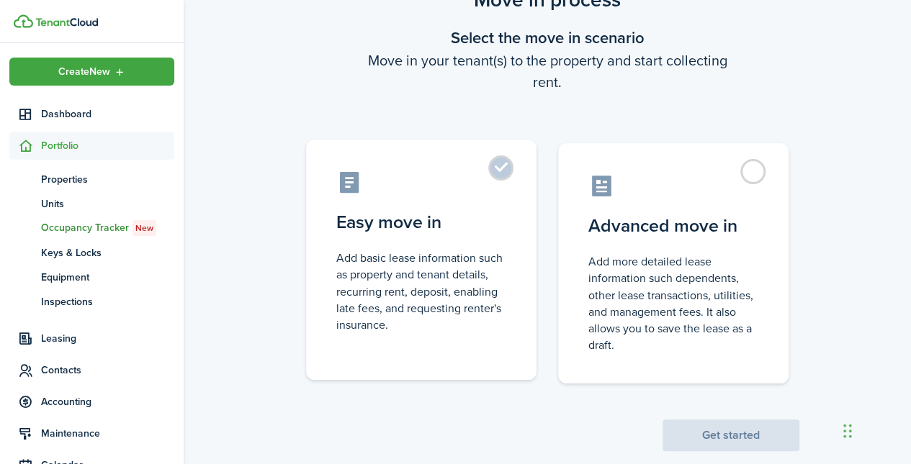
scroll to position [68, 0]
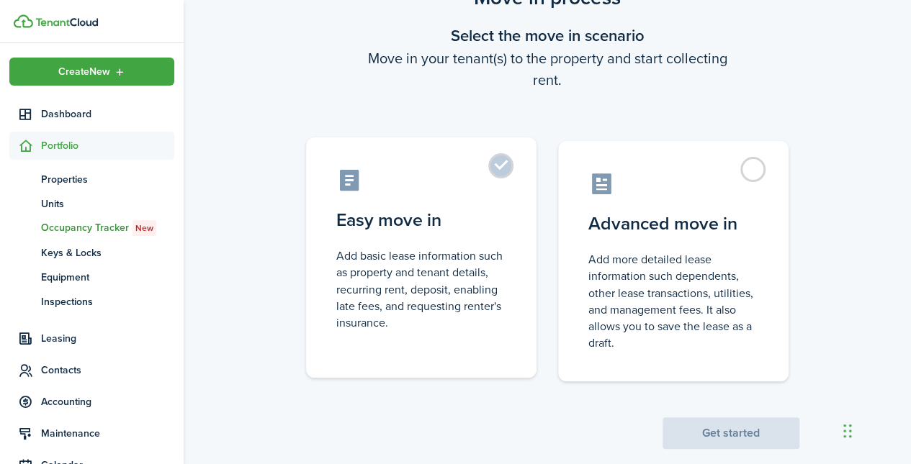
click at [501, 172] on label "Easy move in Add basic lease information such as property and tenant details, r…" at bounding box center [421, 258] width 230 height 241
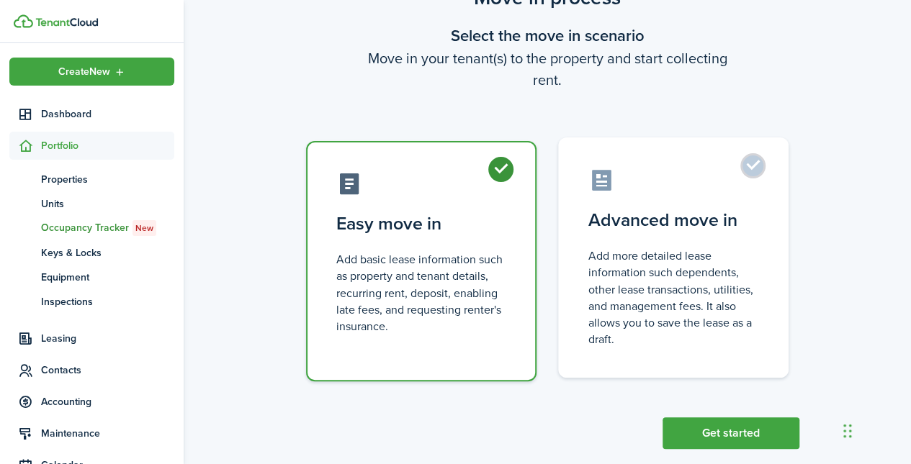
click at [737, 174] on control-radio-card-icon at bounding box center [673, 180] width 170 height 25
radio input "false"
radio input "true"
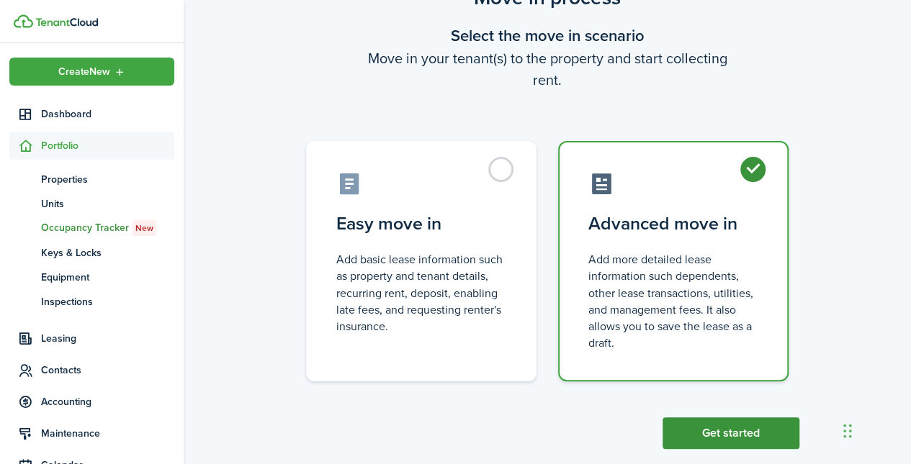
click at [714, 432] on button "Get started" at bounding box center [730, 434] width 137 height 32
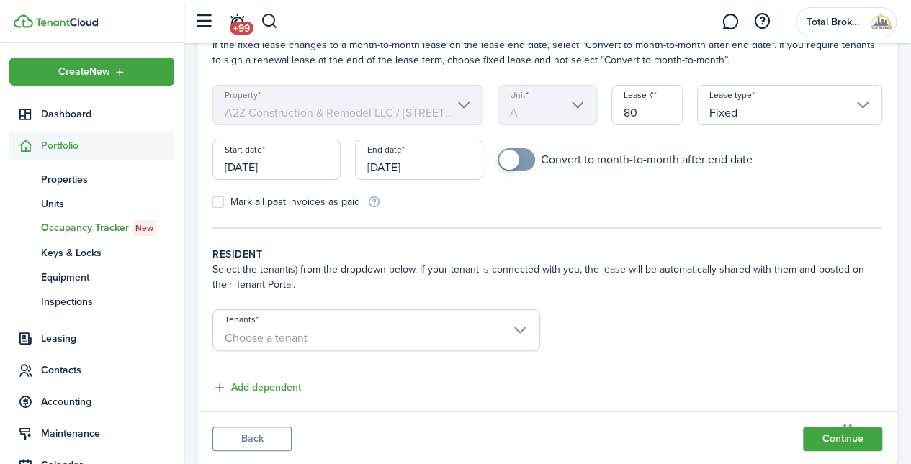
scroll to position [109, 0]
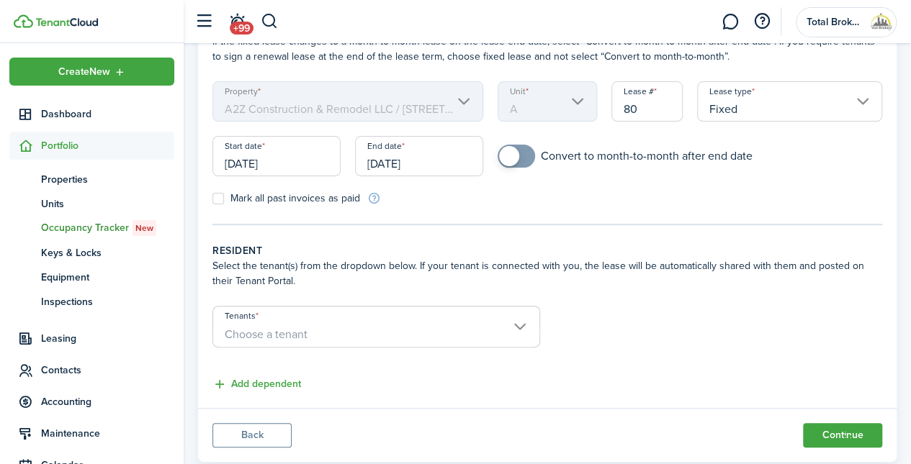
click at [295, 154] on input "[DATE]" at bounding box center [276, 156] width 128 height 40
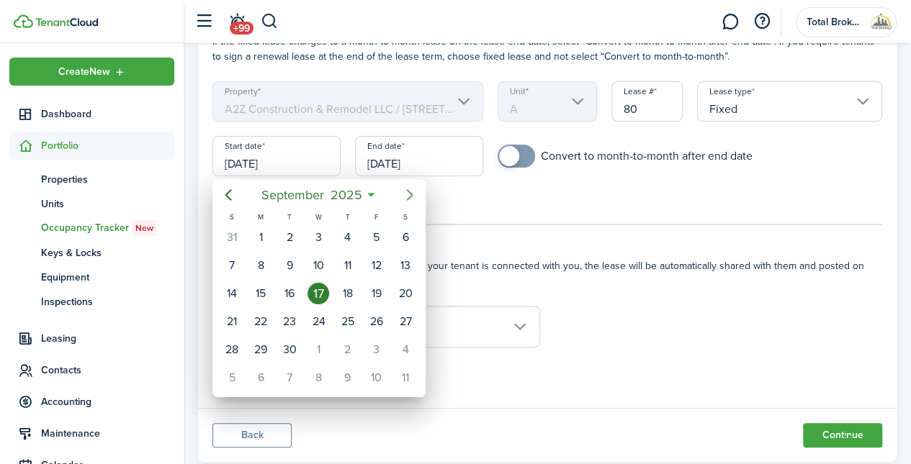
click at [405, 193] on icon "Next page" at bounding box center [409, 195] width 17 height 17
click at [318, 231] on div "1" at bounding box center [318, 238] width 22 height 22
type input "[DATE]"
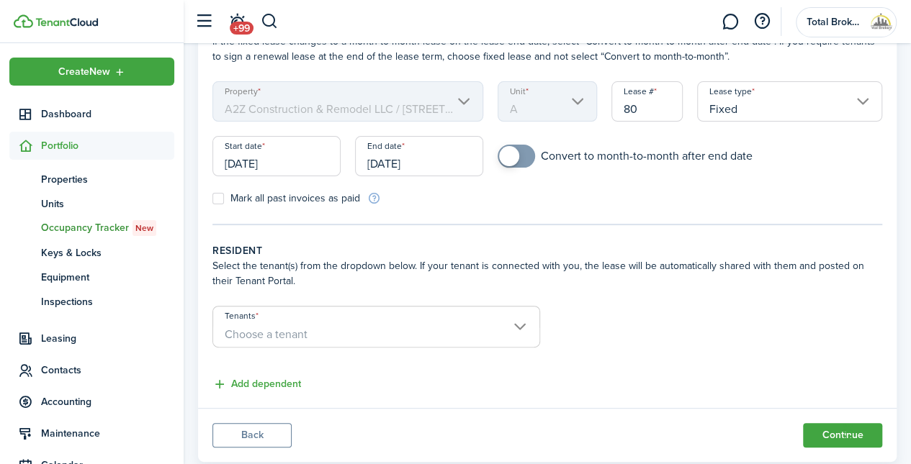
click at [405, 159] on input "[DATE]" at bounding box center [419, 156] width 128 height 40
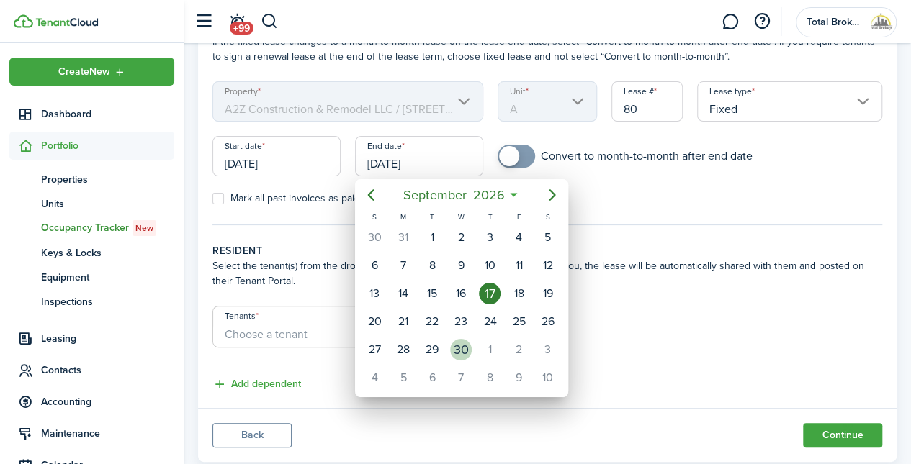
click at [462, 350] on div "30" at bounding box center [461, 350] width 22 height 22
type input "[DATE]"
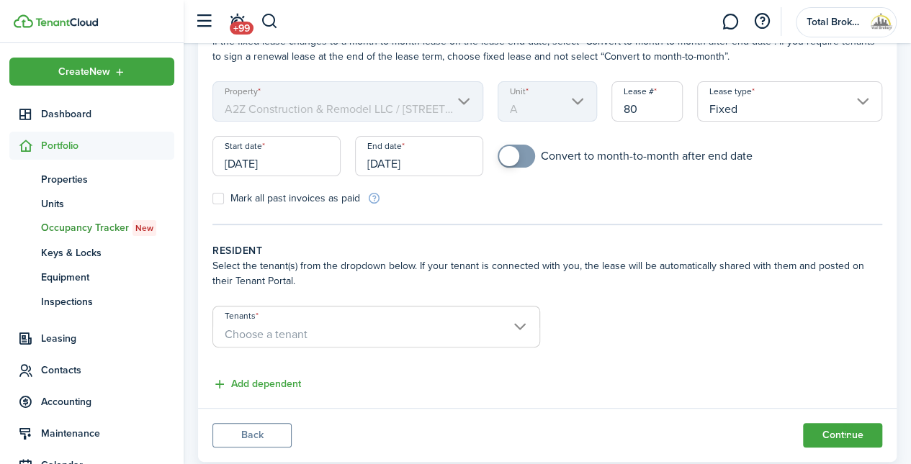
scroll to position [145, 0]
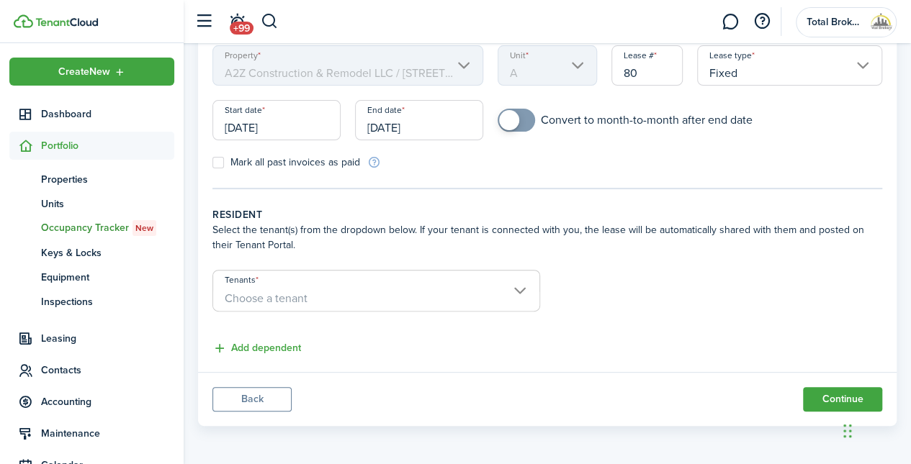
click at [508, 290] on span "Choose a tenant" at bounding box center [376, 299] width 326 height 24
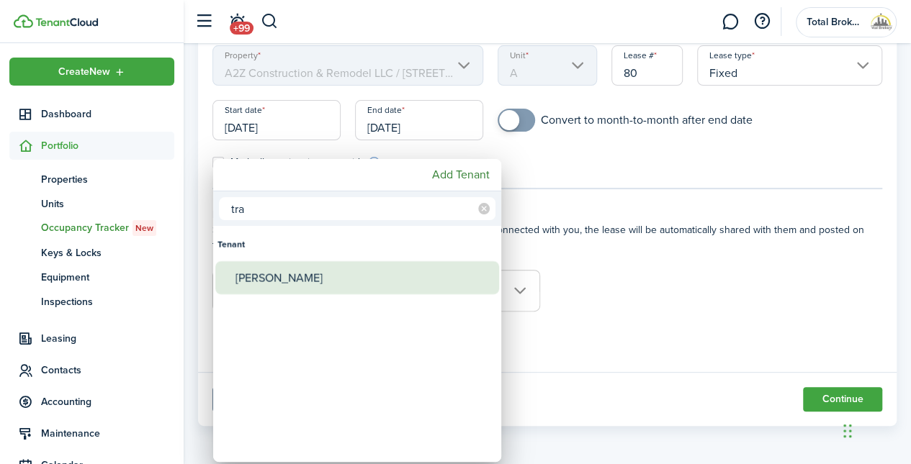
type input "tra"
click at [282, 282] on div "[PERSON_NAME]" at bounding box center [362, 277] width 255 height 33
type input "[PERSON_NAME]"
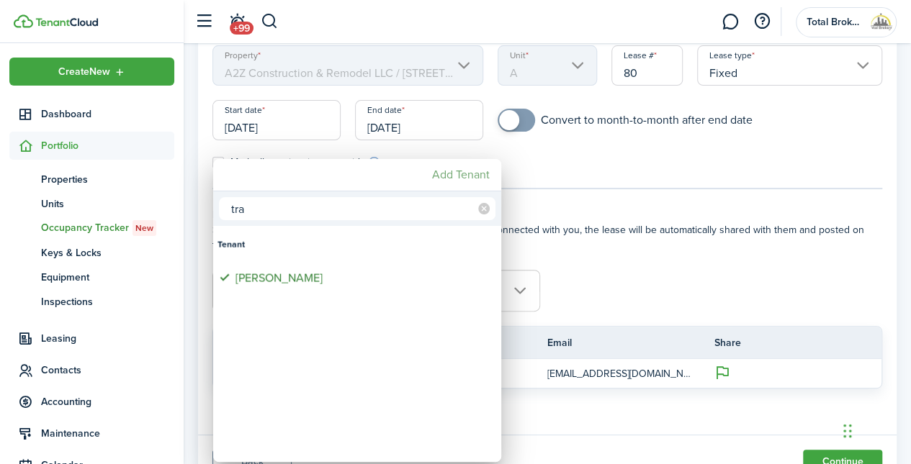
click at [454, 176] on mbsc-button "Add Tenant" at bounding box center [460, 175] width 69 height 26
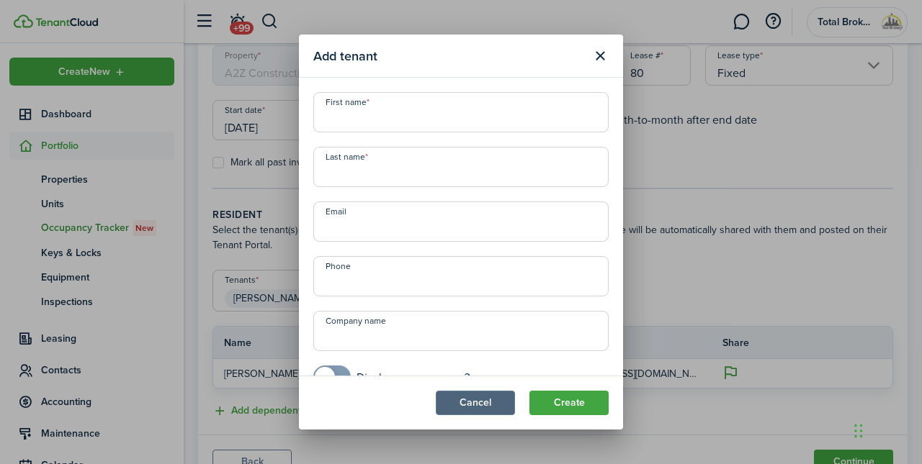
click at [484, 405] on button "Cancel" at bounding box center [475, 403] width 79 height 24
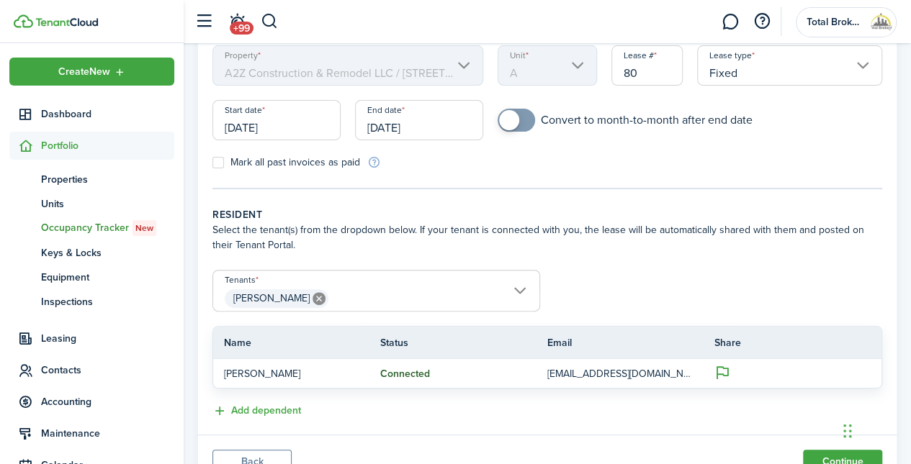
click at [521, 294] on span "[PERSON_NAME]" at bounding box center [376, 299] width 326 height 24
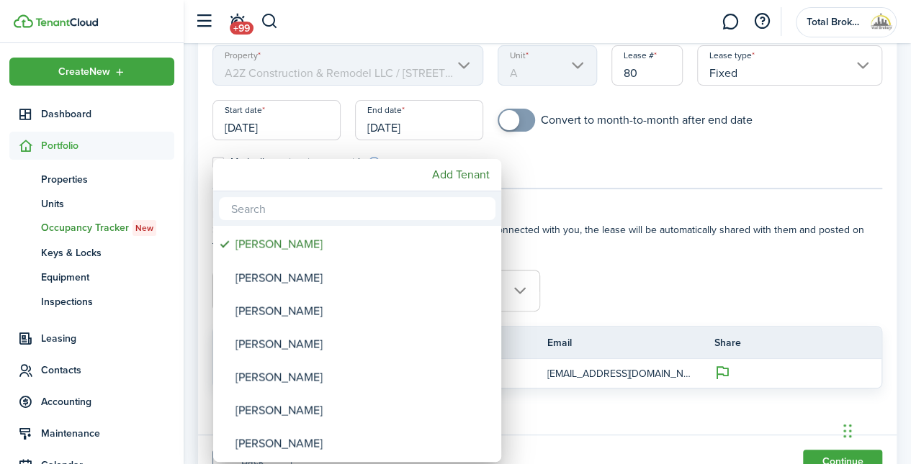
click at [338, 211] on input "text" at bounding box center [357, 208] width 277 height 23
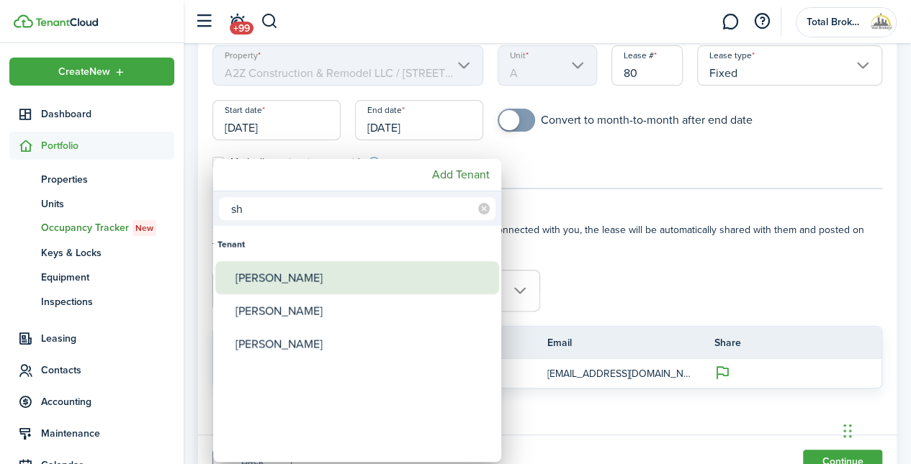
type input "sh"
click at [295, 273] on div "[PERSON_NAME]" at bounding box center [362, 277] width 255 height 33
type input "[PERSON_NAME], [PERSON_NAME]"
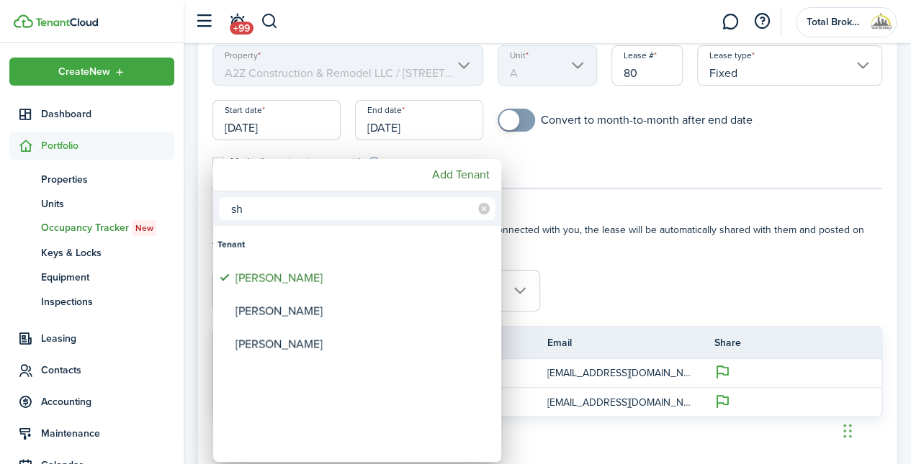
click at [317, 200] on input "sh" at bounding box center [357, 208] width 277 height 23
type input "s"
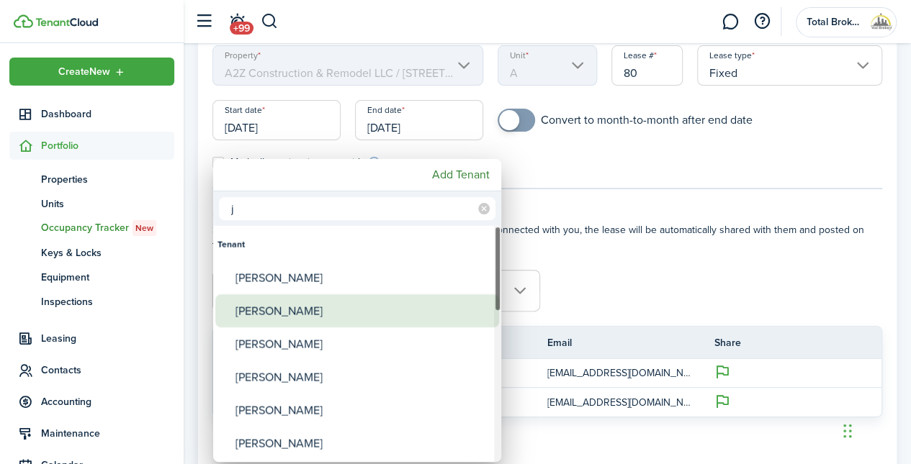
type input "j"
click at [271, 307] on div "[PERSON_NAME]" at bounding box center [362, 311] width 255 height 33
type input "[PERSON_NAME], [PERSON_NAME], [PERSON_NAME]"
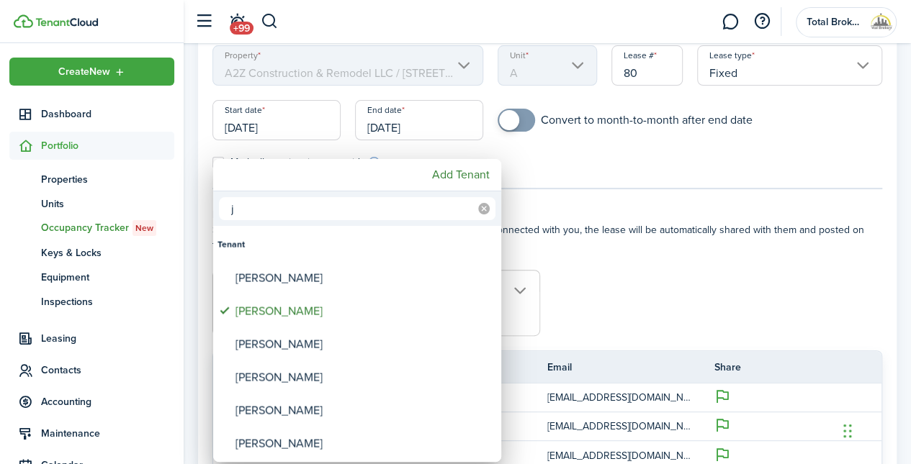
click at [477, 201] on mbsc-icon at bounding box center [483, 208] width 23 height 23
click at [608, 287] on div at bounding box center [455, 232] width 1141 height 695
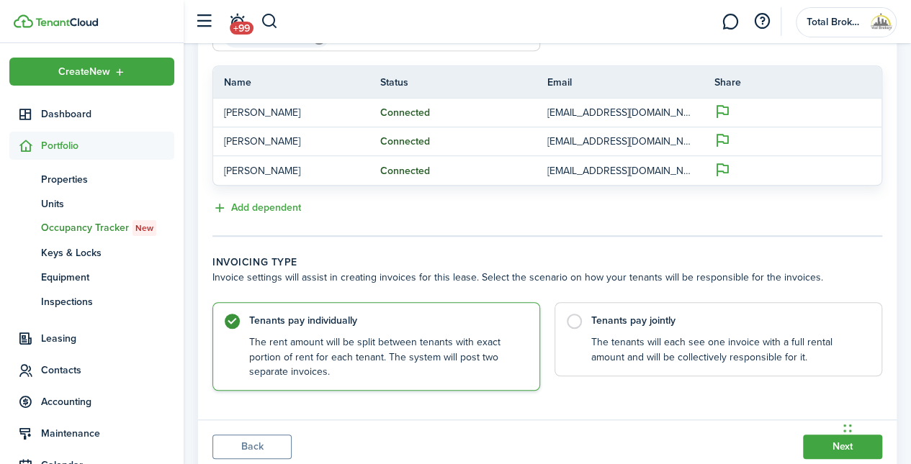
scroll to position [477, 0]
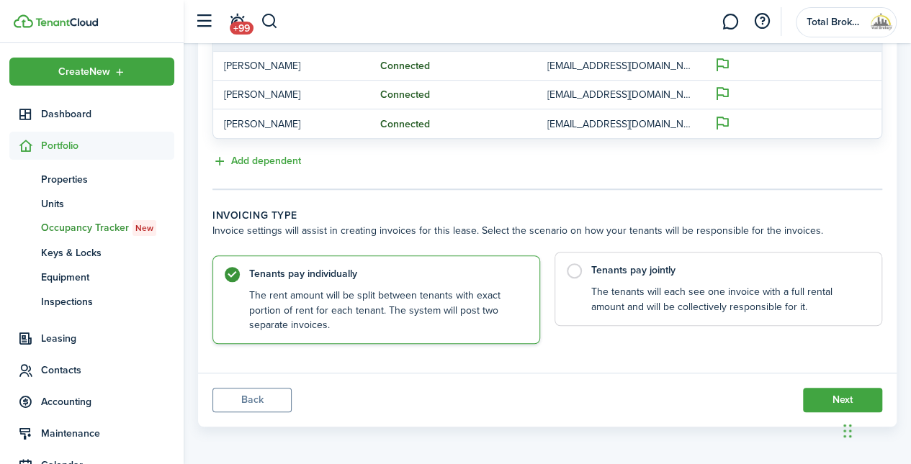
click at [575, 274] on label "Tenants pay jointly The tenants will each see one invoice with a full rental am…" at bounding box center [718, 289] width 328 height 74
radio input "false"
radio input "true"
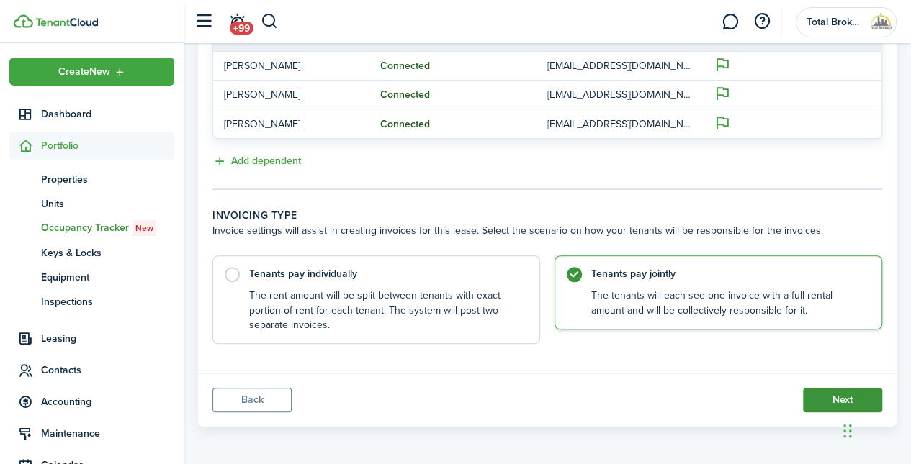
click at [820, 404] on button "Next" at bounding box center [842, 400] width 79 height 24
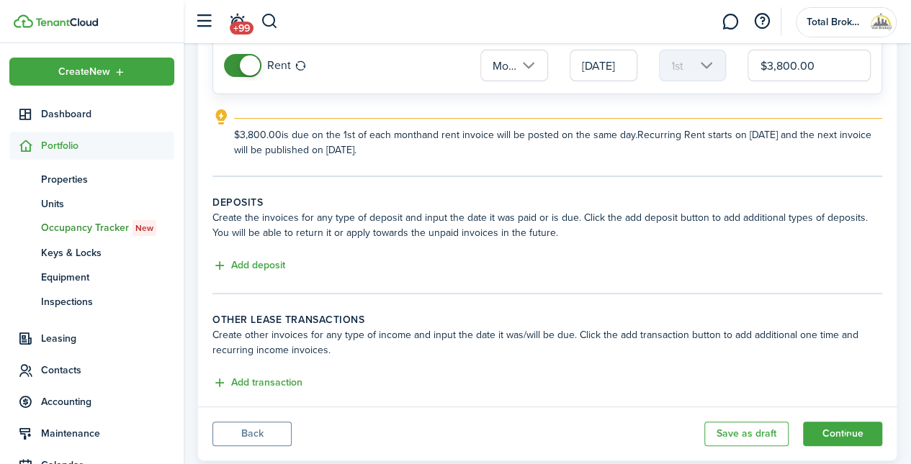
scroll to position [173, 0]
click at [261, 266] on button "Add deposit" at bounding box center [248, 265] width 73 height 17
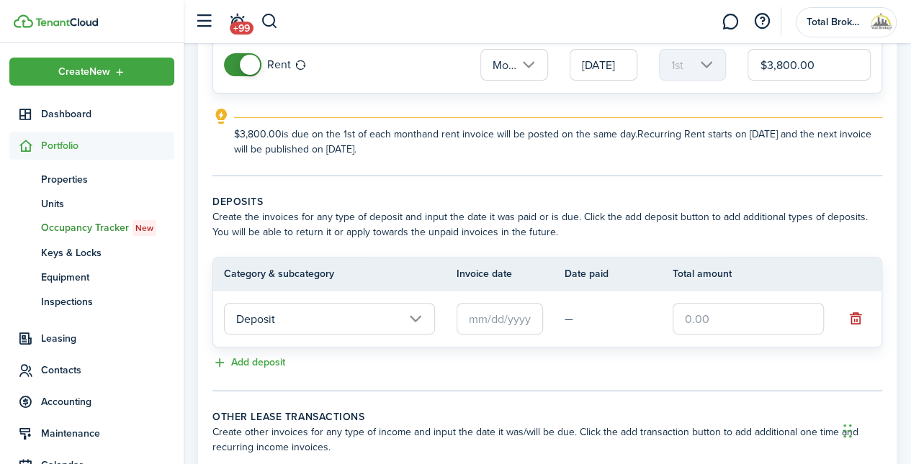
click at [318, 314] on input "Deposit" at bounding box center [329, 319] width 211 height 32
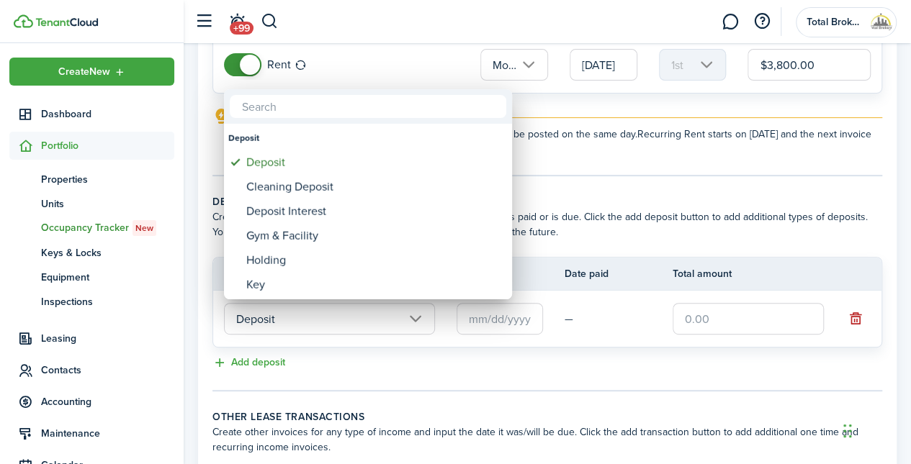
click at [504, 320] on div at bounding box center [455, 232] width 1141 height 695
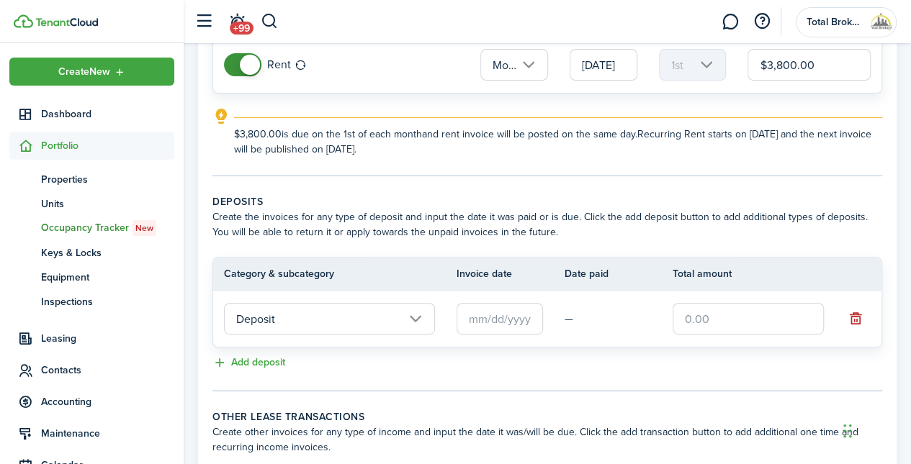
click at [410, 322] on input "Deposit" at bounding box center [329, 319] width 211 height 32
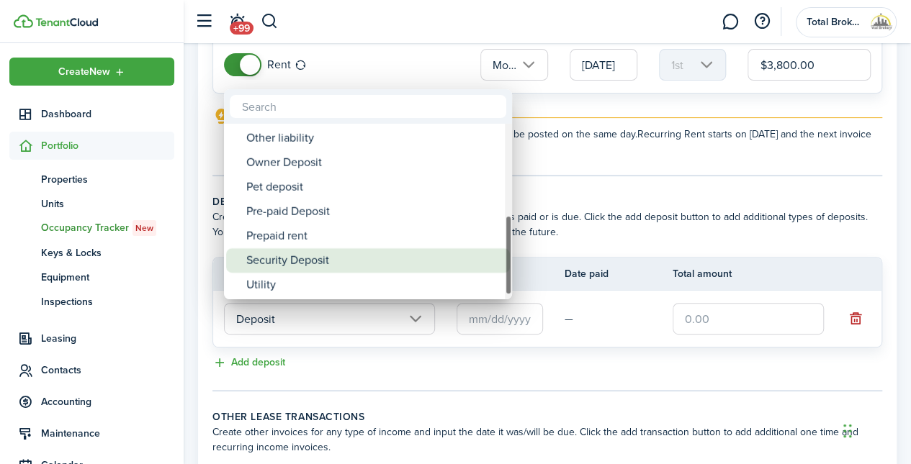
click at [326, 261] on div "Security Deposit" at bounding box center [373, 260] width 255 height 24
type input "Deposit / Security Deposit"
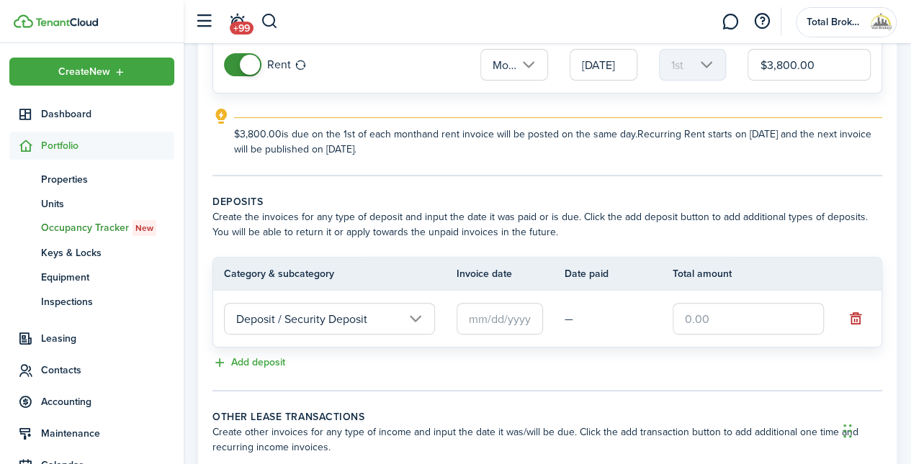
click at [491, 316] on input "text" at bounding box center [500, 319] width 86 height 32
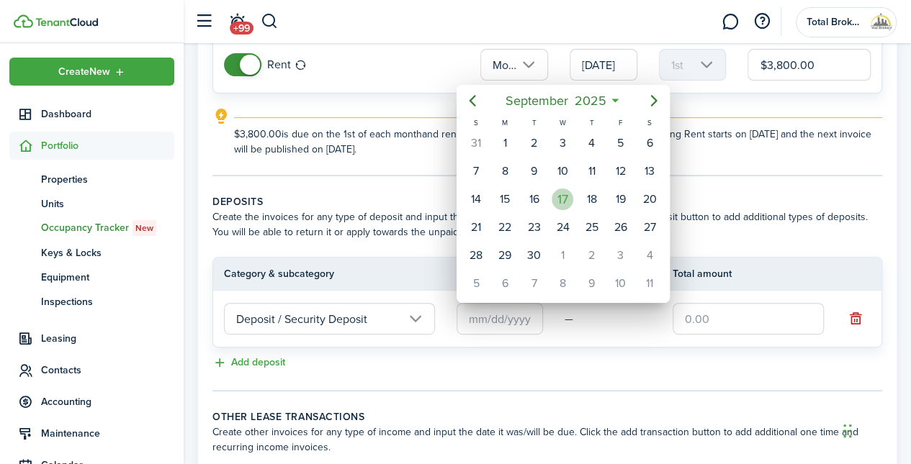
click at [565, 192] on div "17" at bounding box center [563, 200] width 22 height 22
type input "[DATE]"
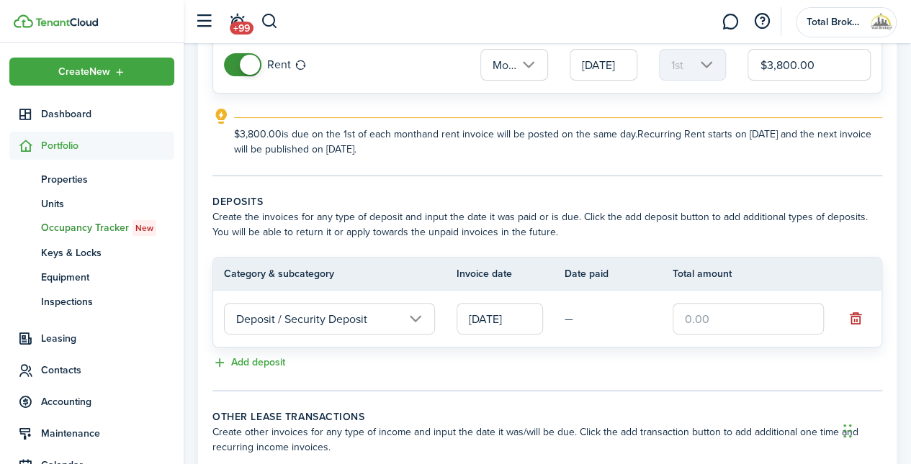
click at [692, 312] on input "text" at bounding box center [748, 319] width 151 height 32
type input "$3,800.00"
click at [256, 362] on button "Add deposit" at bounding box center [248, 363] width 73 height 17
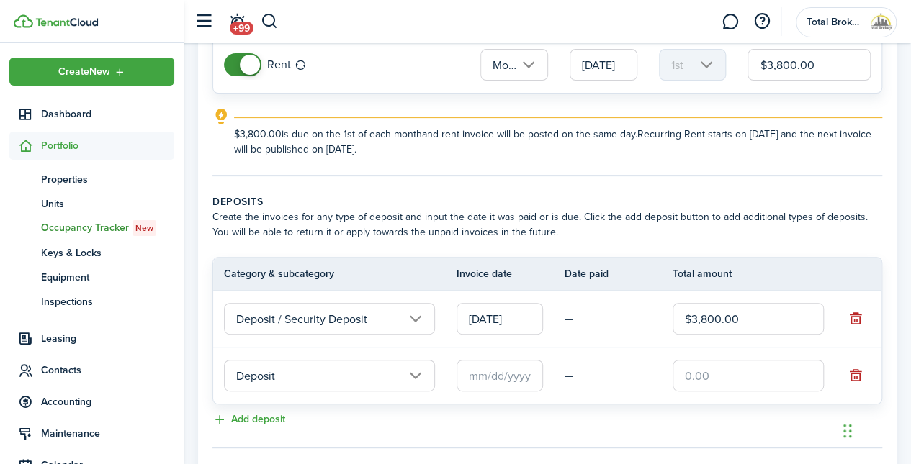
click at [413, 371] on input "Deposit" at bounding box center [329, 376] width 211 height 32
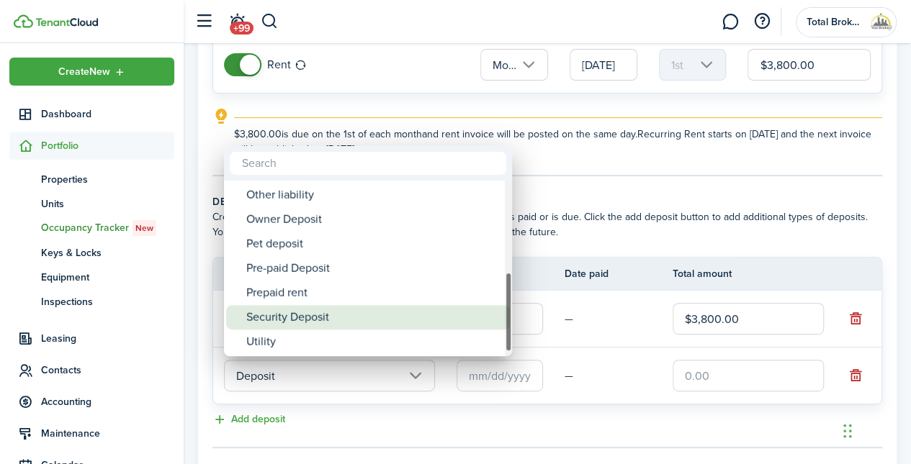
click at [330, 320] on div "Security Deposit" at bounding box center [373, 317] width 255 height 24
type input "Deposit / Security Deposit"
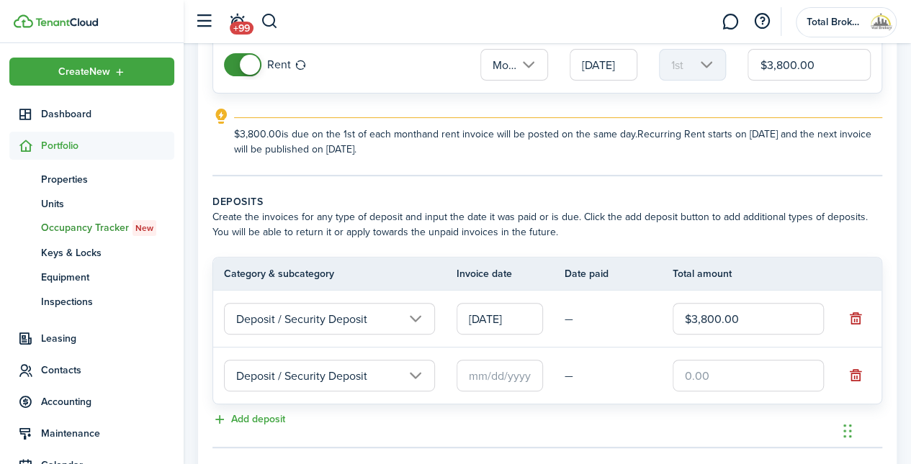
click at [482, 379] on input "text" at bounding box center [500, 376] width 86 height 32
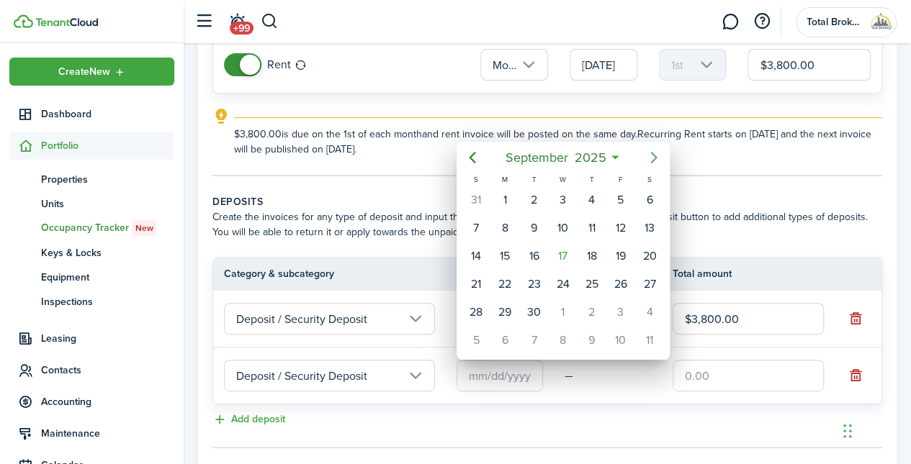
click at [657, 155] on icon "Next page" at bounding box center [653, 157] width 17 height 17
click at [648, 195] on div "1" at bounding box center [650, 200] width 22 height 22
type input "[DATE]"
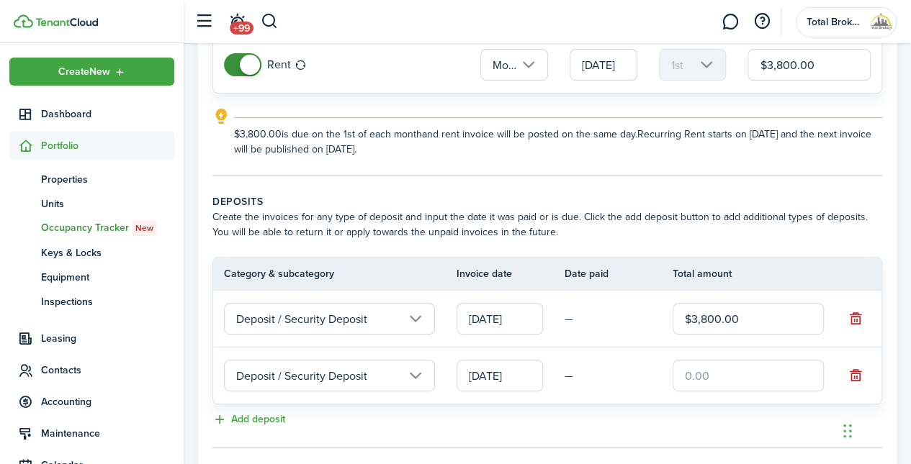
click at [696, 377] on input "text" at bounding box center [748, 376] width 151 height 32
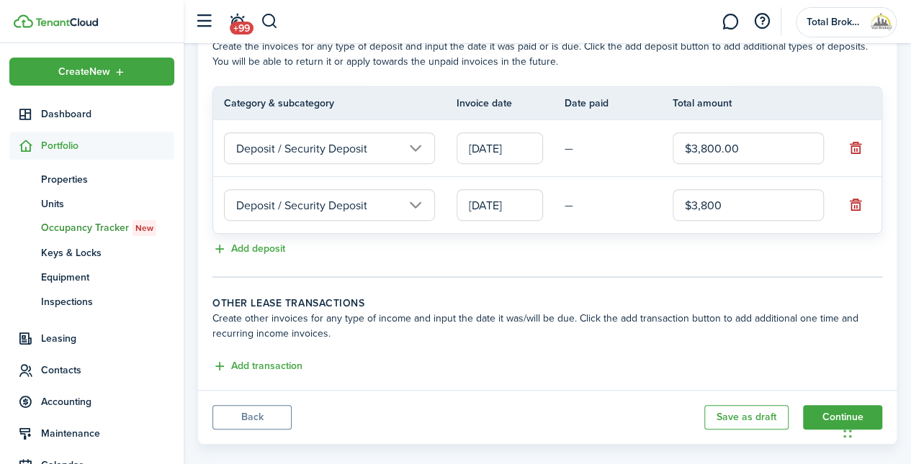
scroll to position [360, 0]
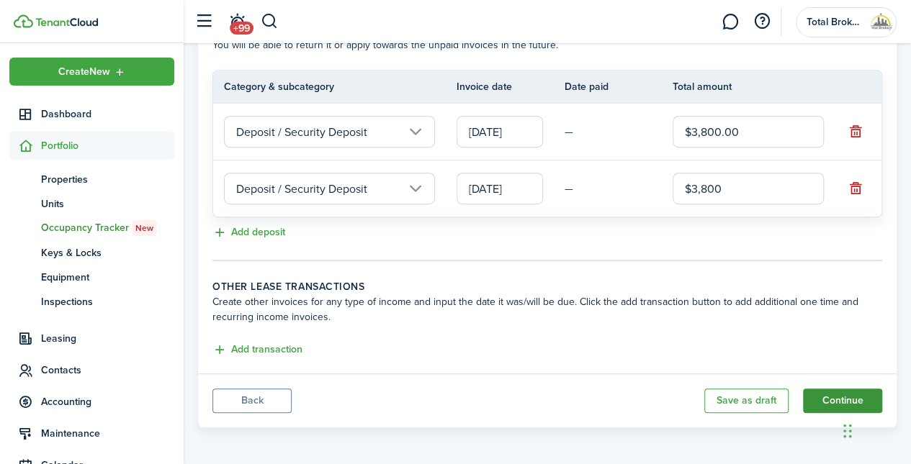
type input "$3,800.00"
click at [830, 397] on button "Continue" at bounding box center [842, 401] width 79 height 24
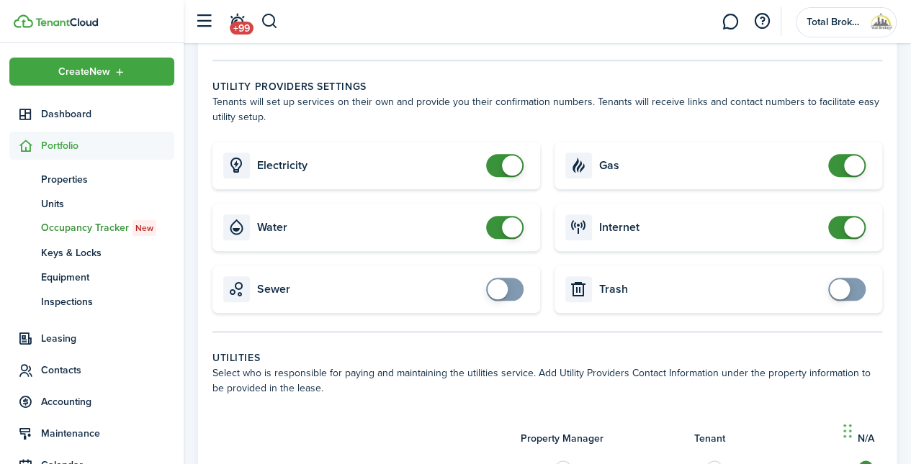
scroll to position [637, 0]
checkbox input "true"
click at [505, 282] on span at bounding box center [498, 289] width 20 height 20
checkbox input "true"
click at [839, 286] on span at bounding box center [840, 289] width 20 height 20
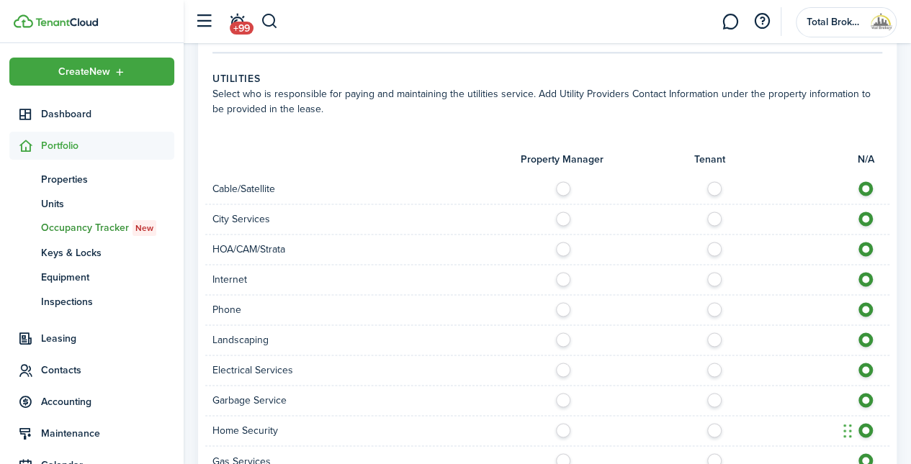
scroll to position [927, 0]
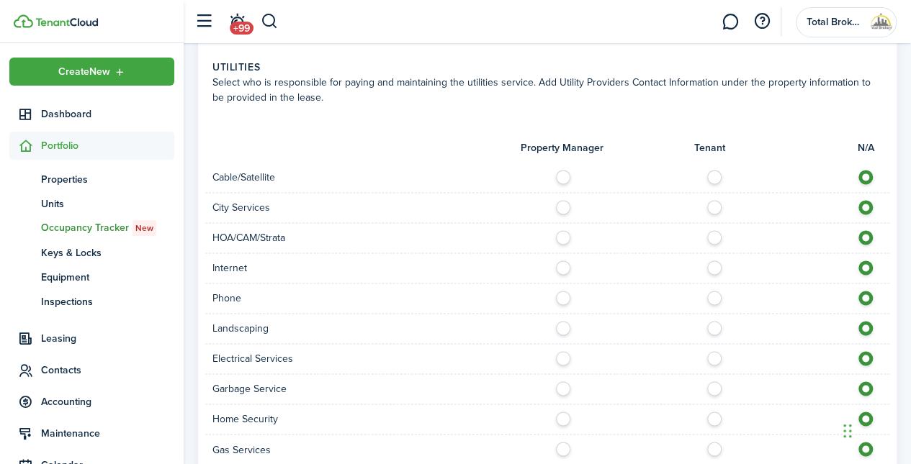
click at [717, 175] on label at bounding box center [718, 173] width 25 height 7
radio input "true"
click at [720, 207] on label at bounding box center [718, 203] width 25 height 7
radio input "true"
click at [556, 235] on label at bounding box center [566, 233] width 25 height 7
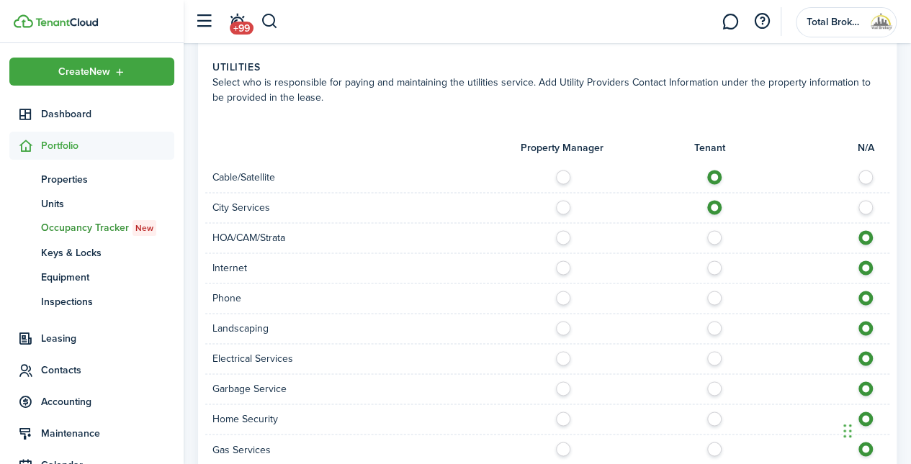
radio input "true"
click at [711, 266] on label at bounding box center [718, 264] width 25 height 7
radio input "true"
click at [711, 295] on label at bounding box center [718, 294] width 25 height 7
radio input "true"
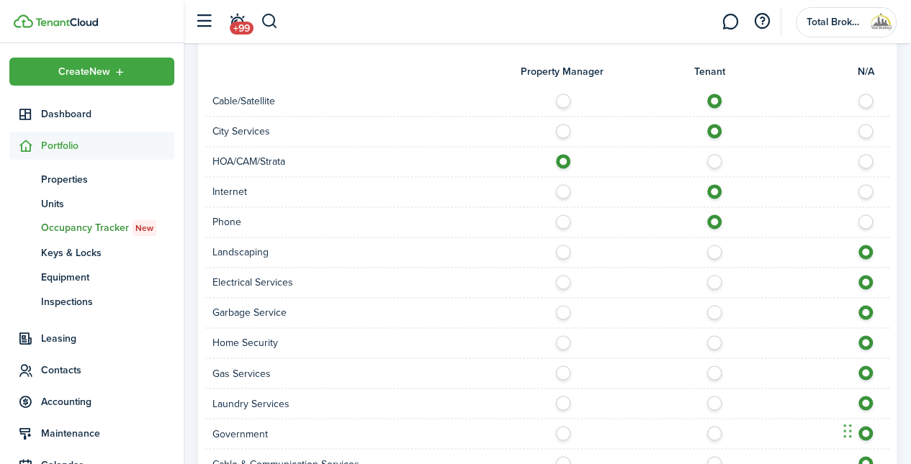
scroll to position [1005, 0]
click at [569, 247] on label at bounding box center [566, 246] width 25 height 7
radio input "true"
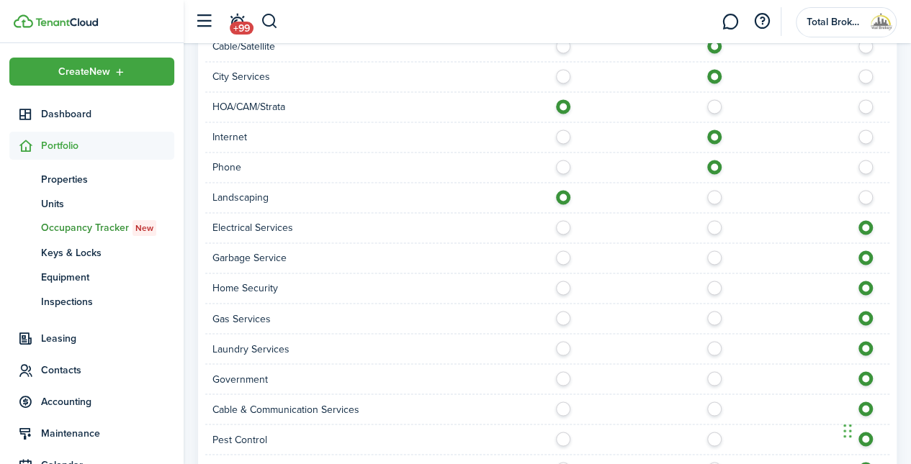
scroll to position [1065, 0]
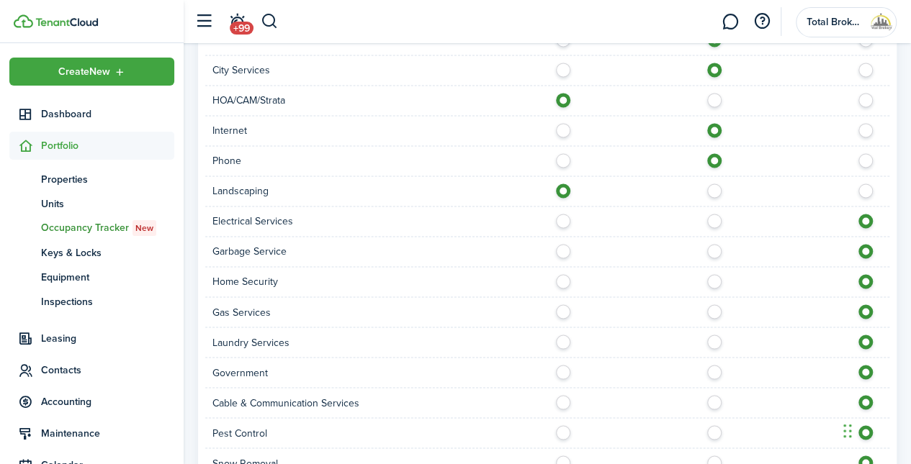
click at [716, 221] on label at bounding box center [718, 217] width 25 height 7
radio input "true"
click at [709, 263] on div "Garbage Service" at bounding box center [547, 252] width 684 height 30
click at [716, 251] on label at bounding box center [718, 247] width 25 height 7
radio input "true"
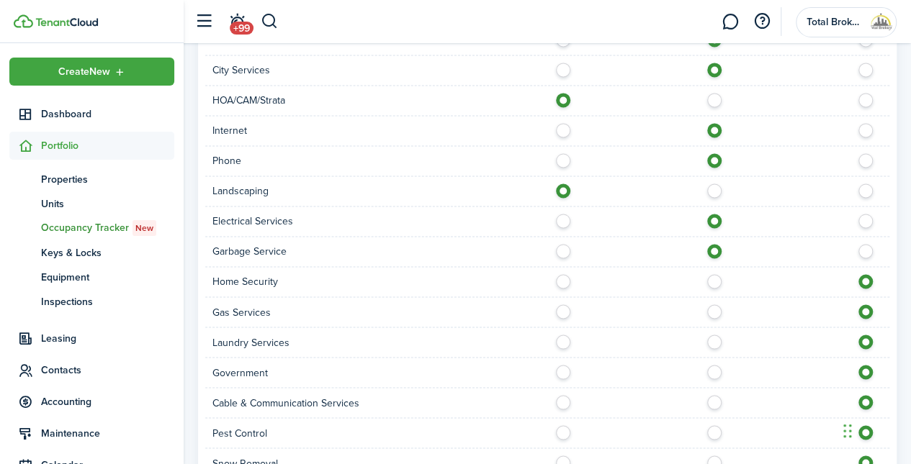
click at [563, 286] on div at bounding box center [718, 281] width 342 height 15
click at [563, 275] on label at bounding box center [566, 277] width 25 height 7
radio input "true"
click at [714, 310] on label at bounding box center [718, 308] width 25 height 7
radio input "true"
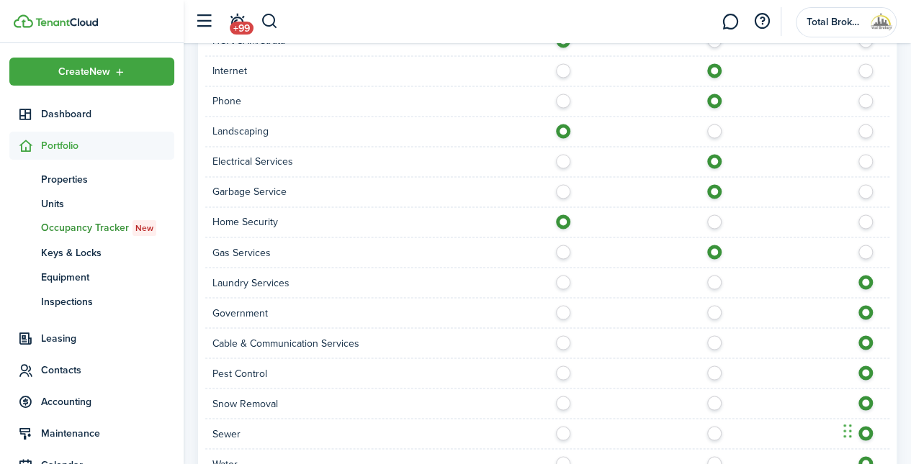
scroll to position [1126, 0]
click at [716, 280] on label at bounding box center [718, 277] width 25 height 7
radio input "true"
click at [714, 310] on label at bounding box center [718, 308] width 25 height 7
radio input "true"
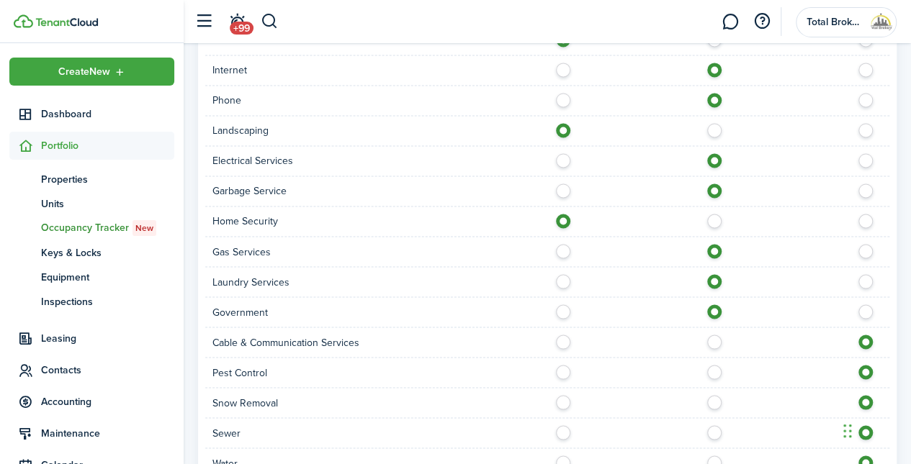
click at [714, 338] on label at bounding box center [718, 338] width 25 height 7
radio input "true"
click at [714, 372] on label at bounding box center [718, 368] width 25 height 7
radio input "true"
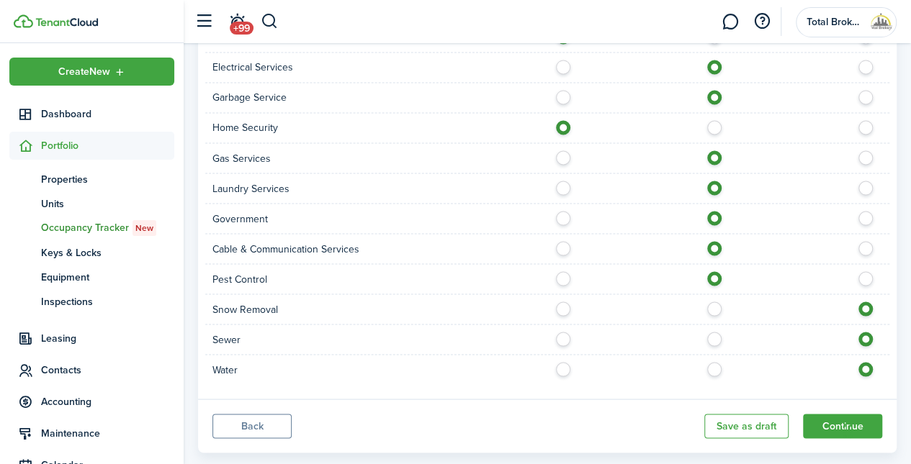
scroll to position [1225, 0]
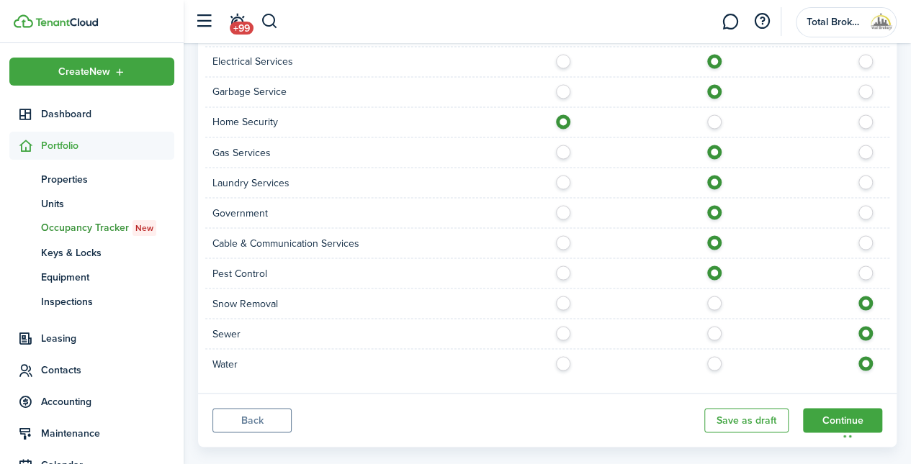
click at [716, 303] on label at bounding box center [718, 299] width 25 height 7
radio input "true"
click at [714, 330] on label at bounding box center [718, 329] width 25 height 7
radio input "true"
click at [713, 359] on label at bounding box center [718, 359] width 25 height 7
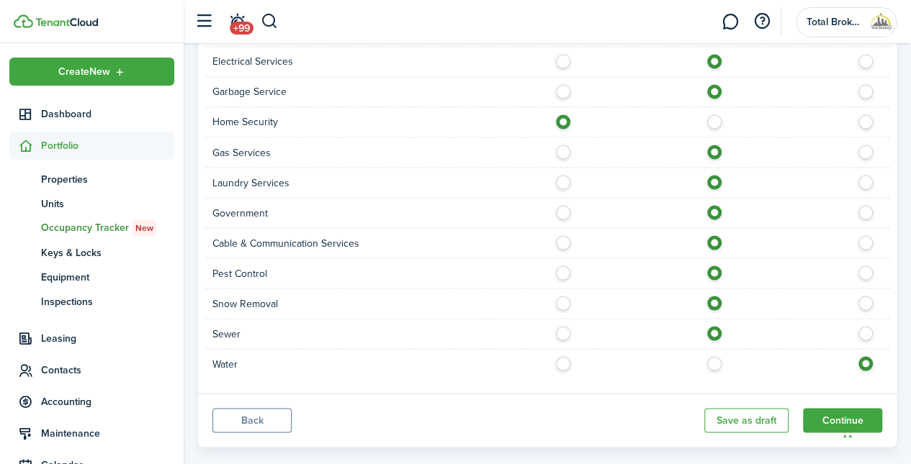
radio input "true"
click at [825, 418] on button "Continue" at bounding box center [842, 420] width 79 height 24
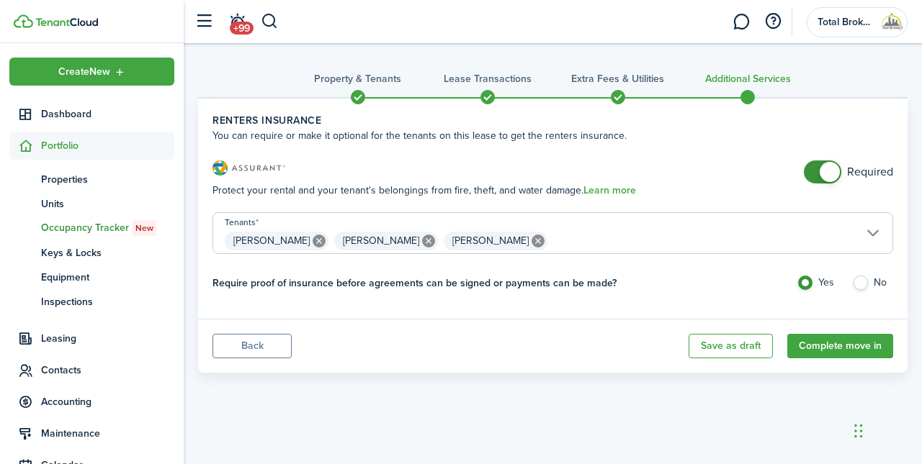
checkbox input "false"
click at [815, 171] on span at bounding box center [822, 172] width 14 height 23
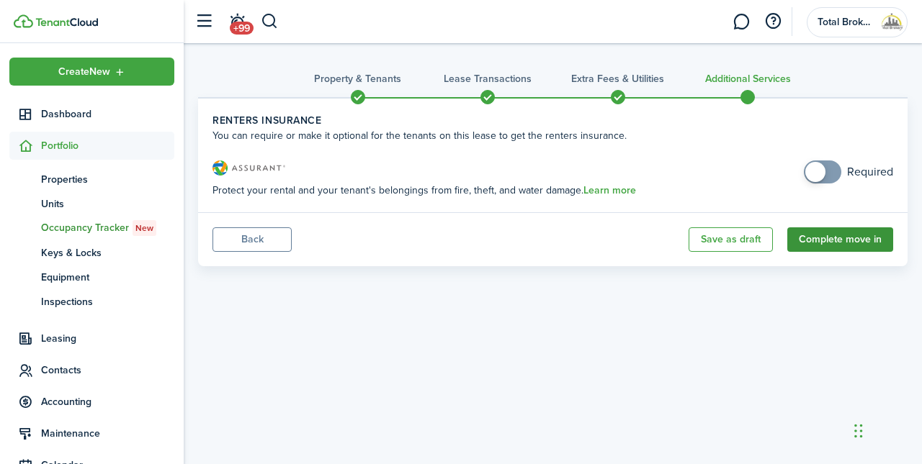
click at [837, 245] on button "Complete move in" at bounding box center [840, 240] width 106 height 24
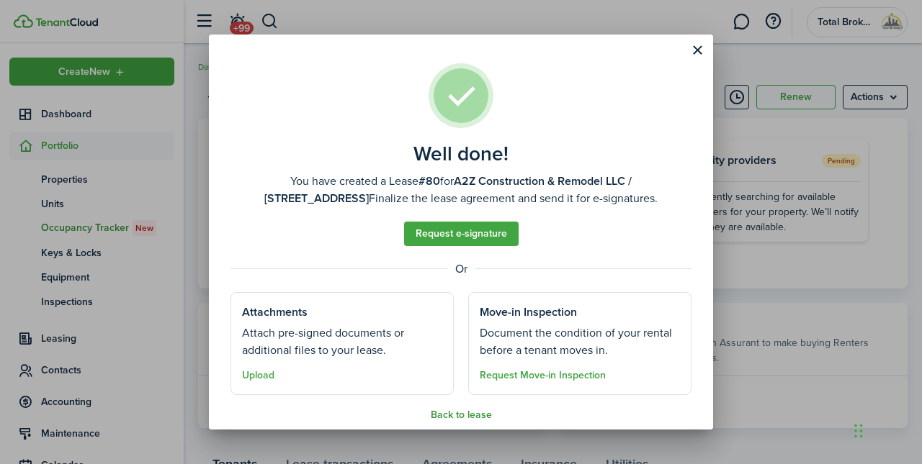
click at [459, 415] on button "Back to lease" at bounding box center [461, 416] width 61 height 12
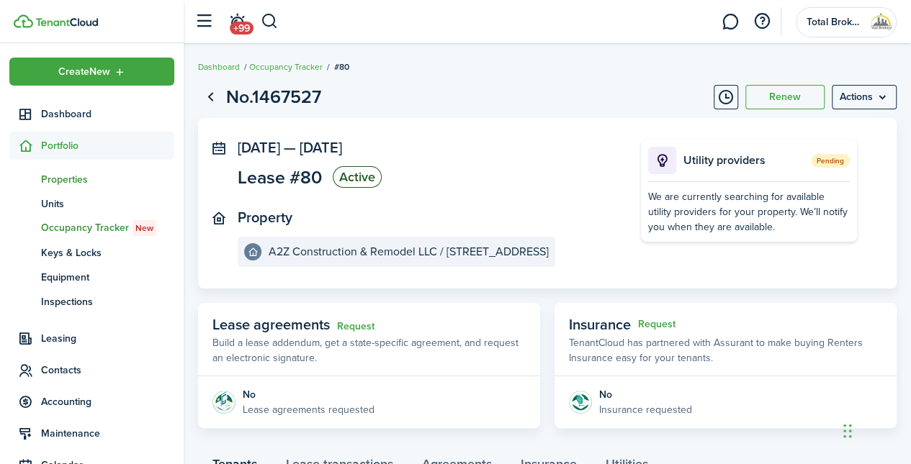
click at [64, 182] on span "Properties" at bounding box center [107, 179] width 133 height 15
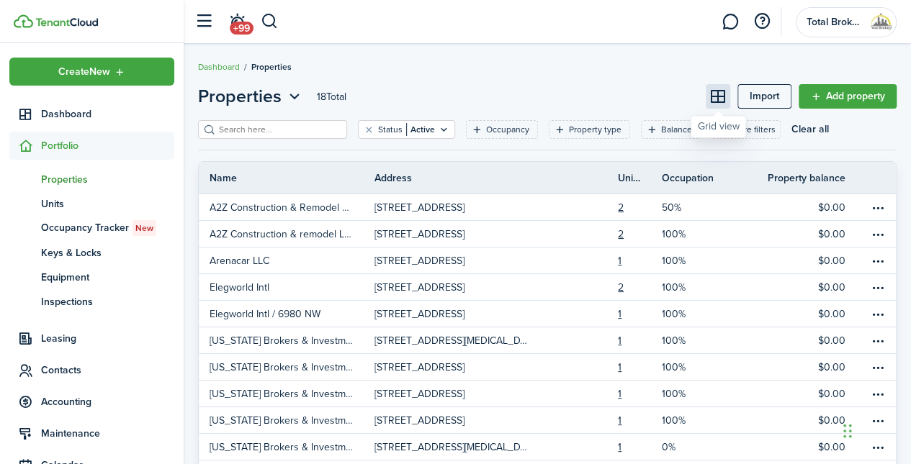
click at [716, 94] on button at bounding box center [718, 96] width 24 height 24
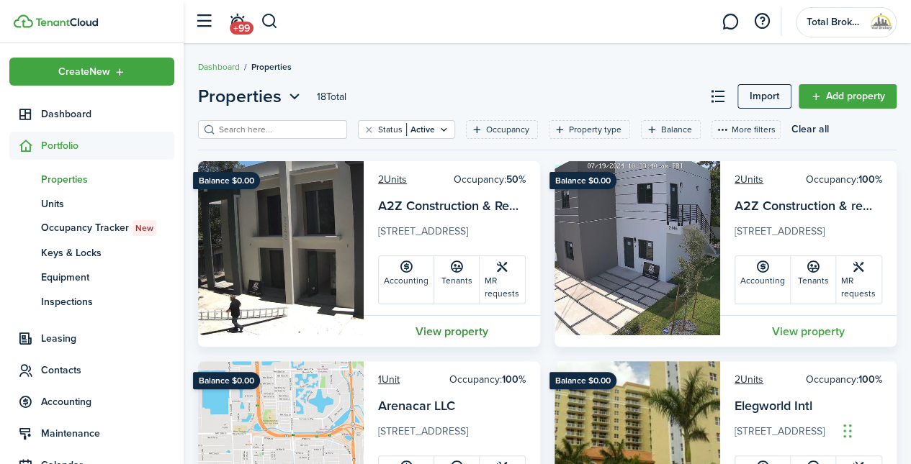
click at [438, 325] on link "View property" at bounding box center [452, 331] width 176 height 32
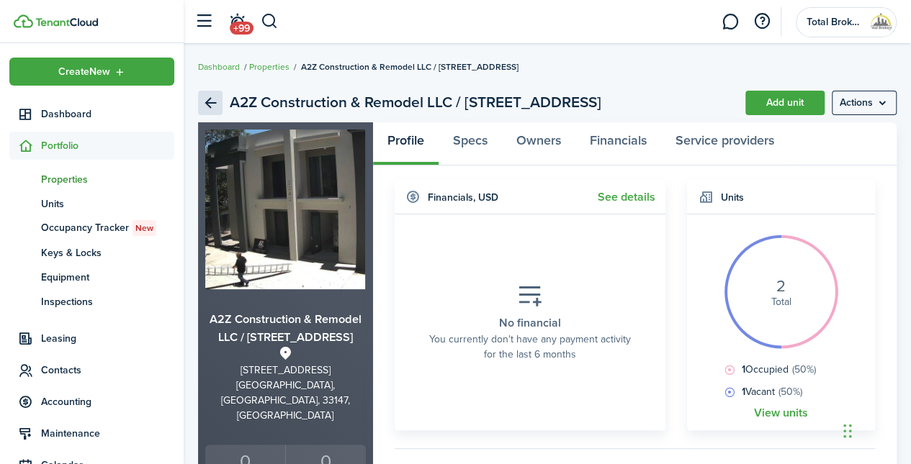
click at [199, 99] on link "Back" at bounding box center [210, 103] width 24 height 24
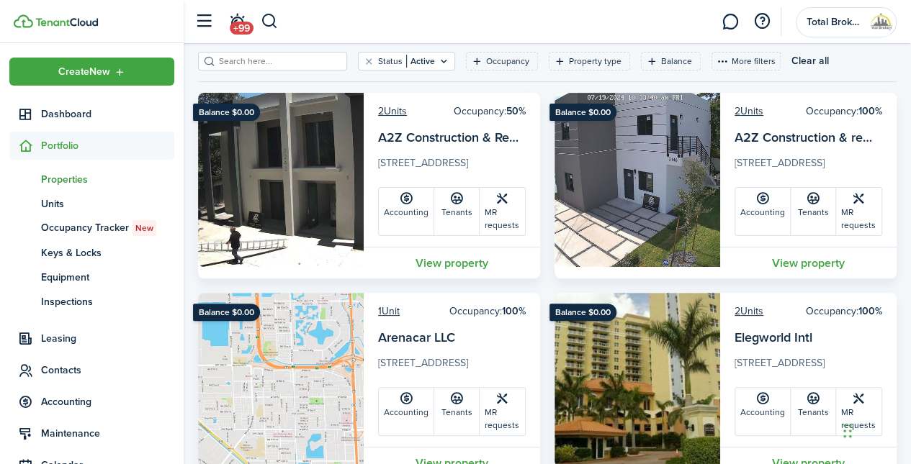
scroll to position [71, 0]
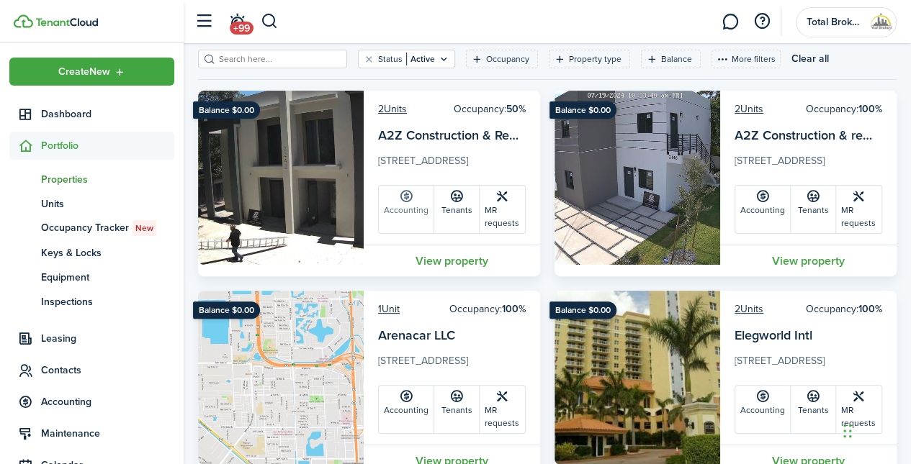
click at [410, 210] on link "Accounting" at bounding box center [406, 210] width 55 height 48
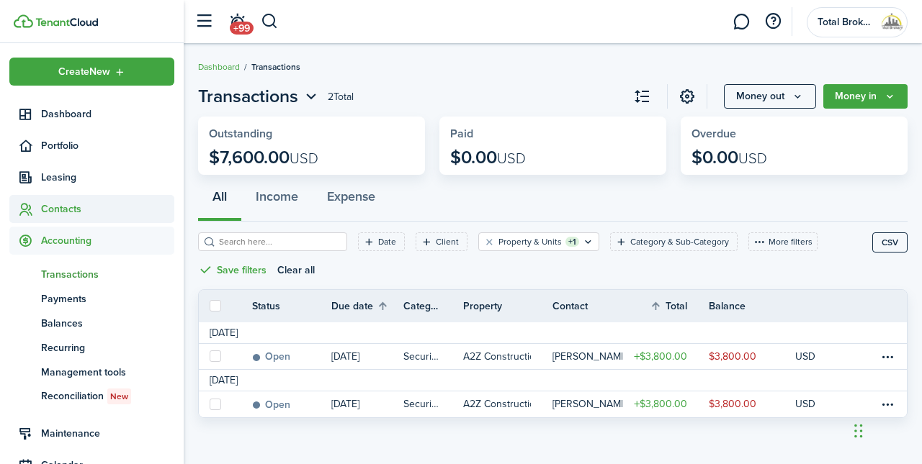
click at [65, 219] on span "Contacts" at bounding box center [91, 209] width 165 height 28
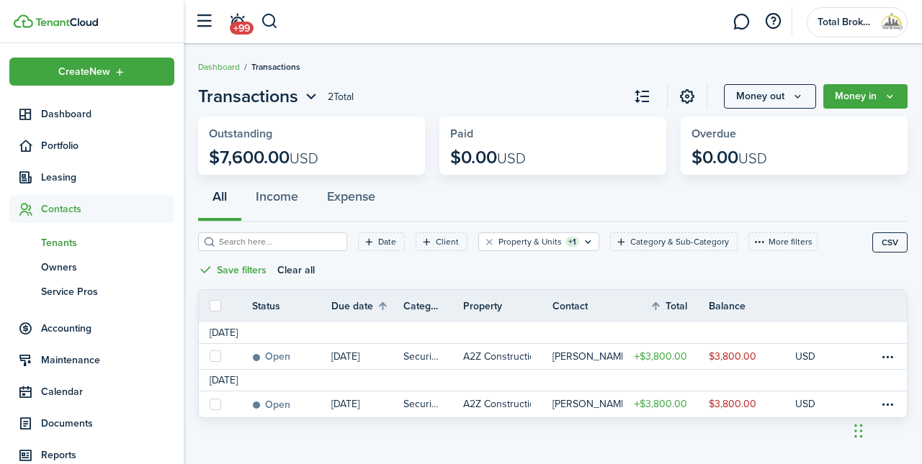
click at [58, 246] on span "Tenants" at bounding box center [107, 242] width 133 height 15
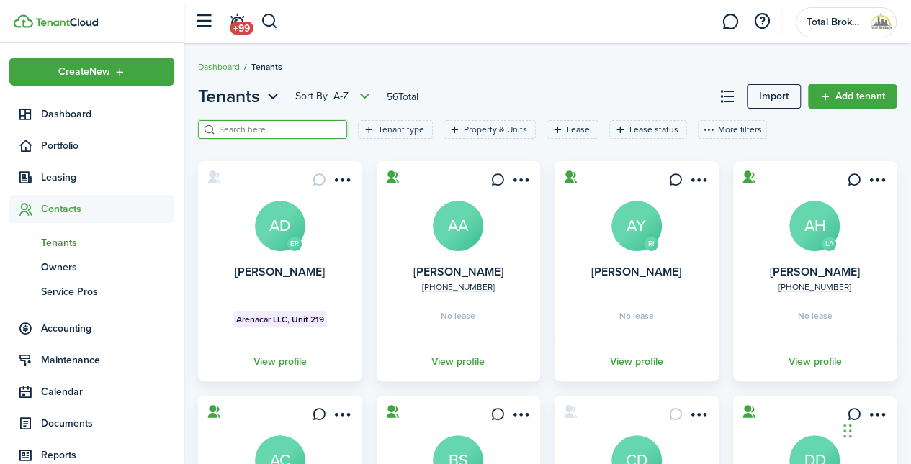
click at [259, 129] on input "search" at bounding box center [278, 130] width 127 height 14
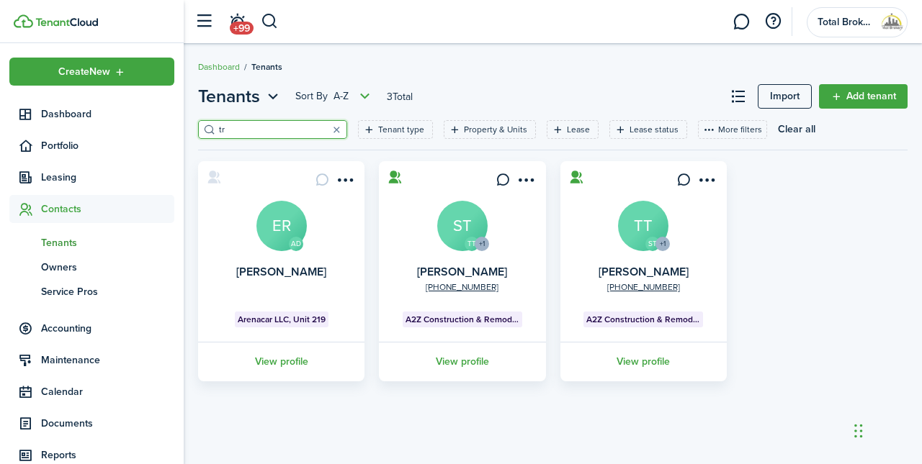
type input "tr"
click at [637, 240] on avatar-text "TT" at bounding box center [643, 226] width 50 height 50
click at [289, 132] on input "tr" at bounding box center [278, 130] width 127 height 14
click at [467, 361] on link "View profile" at bounding box center [462, 362] width 171 height 40
click at [250, 134] on input "tr" at bounding box center [278, 130] width 127 height 14
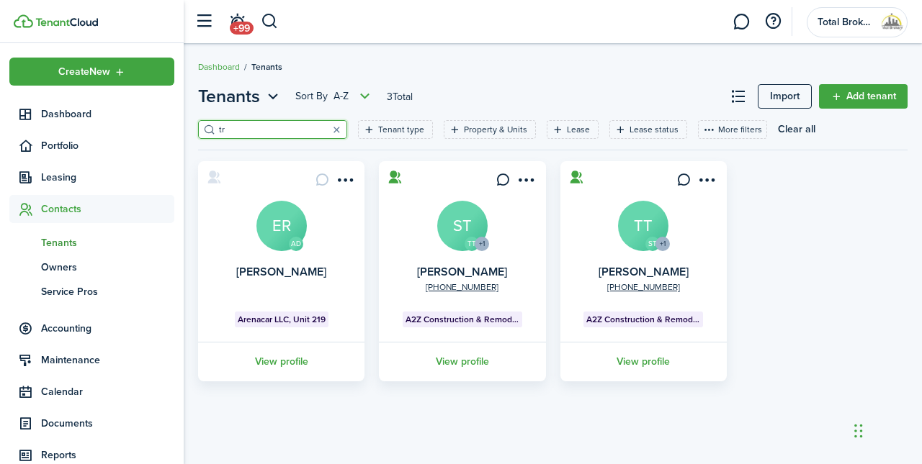
type input "t"
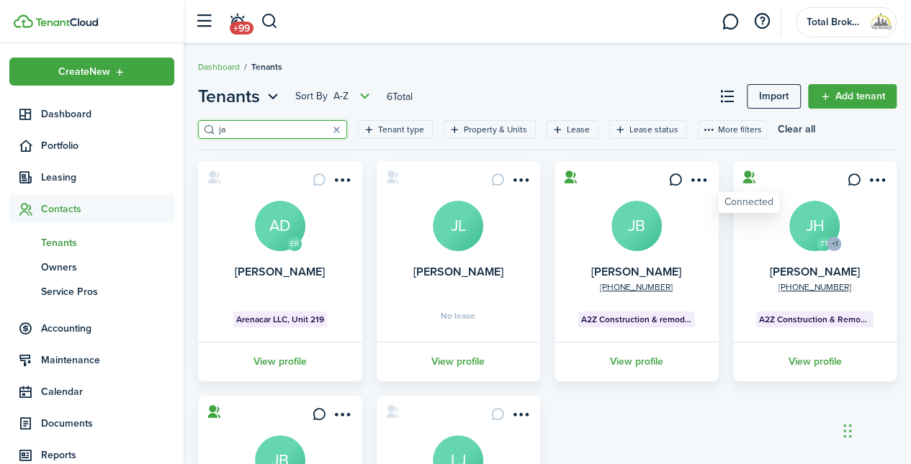
type input "ja"
click at [746, 178] on icon at bounding box center [749, 177] width 15 height 14
click at [750, 174] on icon at bounding box center [749, 177] width 15 height 14
click at [69, 139] on span "Portfolio" at bounding box center [107, 145] width 133 height 15
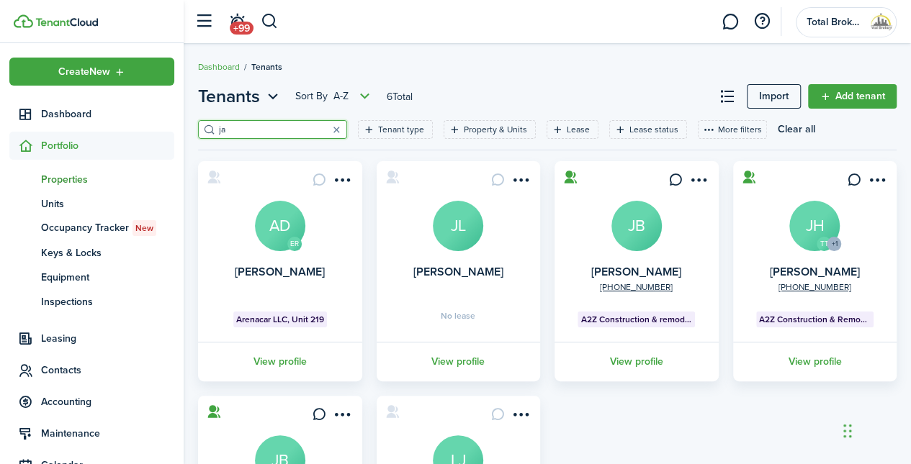
click at [86, 174] on span "Properties" at bounding box center [107, 179] width 133 height 15
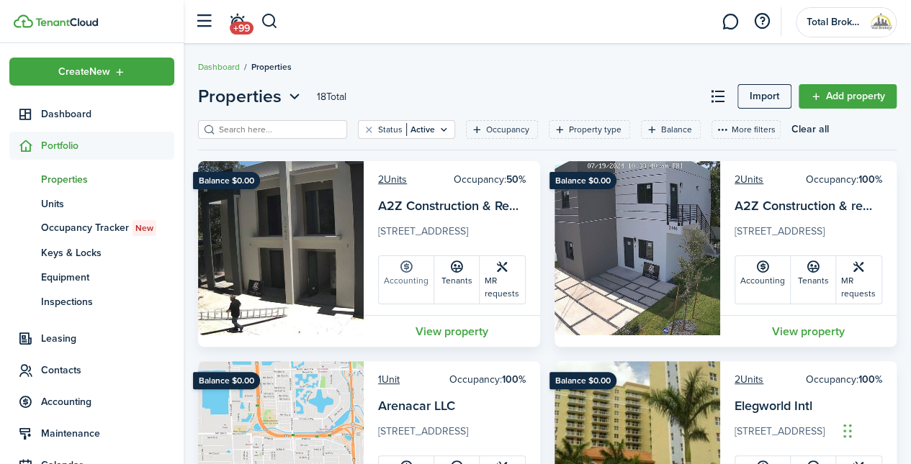
click at [415, 281] on link "Accounting" at bounding box center [406, 280] width 55 height 48
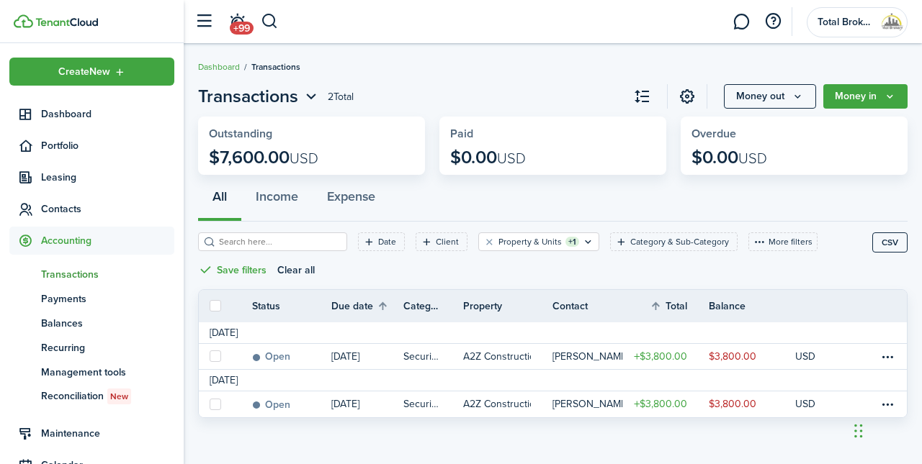
drag, startPoint x: 881, startPoint y: 395, endPoint x: 580, endPoint y: 76, distance: 438.6
click at [580, 76] on page-view-layout "Transactions 2 Total Money out Money in Outstanding $7,600.00 USD Paid $0.00 US…" at bounding box center [553, 254] width 738 height 356
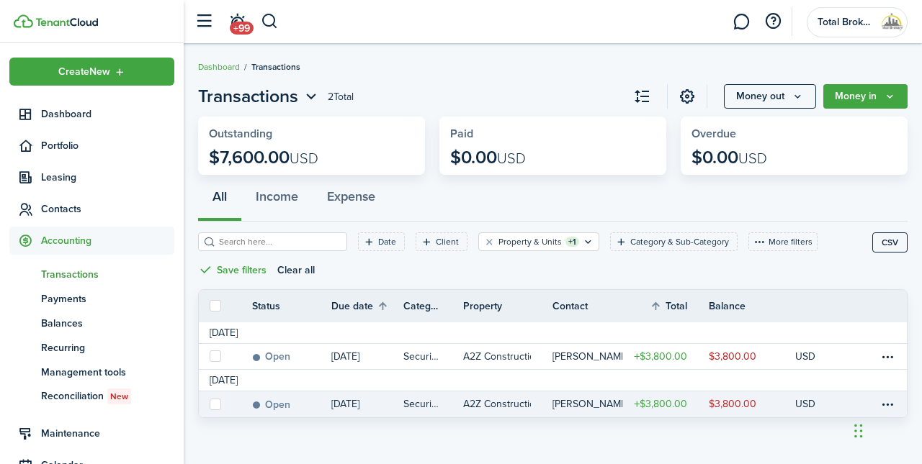
click at [652, 409] on table-amount-title "$3,800.00" at bounding box center [660, 404] width 53 height 15
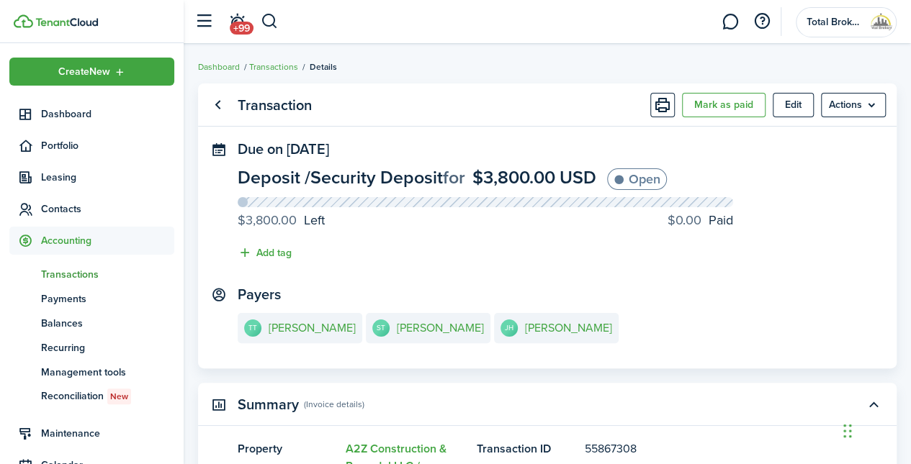
click at [734, 117] on panel-main-header "Transaction [PERSON_NAME] as paid Edit Actions" at bounding box center [547, 105] width 698 height 43
click at [733, 109] on button "Mark as paid" at bounding box center [724, 105] width 84 height 24
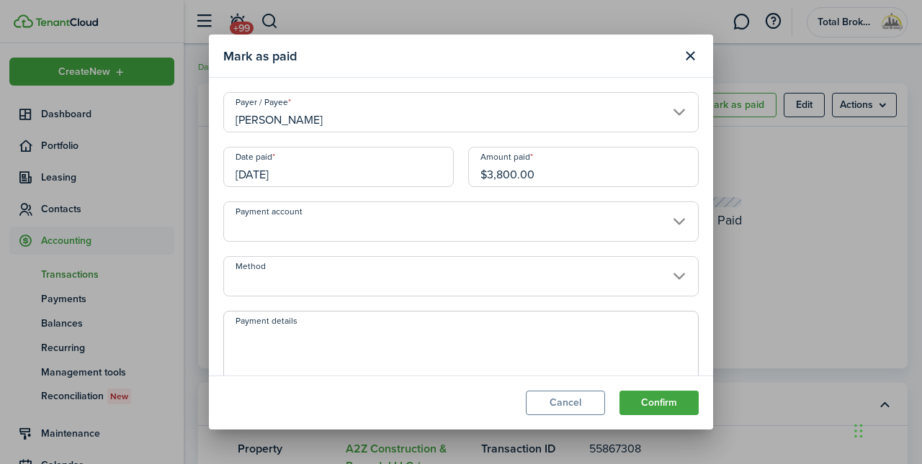
click at [328, 223] on input "Payment account" at bounding box center [460, 222] width 475 height 40
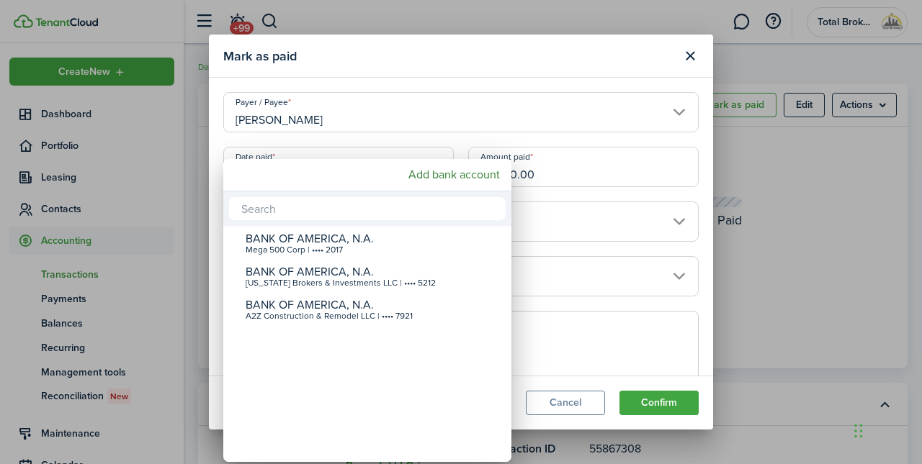
click at [416, 328] on mbsc-wheel-item "Payment account" at bounding box center [367, 344] width 284 height 33
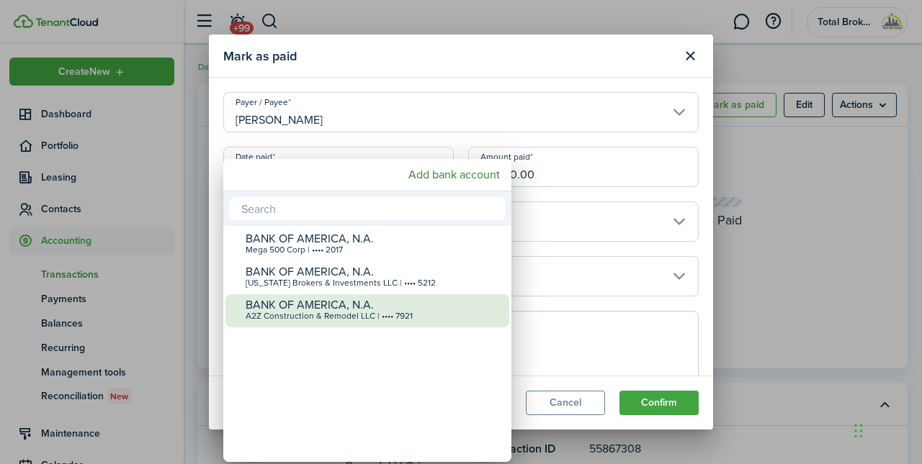
click at [422, 318] on div "A2Z Construction & Remodel LLC | •••• 7921" at bounding box center [373, 317] width 255 height 10
type input "•••• •••• •••• 7921"
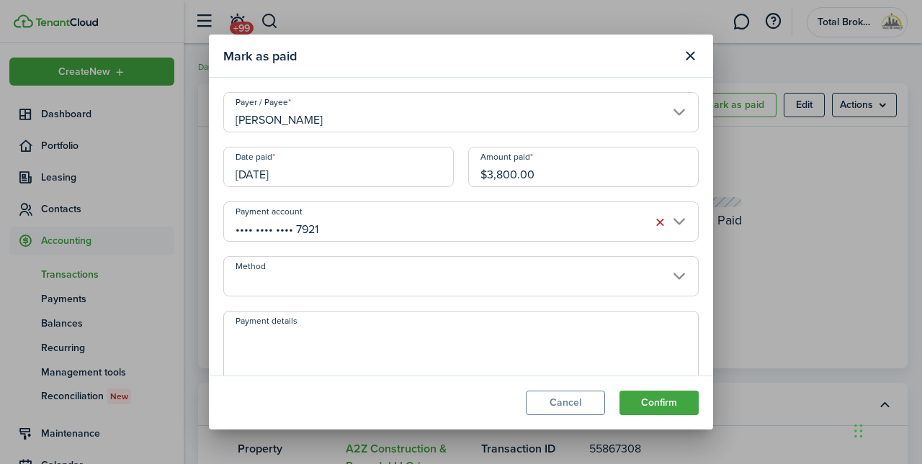
click at [319, 272] on input "Method" at bounding box center [460, 276] width 475 height 40
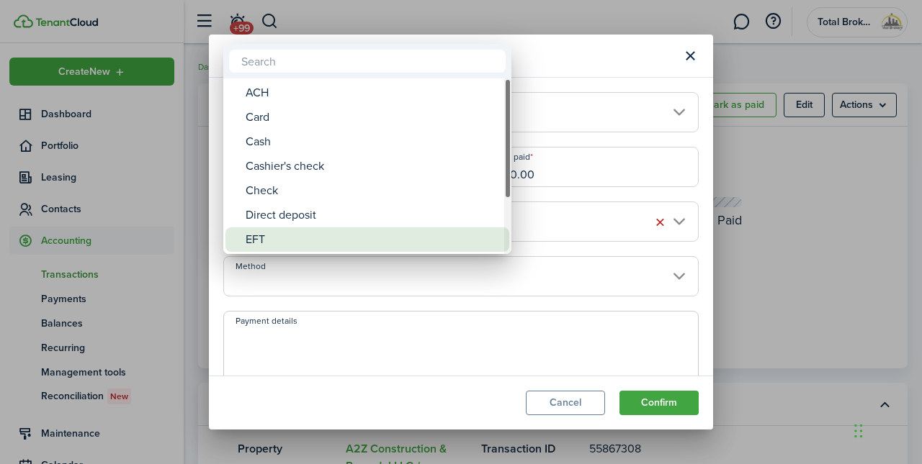
click at [289, 228] on div "EFT" at bounding box center [373, 240] width 255 height 24
type input "EFT"
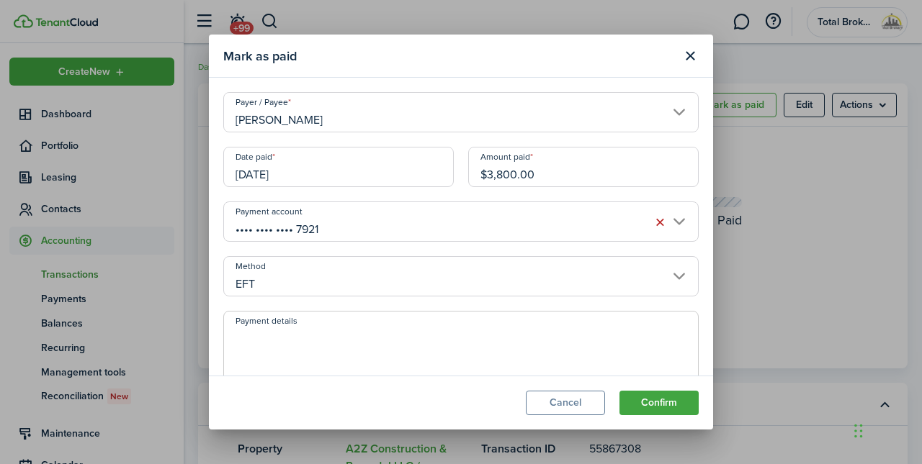
click at [542, 184] on input "$3,800.00" at bounding box center [583, 167] width 230 height 40
type input "$3,500.00"
click at [531, 342] on textarea "Payment details" at bounding box center [461, 362] width 474 height 69
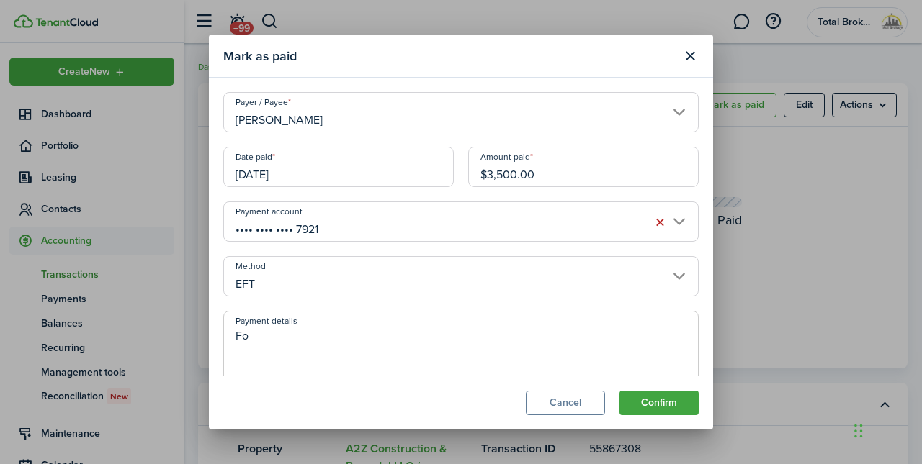
type textarea "F"
type textarea "Toward 1st Deposit"
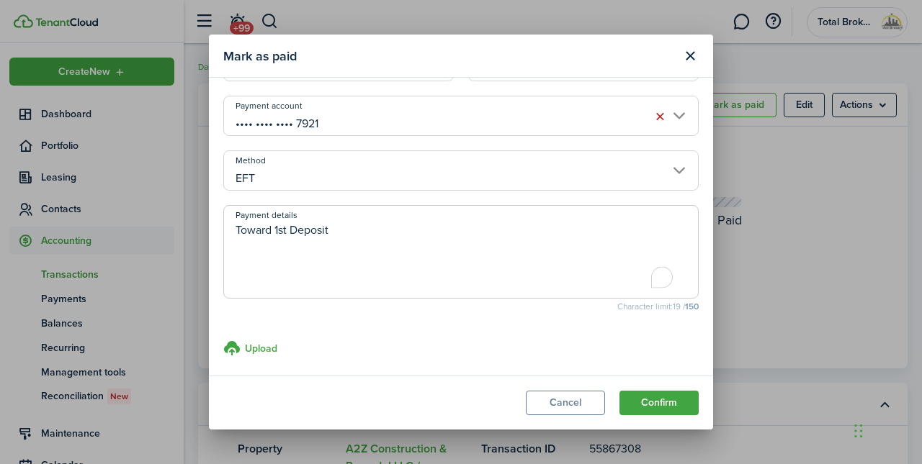
scroll to position [113, 0]
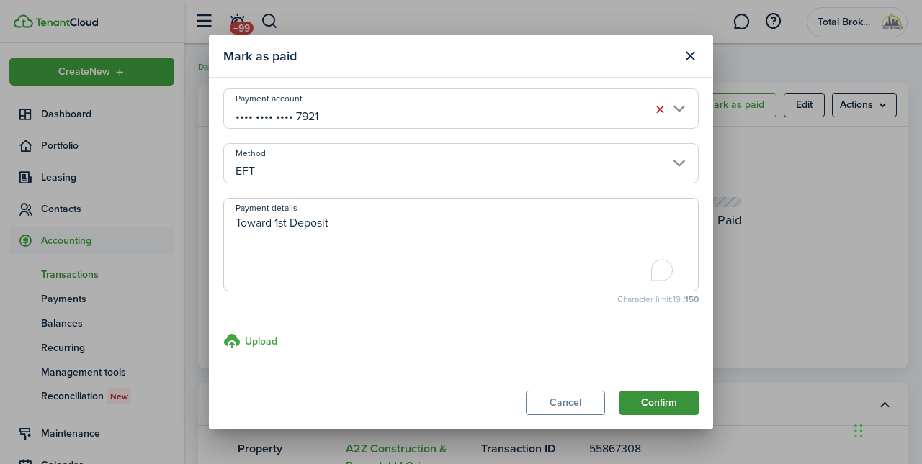
click at [660, 401] on button "Confirm" at bounding box center [658, 403] width 79 height 24
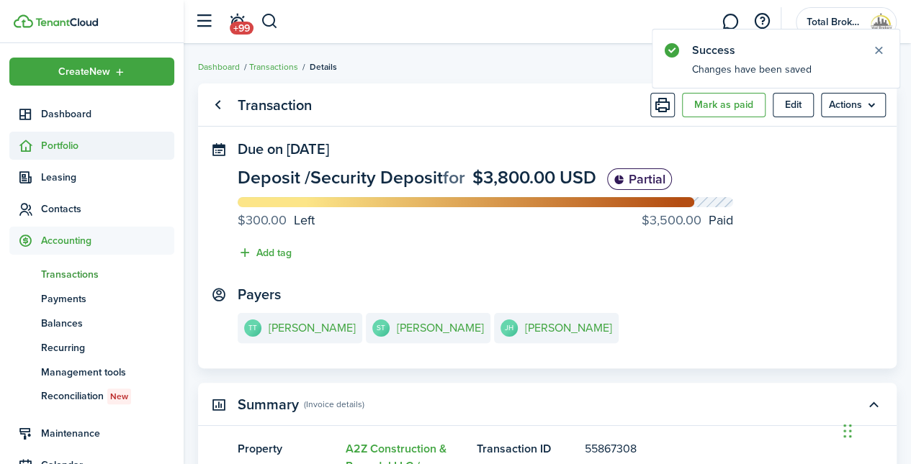
click at [89, 148] on span "Portfolio" at bounding box center [107, 145] width 133 height 15
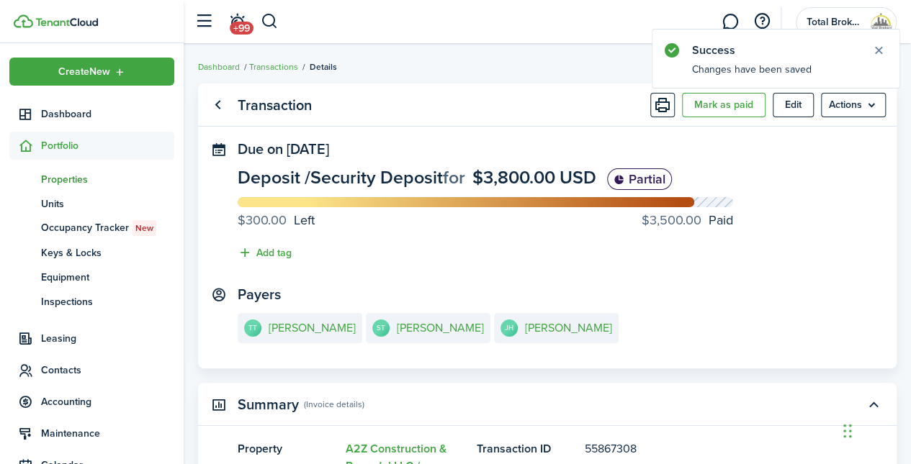
click at [66, 184] on span "Properties" at bounding box center [107, 179] width 133 height 15
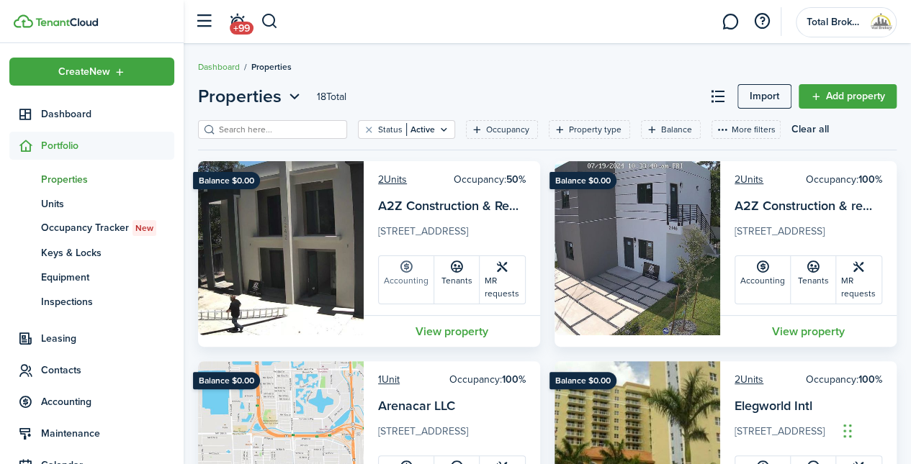
click at [400, 276] on link "Accounting" at bounding box center [406, 280] width 55 height 48
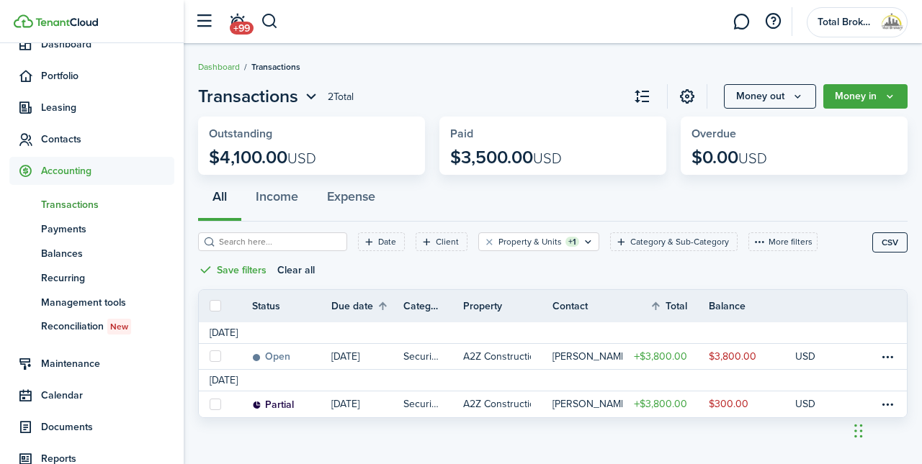
scroll to position [66, 0]
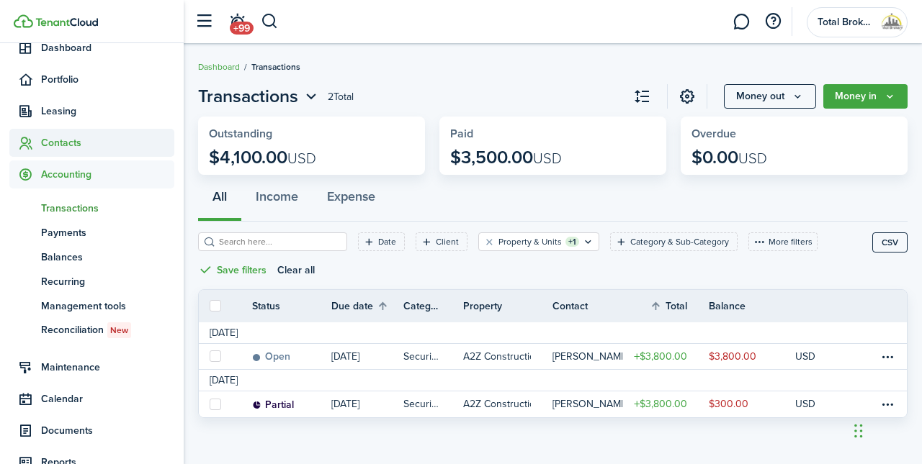
click at [78, 141] on span "Contacts" at bounding box center [107, 142] width 133 height 15
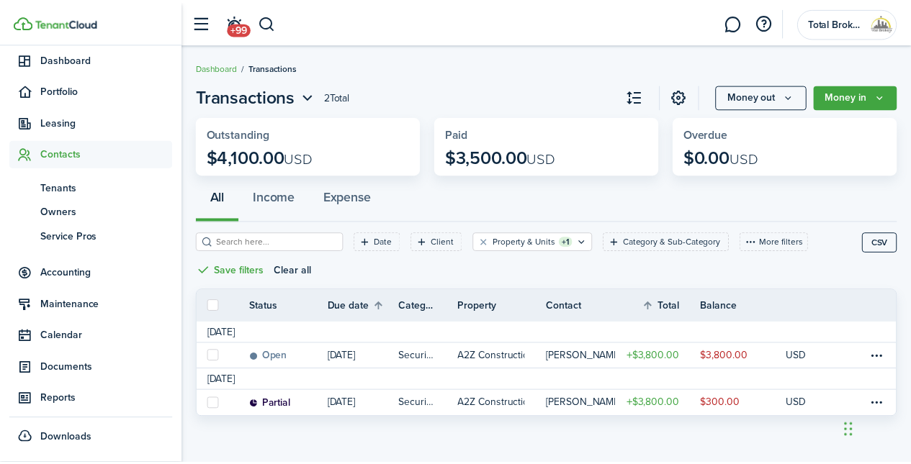
scroll to position [55, 0]
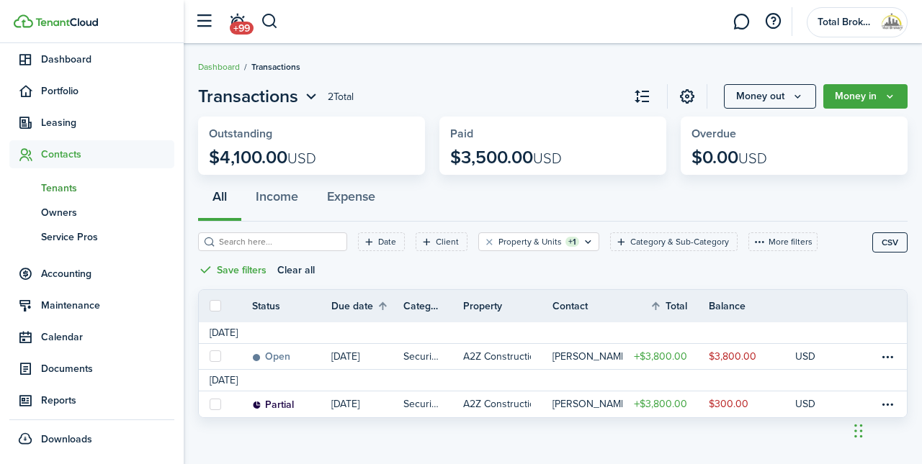
click at [78, 193] on span "Tenants" at bounding box center [107, 188] width 133 height 15
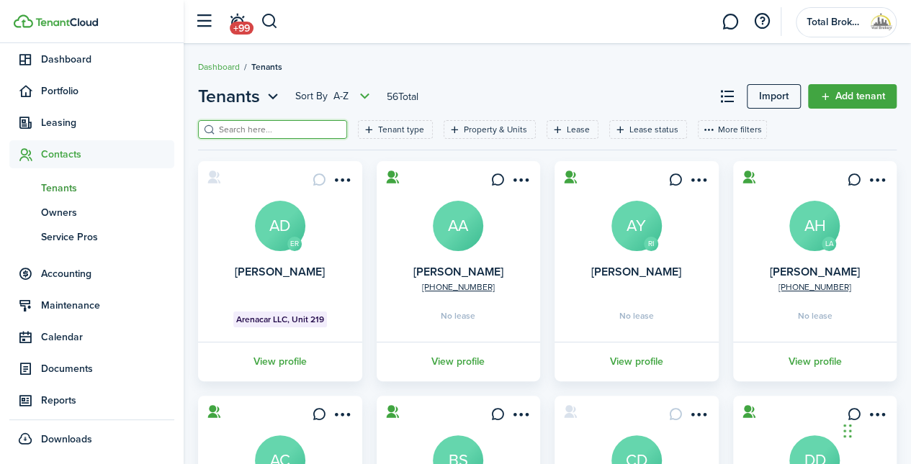
click at [256, 133] on input "search" at bounding box center [278, 130] width 127 height 14
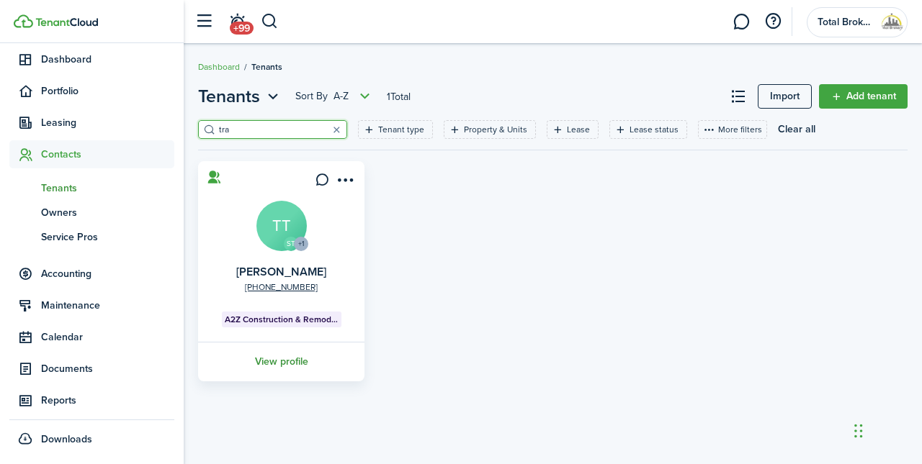
type input "tra"
click at [282, 361] on link "View profile" at bounding box center [281, 362] width 171 height 40
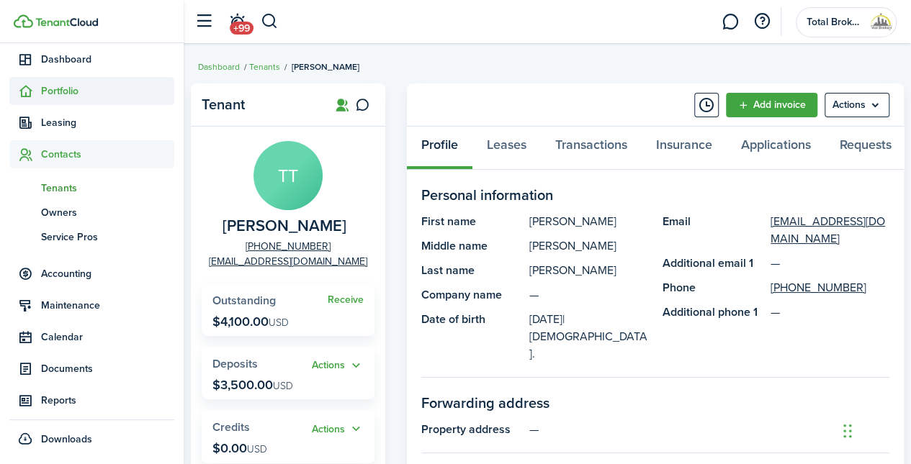
click at [66, 84] on span "Portfolio" at bounding box center [107, 91] width 133 height 15
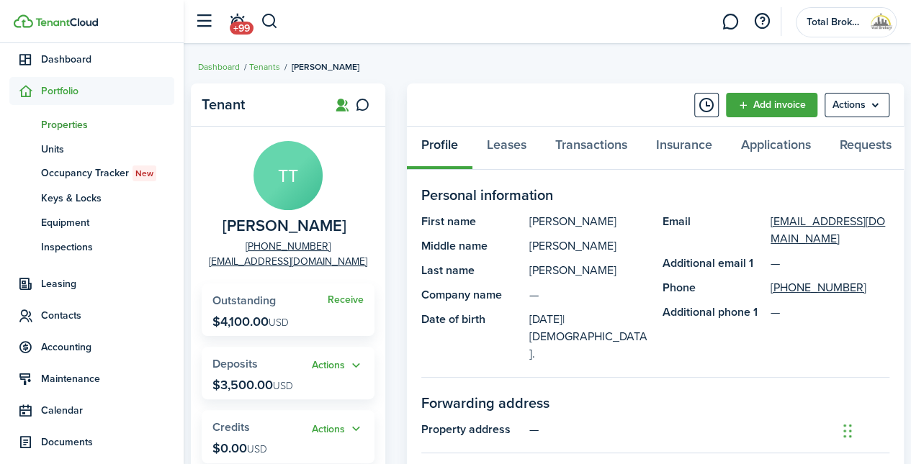
click at [83, 120] on span "Properties" at bounding box center [107, 124] width 133 height 15
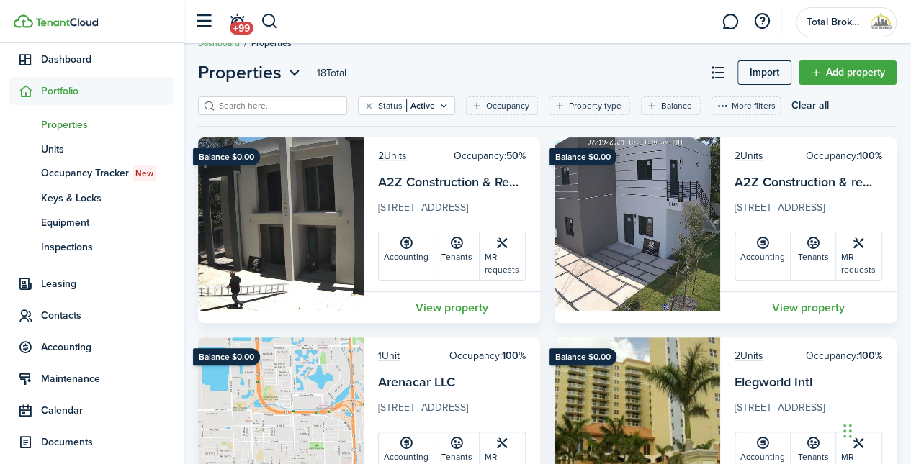
scroll to position [24, 0]
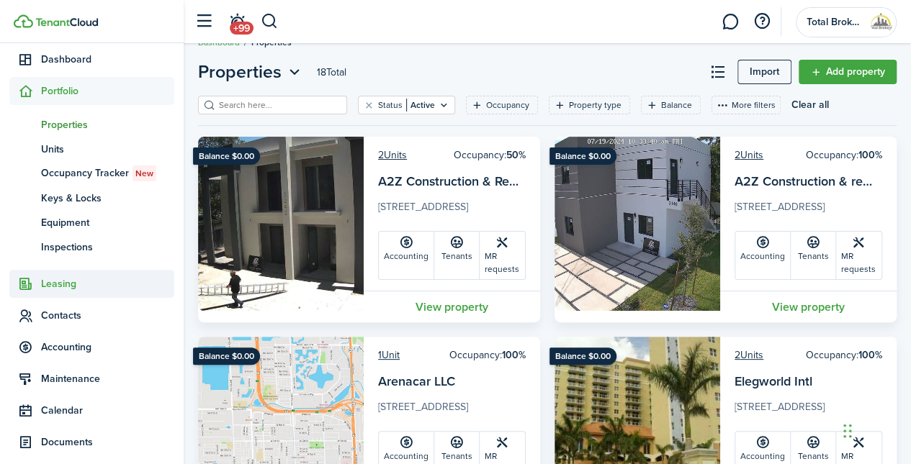
click at [71, 282] on span "Leasing" at bounding box center [107, 284] width 133 height 15
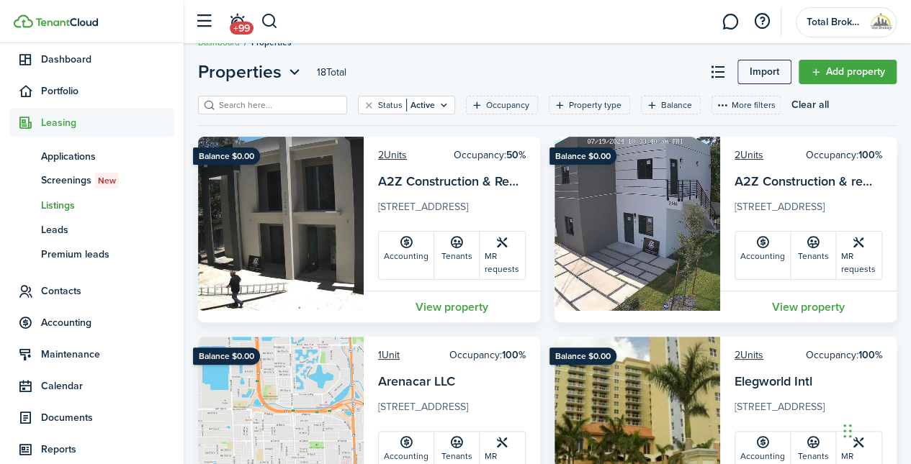
click at [61, 207] on span "Listings" at bounding box center [107, 205] width 133 height 15
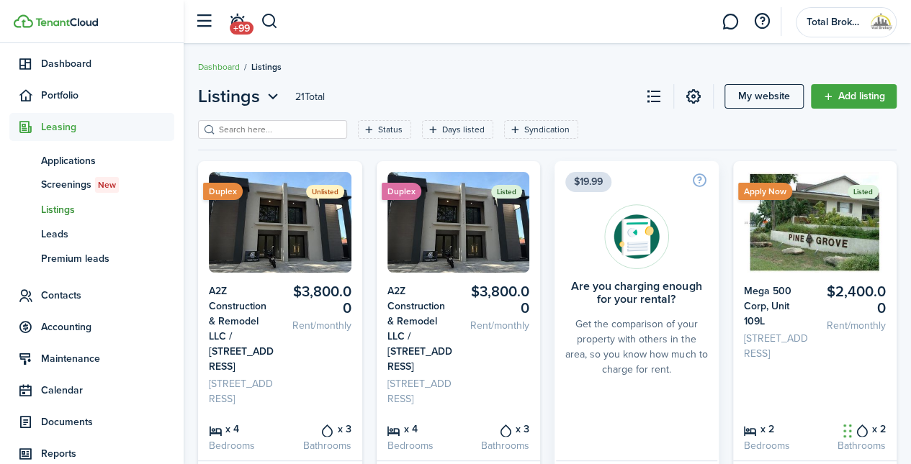
scroll to position [50, 0]
click at [70, 68] on span "Dashboard" at bounding box center [107, 63] width 133 height 15
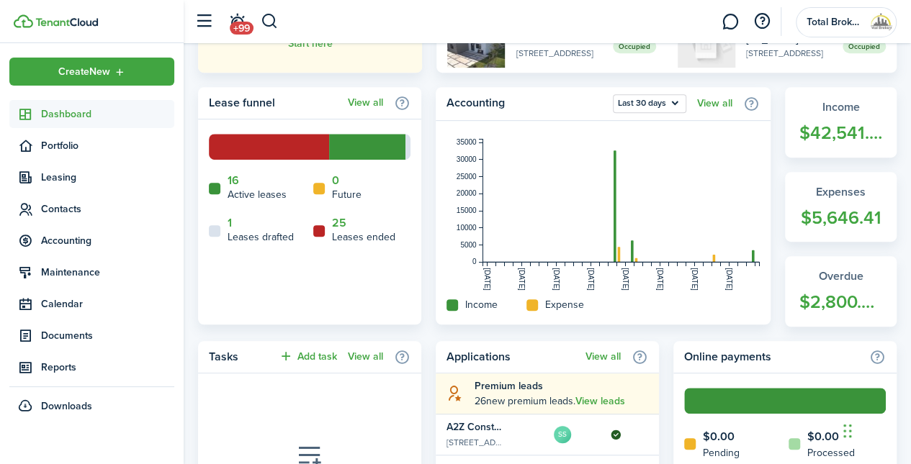
scroll to position [325, 0]
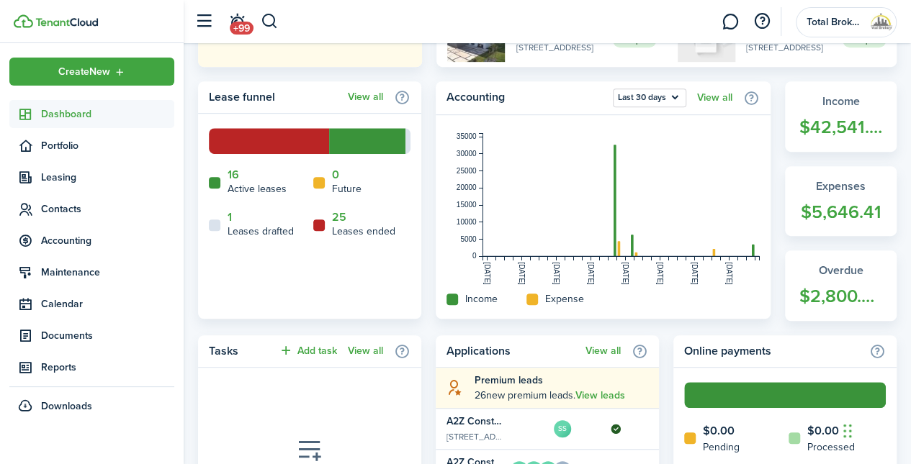
click at [232, 228] on home-widget-title "Leases drafted" at bounding box center [261, 231] width 66 height 15
click at [229, 218] on link "1" at bounding box center [230, 217] width 4 height 13
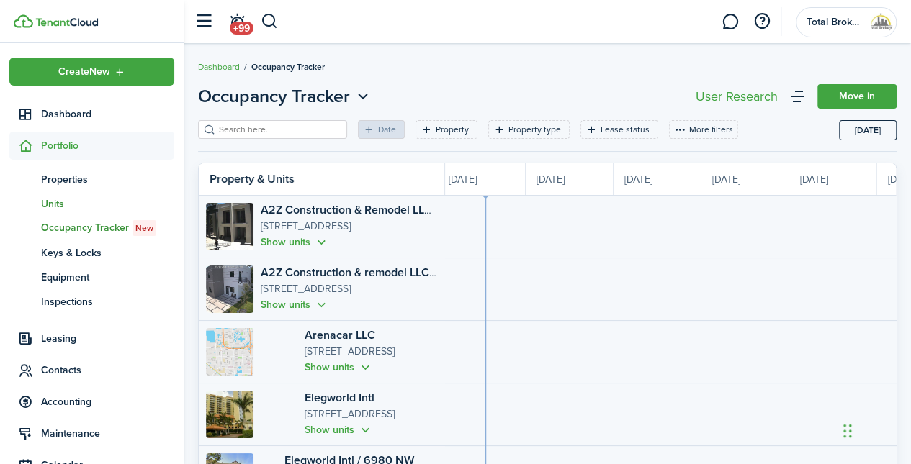
click at [59, 208] on span "Units" at bounding box center [107, 204] width 133 height 15
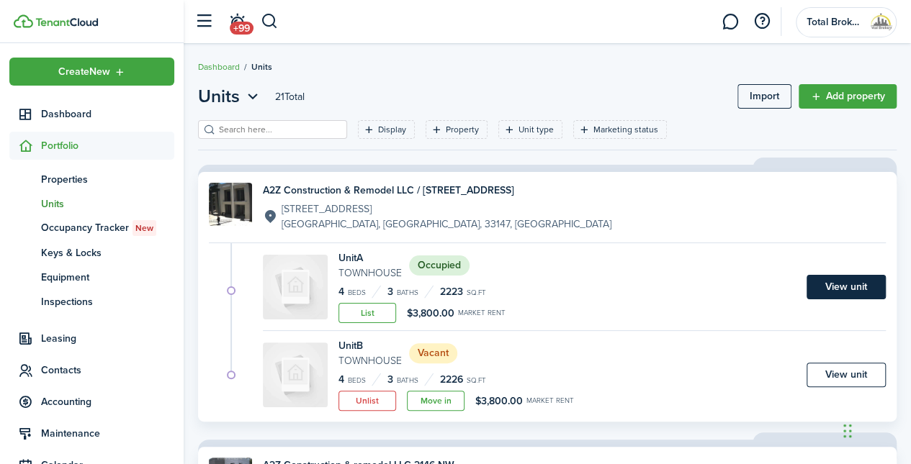
click at [834, 295] on link "View unit" at bounding box center [846, 287] width 79 height 24
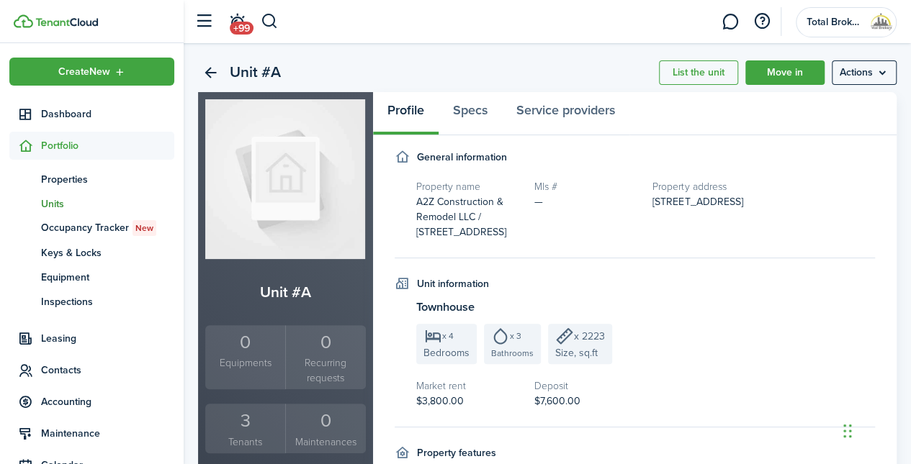
scroll to position [29, 0]
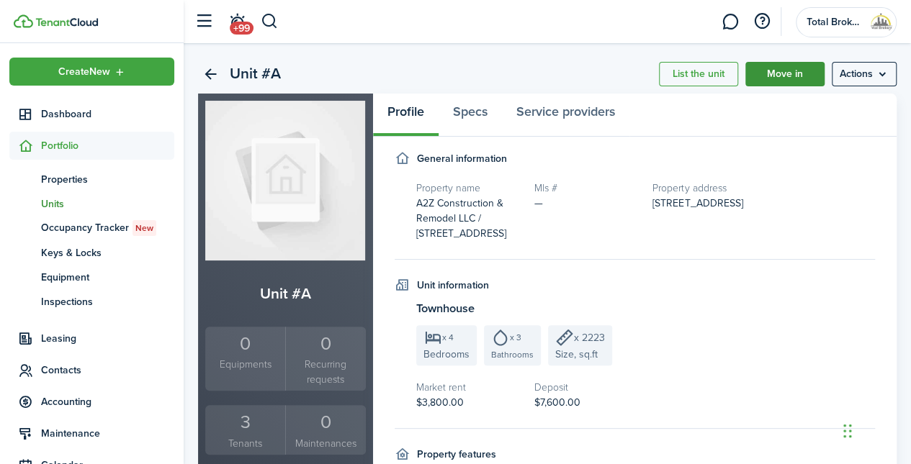
click at [792, 73] on link "Move in" at bounding box center [784, 74] width 79 height 24
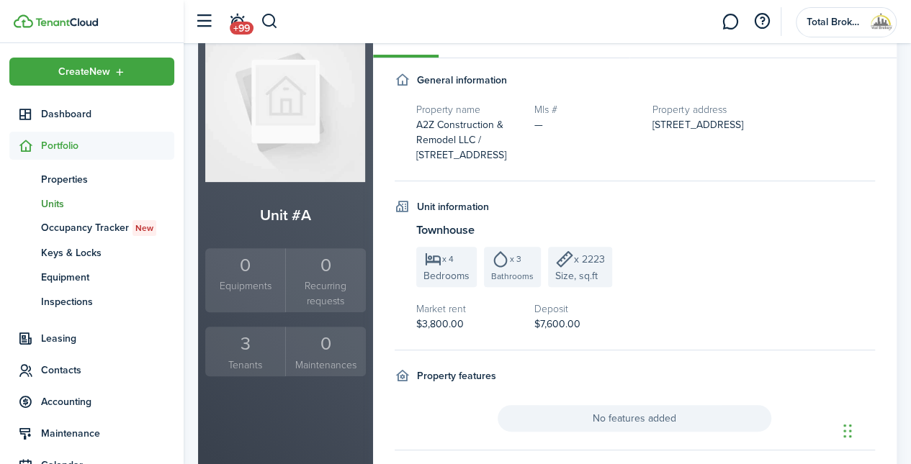
scroll to position [104, 0]
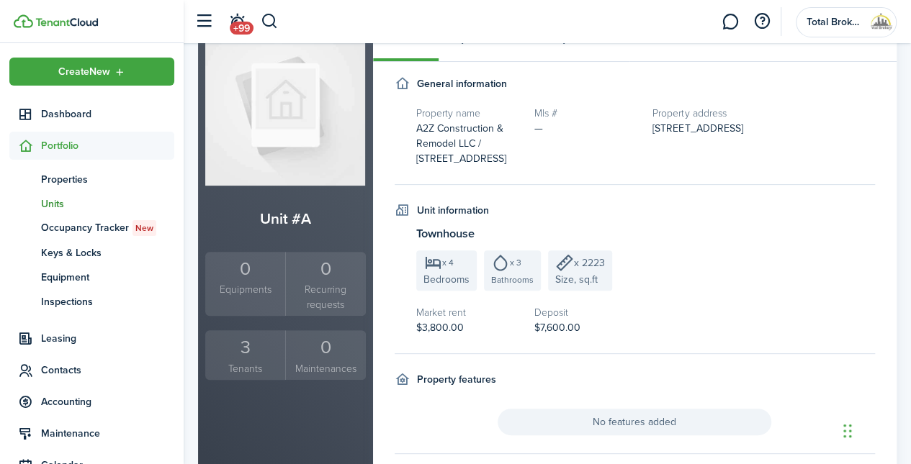
click at [246, 345] on div "3" at bounding box center [245, 347] width 73 height 27
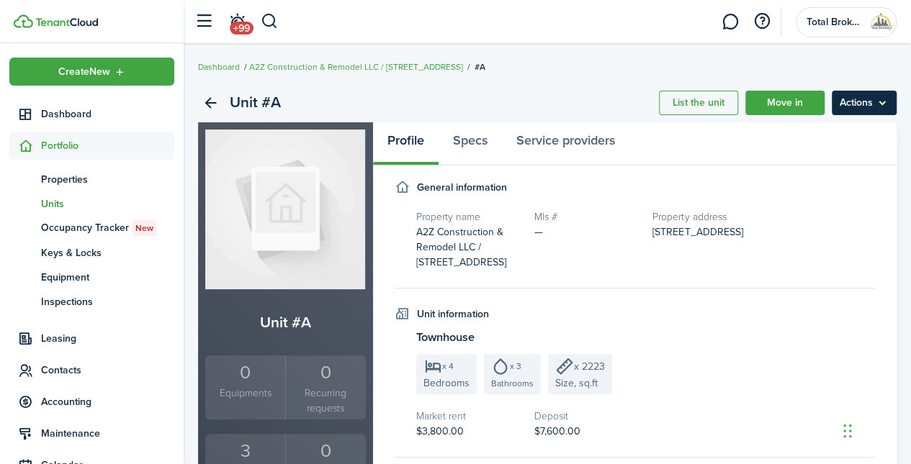
click at [855, 103] on menu-btn "Actions" at bounding box center [864, 103] width 65 height 24
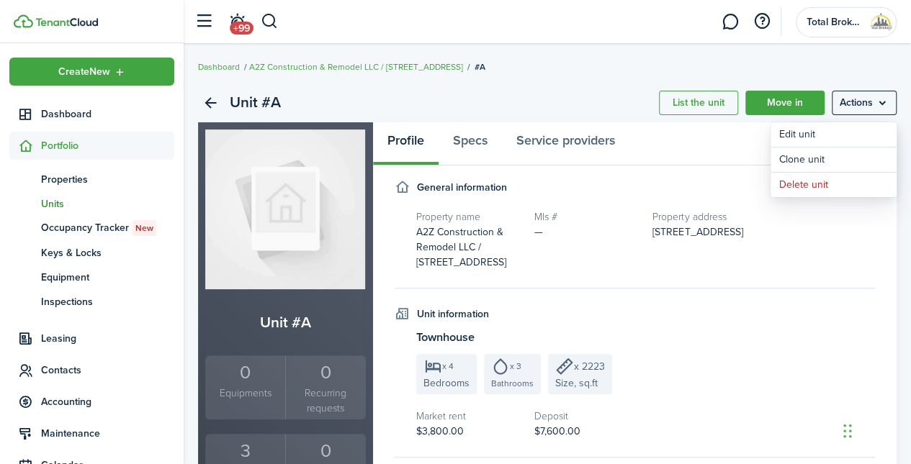
click at [703, 187] on div "General information" at bounding box center [635, 187] width 481 height 15
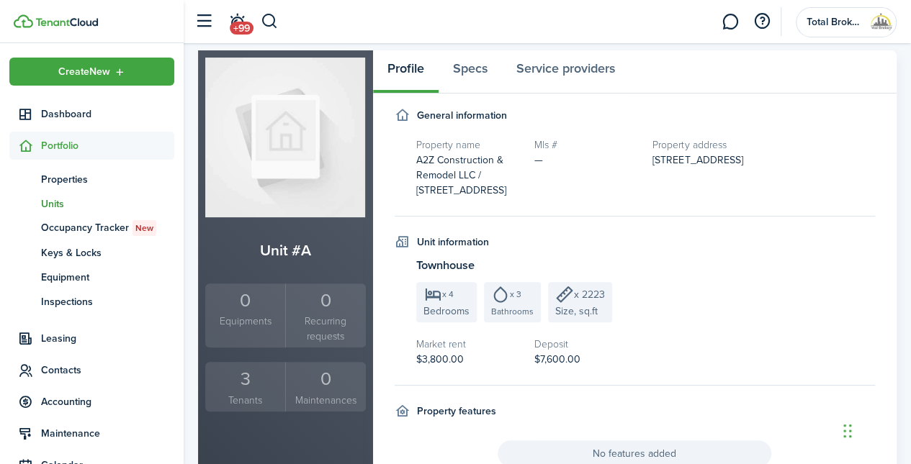
scroll to position [71, 0]
click at [81, 181] on span "Properties" at bounding box center [107, 179] width 133 height 15
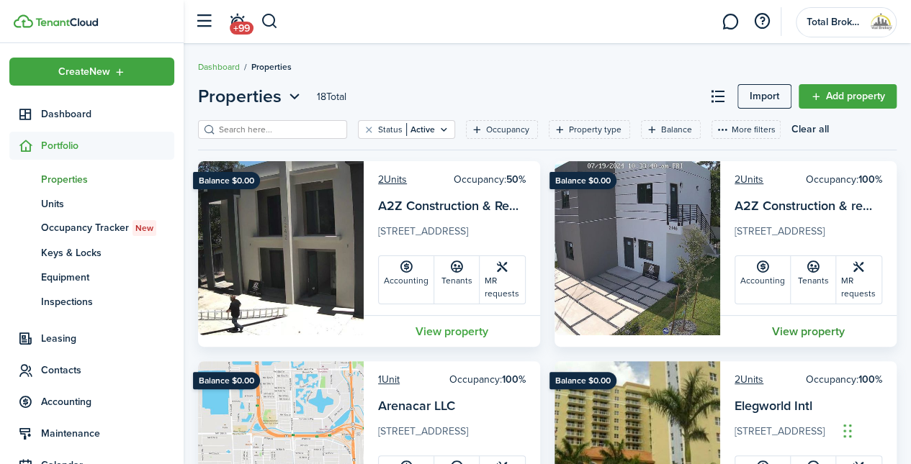
click at [773, 328] on link "View property" at bounding box center [808, 331] width 176 height 32
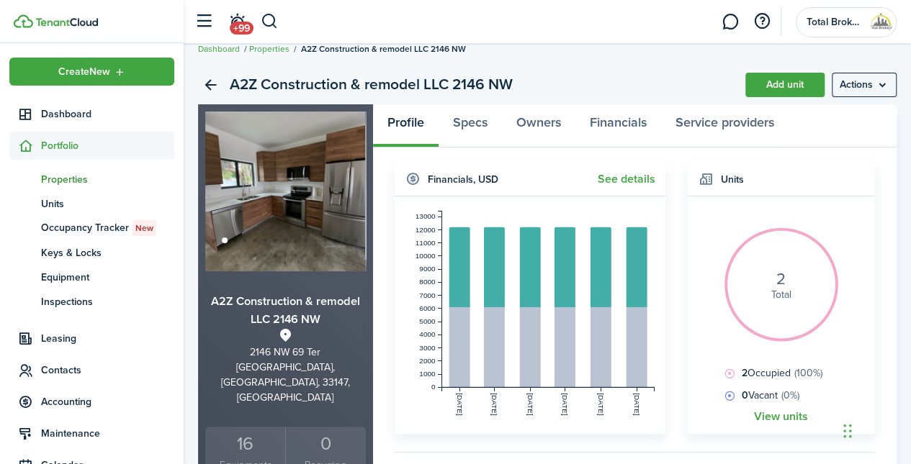
scroll to position [4, 0]
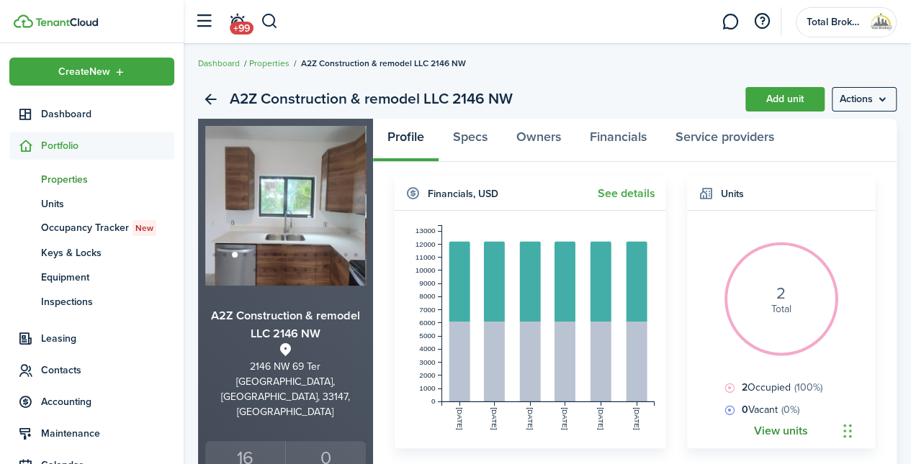
click at [776, 431] on link "View units" at bounding box center [781, 431] width 54 height 13
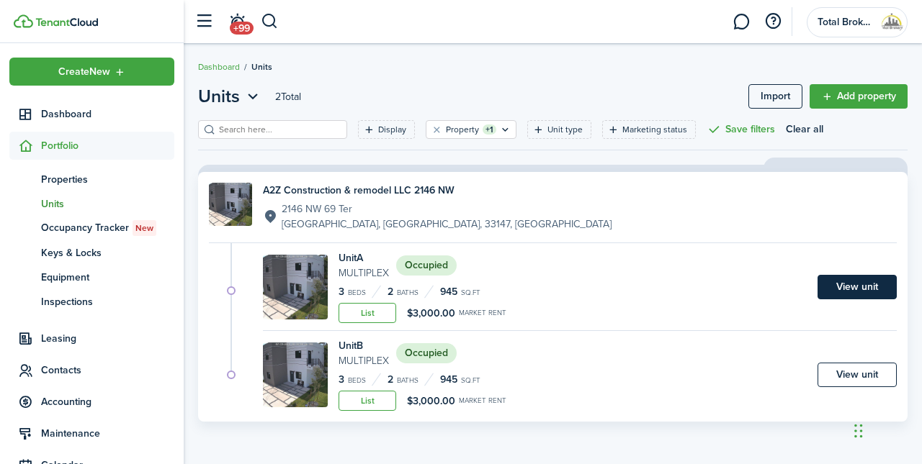
click at [837, 294] on link "View unit" at bounding box center [856, 287] width 79 height 24
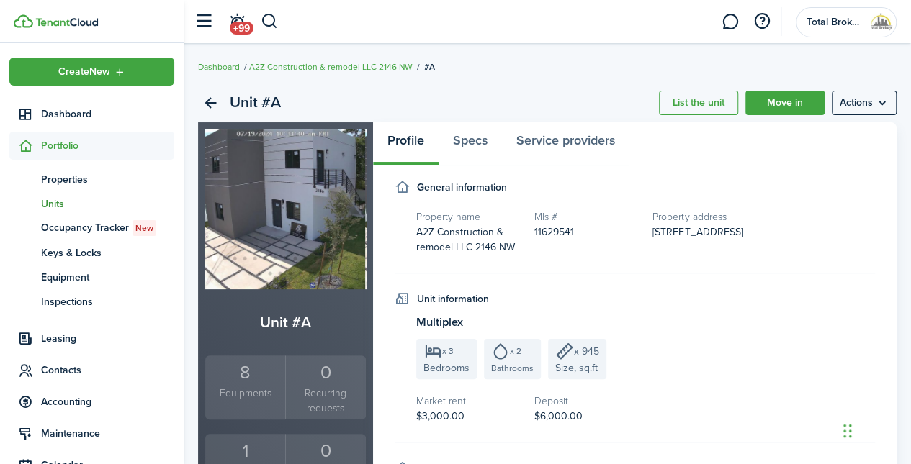
click at [50, 141] on span "Portfolio" at bounding box center [107, 145] width 133 height 15
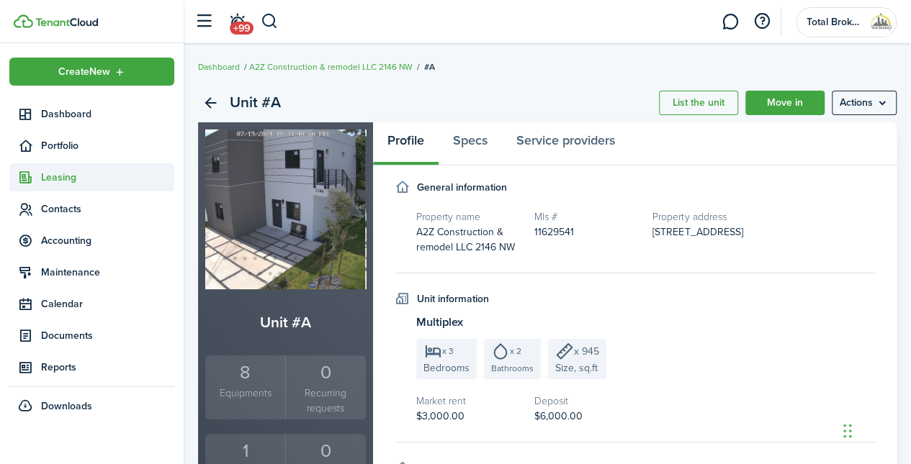
click at [53, 180] on span "Leasing" at bounding box center [107, 177] width 133 height 15
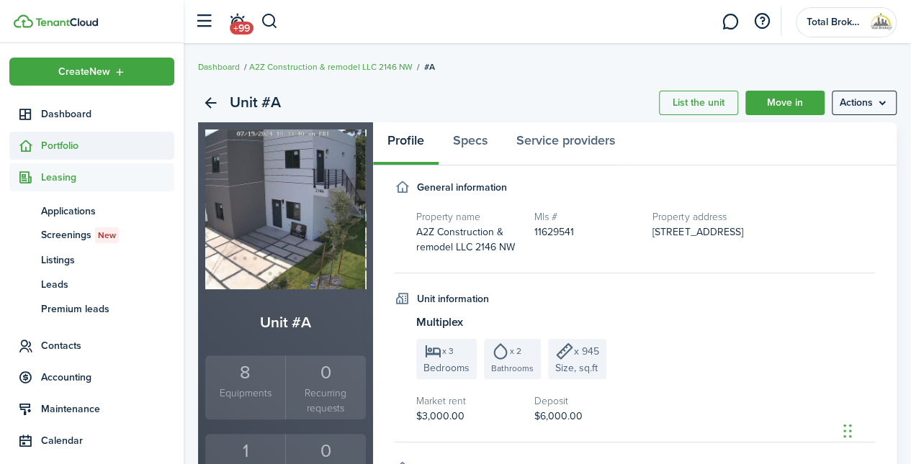
click at [55, 146] on span "Portfolio" at bounding box center [107, 145] width 133 height 15
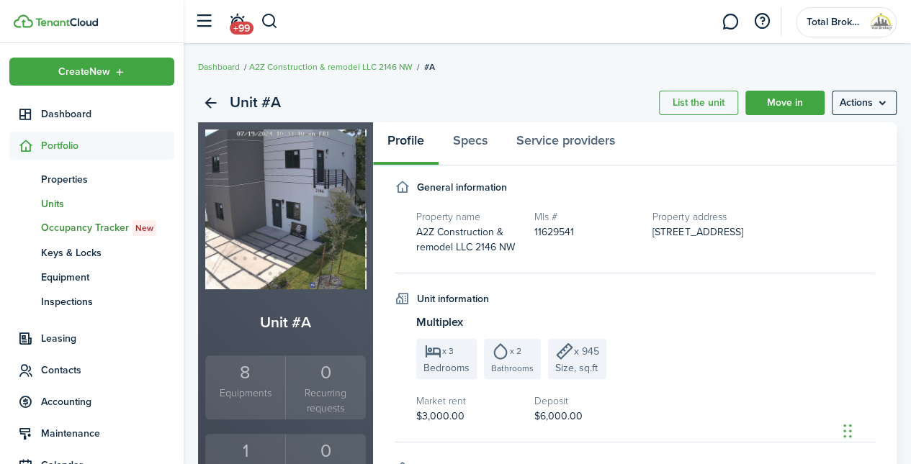
click at [65, 228] on span "Occupancy Tracker New" at bounding box center [107, 228] width 133 height 16
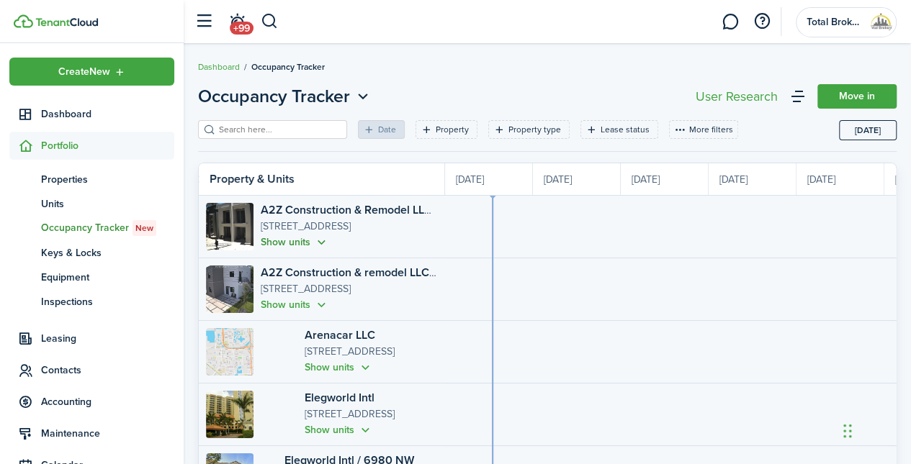
click at [289, 237] on button "Show units" at bounding box center [295, 242] width 68 height 17
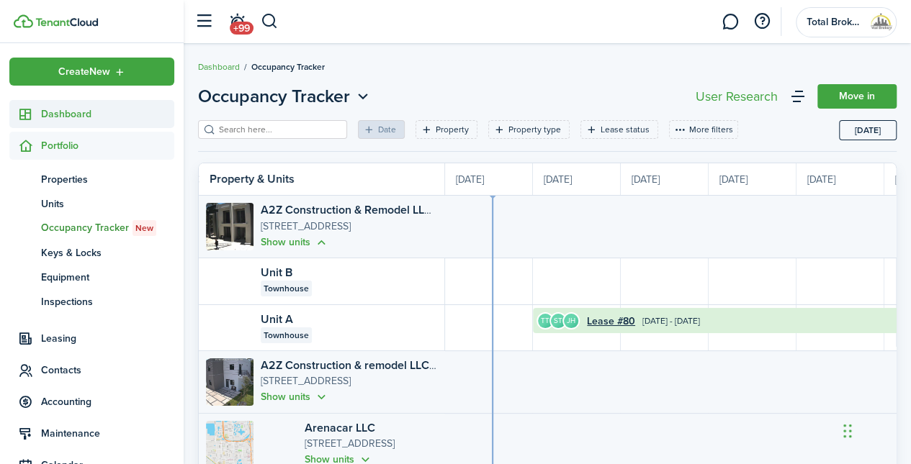
click at [62, 117] on span "Dashboard" at bounding box center [107, 114] width 133 height 15
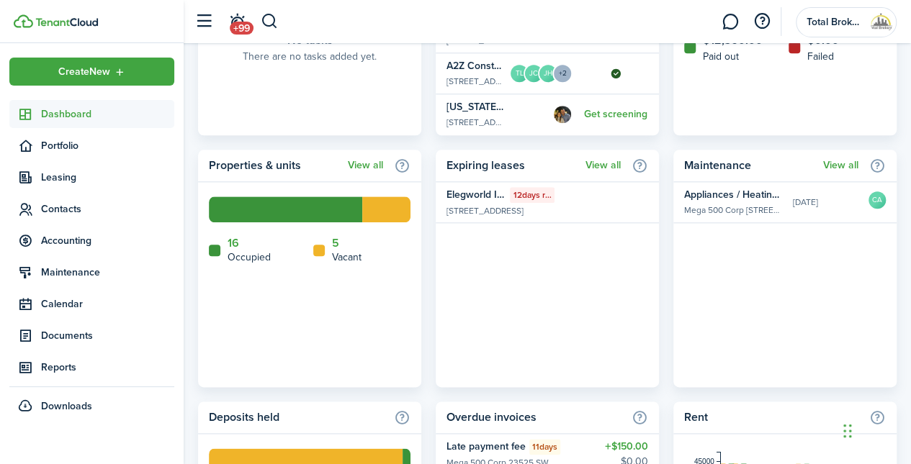
scroll to position [786, 0]
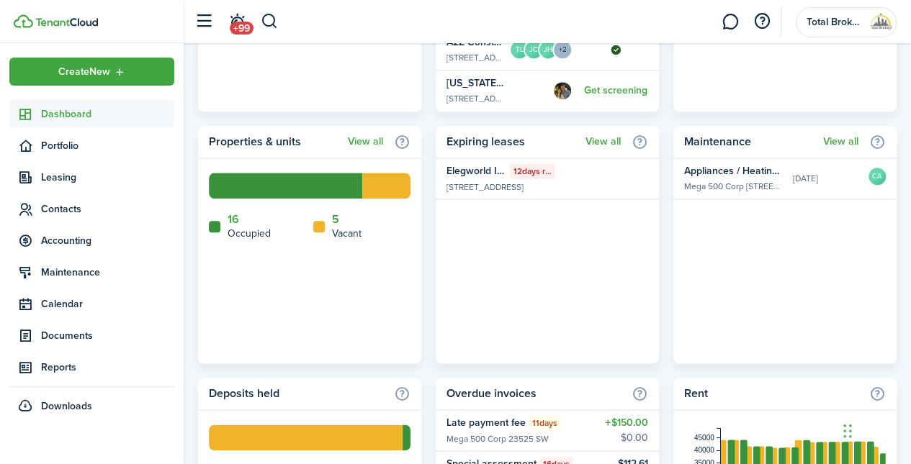
click at [335, 220] on link "5" at bounding box center [335, 219] width 7 height 13
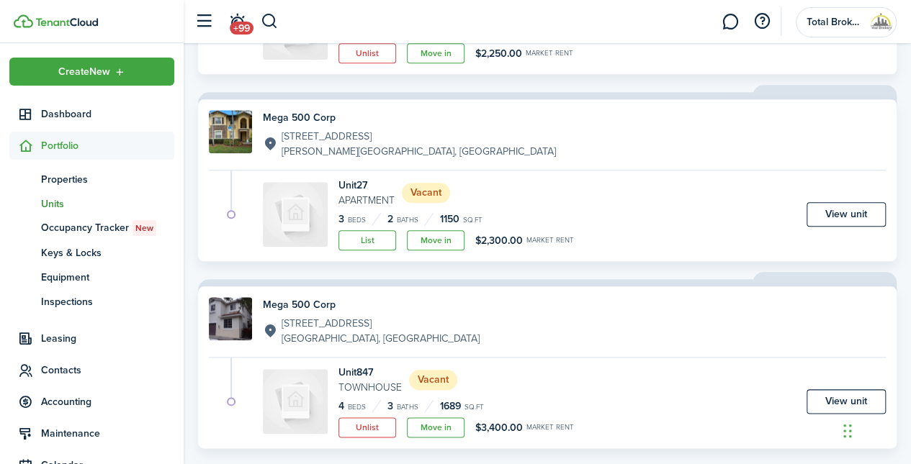
scroll to position [656, 0]
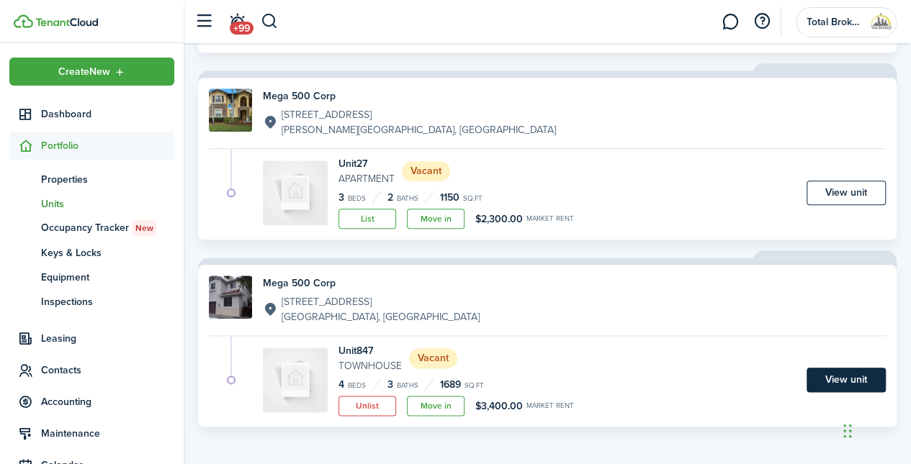
click at [835, 374] on link "View unit" at bounding box center [846, 380] width 79 height 24
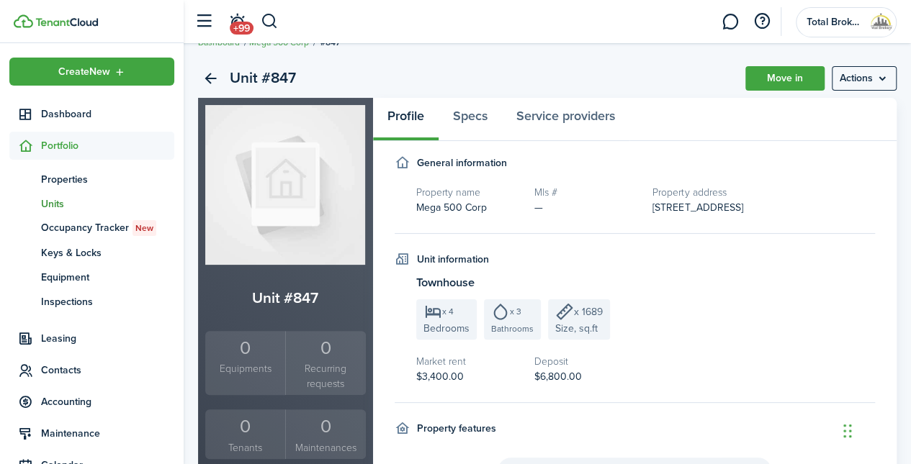
scroll to position [22, 0]
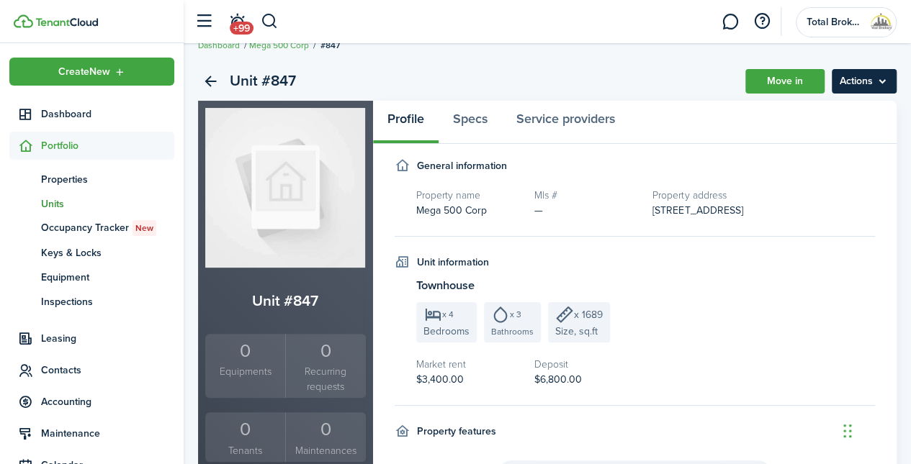
click at [851, 77] on menu-btn "Actions" at bounding box center [864, 81] width 65 height 24
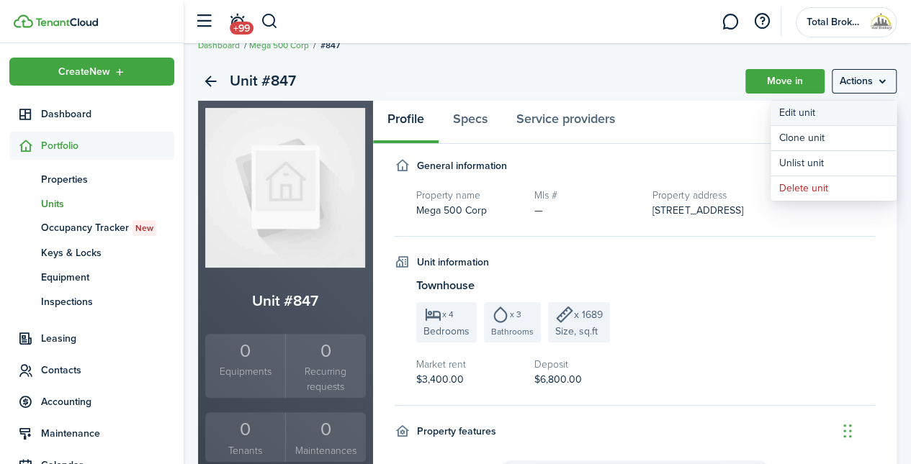
click at [810, 114] on link "Edit unit" at bounding box center [833, 113] width 126 height 24
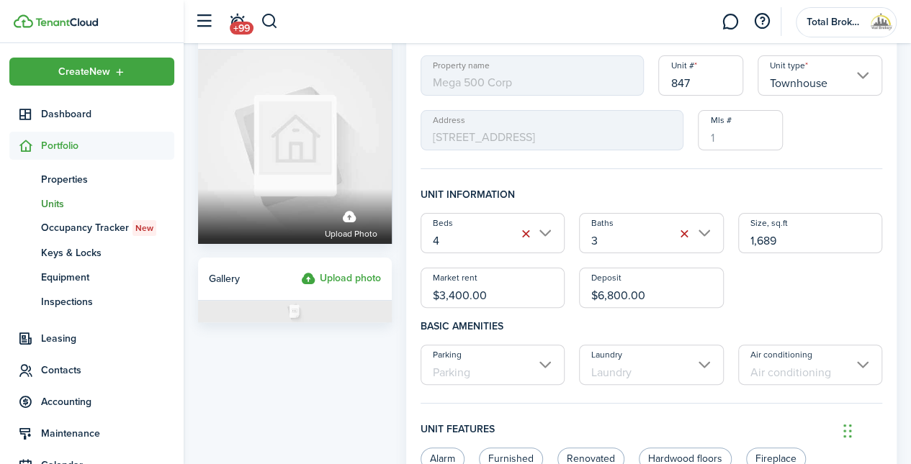
scroll to position [36, 0]
click at [454, 295] on input "$3,400.00" at bounding box center [493, 287] width 144 height 40
type input "$3,000.00"
click at [612, 293] on input "$6,800.00" at bounding box center [651, 287] width 144 height 40
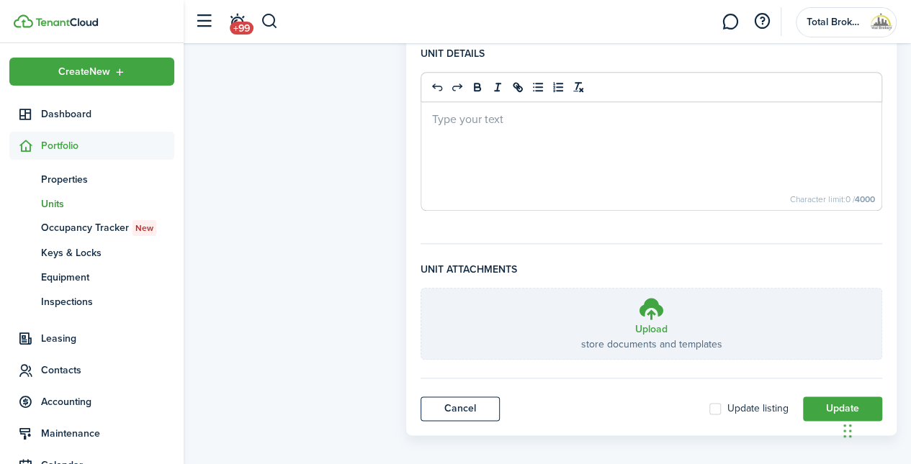
scroll to position [642, 0]
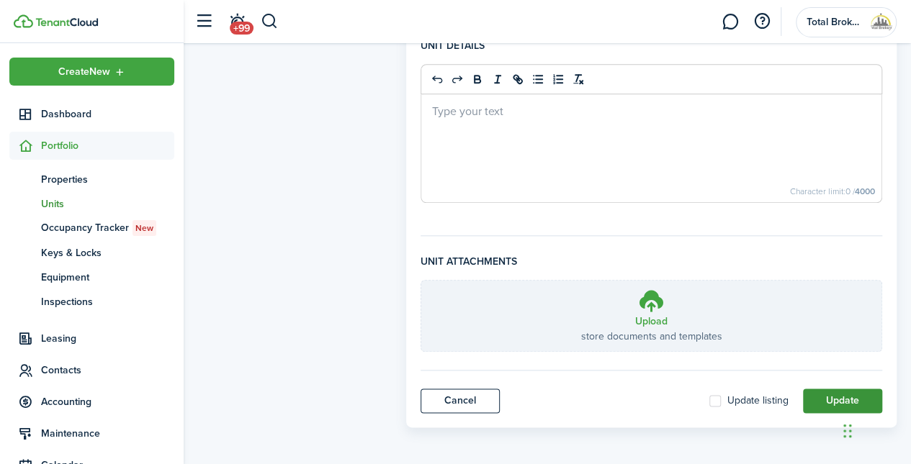
type input "$6,000.00"
click at [824, 398] on button "Update" at bounding box center [842, 401] width 79 height 24
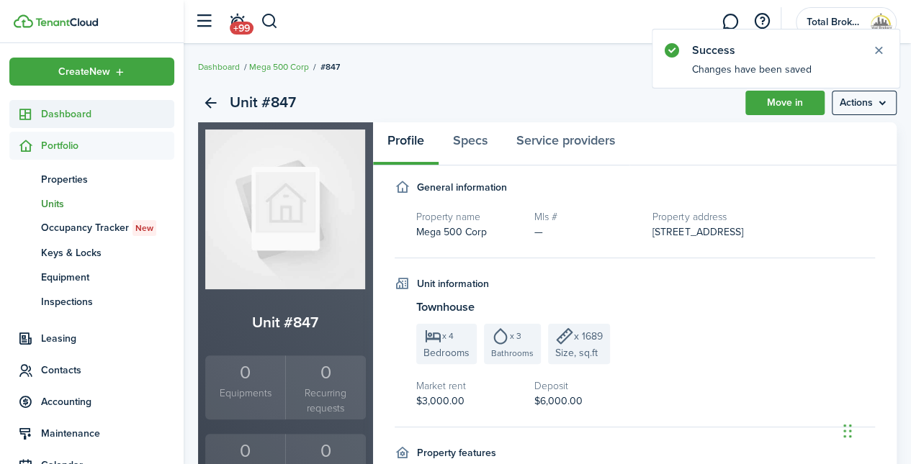
click at [72, 112] on span "Dashboard" at bounding box center [107, 114] width 133 height 15
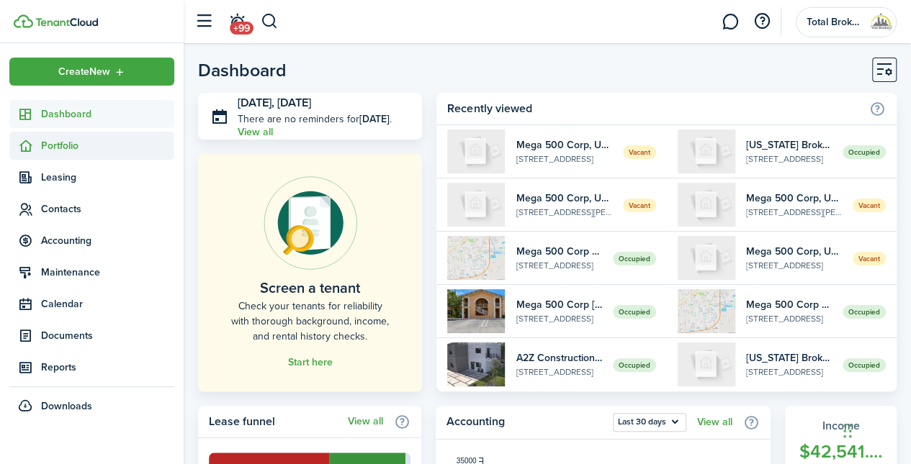
click at [60, 148] on span "Portfolio" at bounding box center [107, 145] width 133 height 15
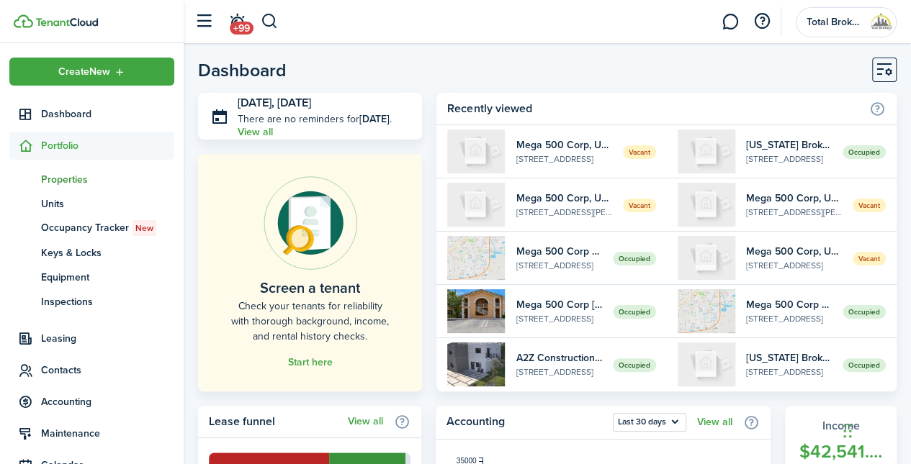
click at [61, 178] on span "Properties" at bounding box center [107, 179] width 133 height 15
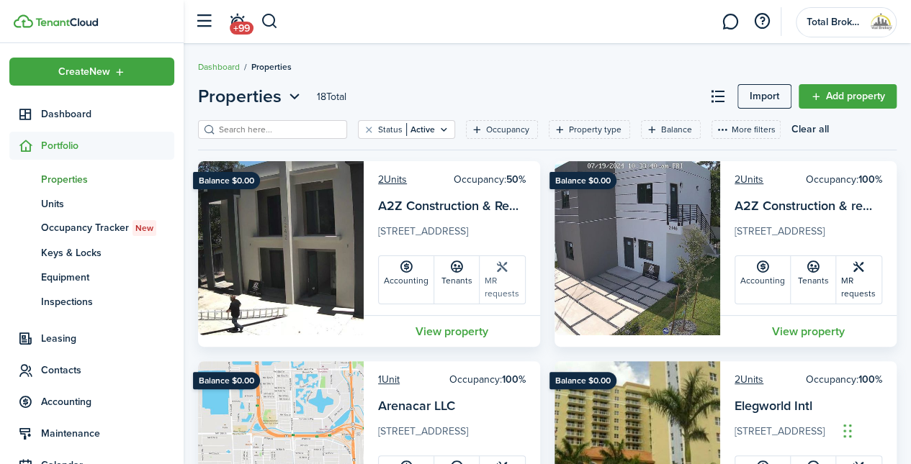
click at [503, 278] on link "MR requests" at bounding box center [502, 280] width 45 height 48
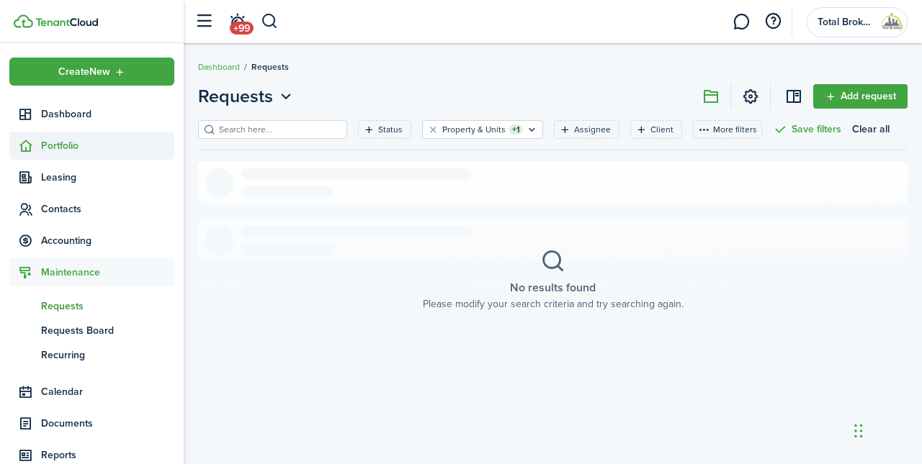
click at [78, 136] on span "Portfolio" at bounding box center [91, 146] width 165 height 28
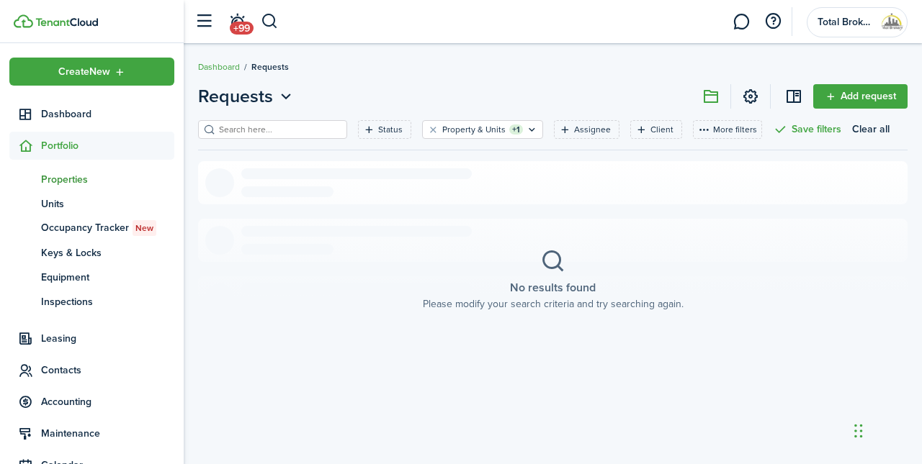
click at [75, 172] on span "Properties" at bounding box center [107, 179] width 133 height 15
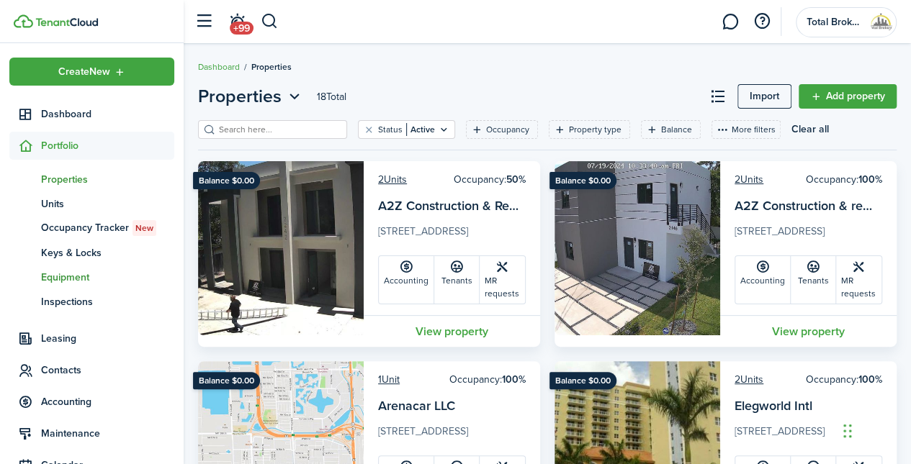
click at [68, 280] on span "Equipment" at bounding box center [107, 277] width 133 height 15
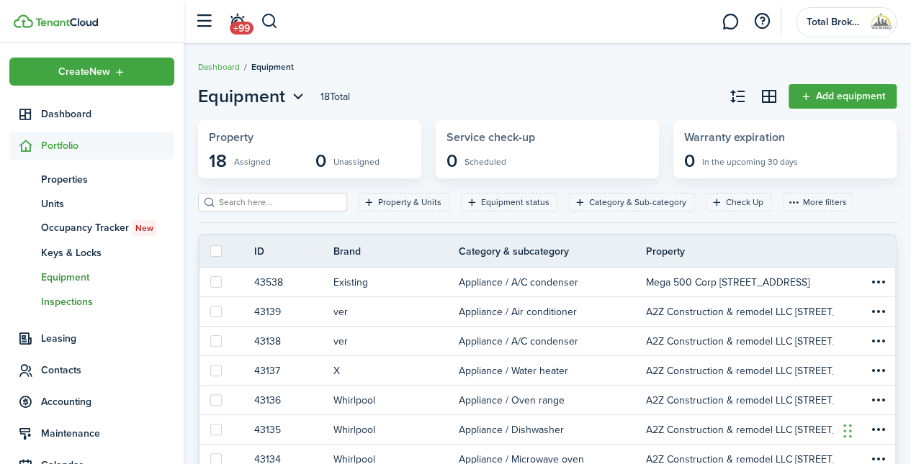
click at [68, 303] on span "Inspections" at bounding box center [107, 302] width 133 height 15
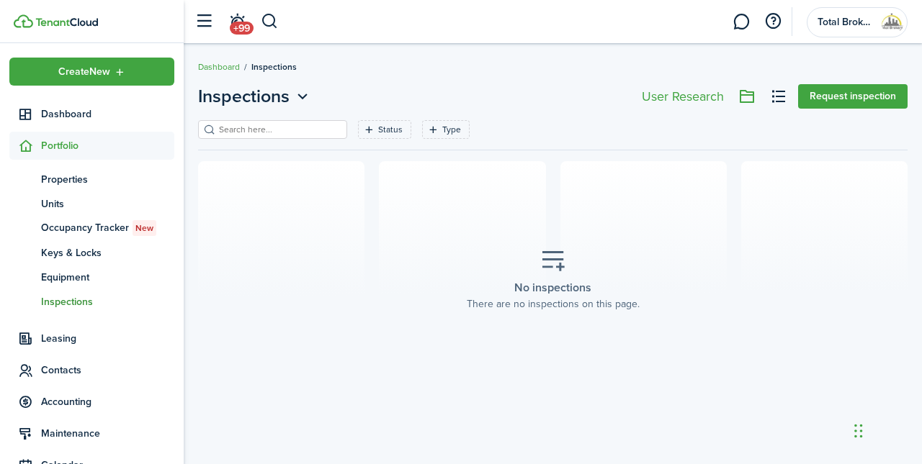
click at [691, 92] on div "User Research" at bounding box center [683, 96] width 82 height 13
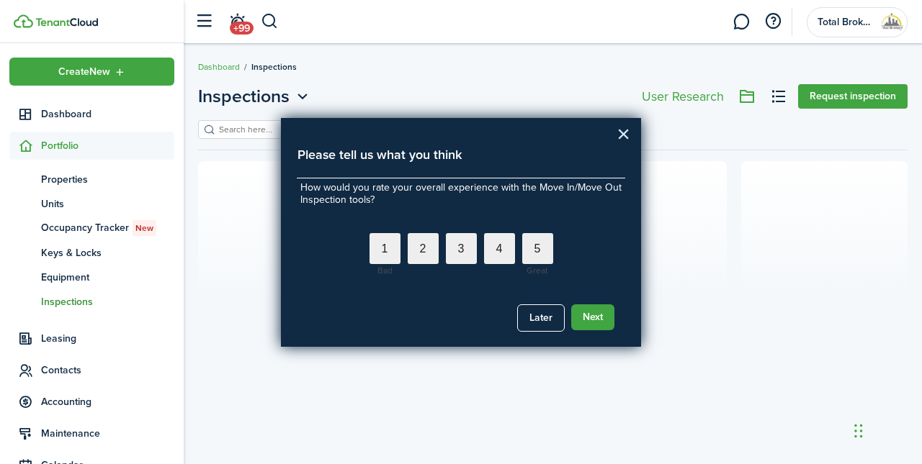
click at [626, 136] on button "×" at bounding box center [623, 133] width 14 height 23
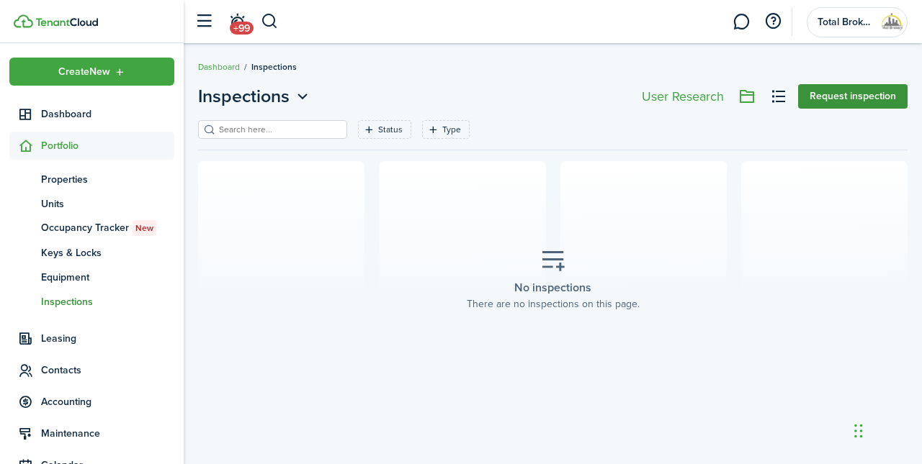
click at [830, 89] on button "Request inspection" at bounding box center [852, 96] width 109 height 24
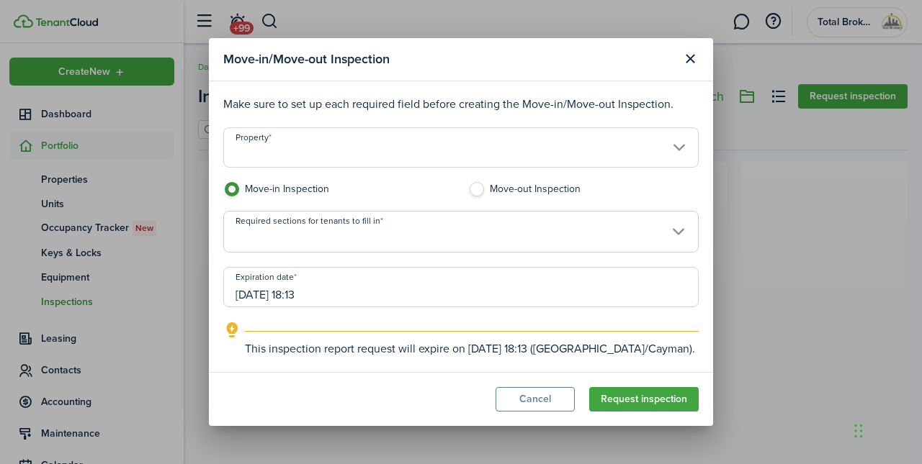
click at [494, 140] on input "Property" at bounding box center [460, 147] width 475 height 40
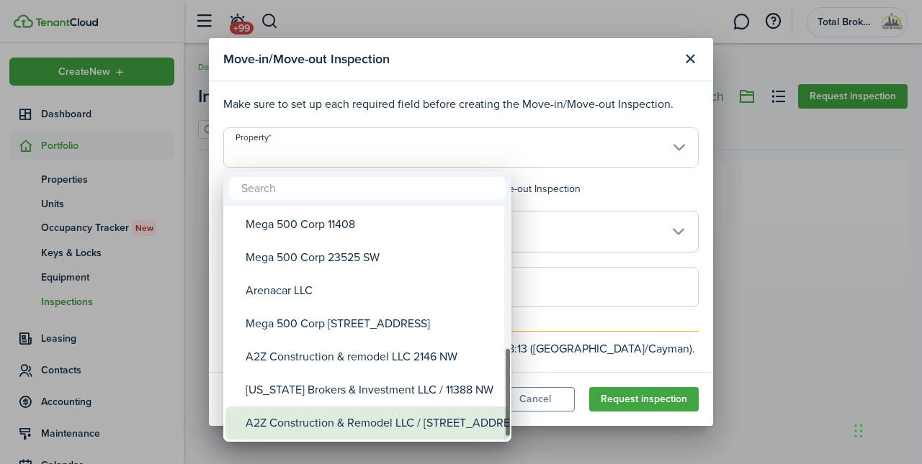
click at [376, 423] on div "A2Z Construction & Remodel LLC / [STREET_ADDRESS]" at bounding box center [373, 423] width 255 height 33
type input "A2Z Construction & Remodel LLC / [STREET_ADDRESS]"
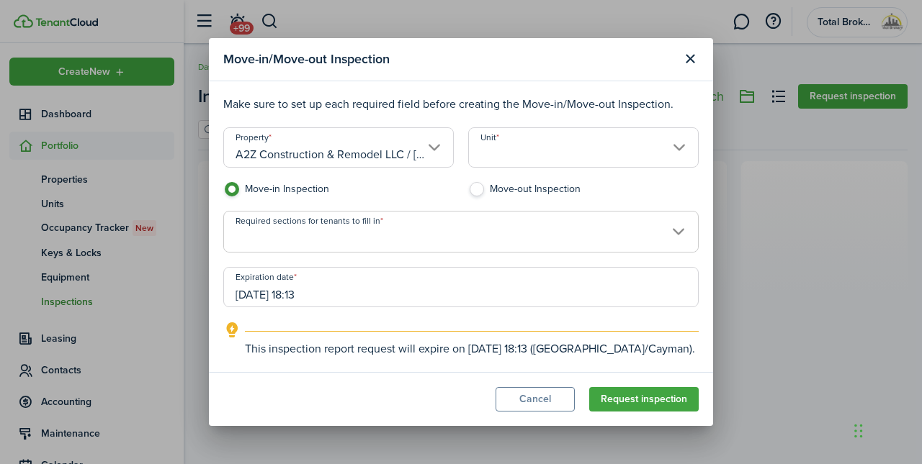
click at [418, 232] on span at bounding box center [461, 240] width 474 height 24
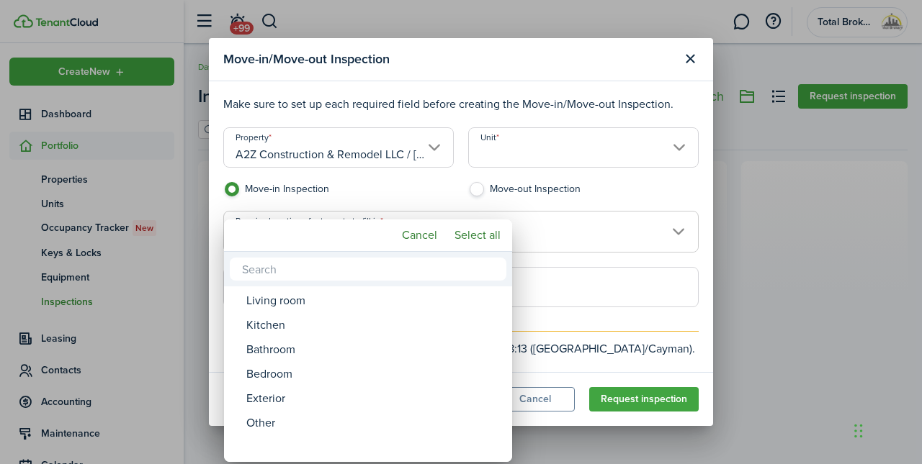
click at [563, 233] on div at bounding box center [461, 232] width 1152 height 695
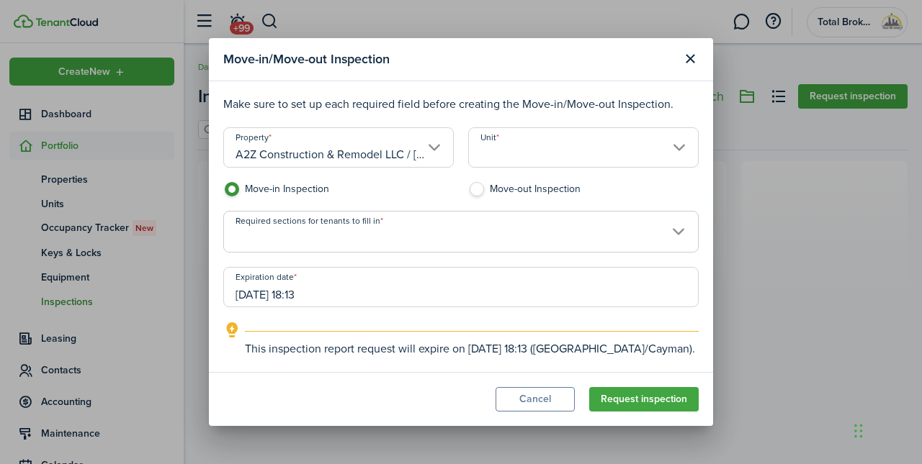
click at [593, 149] on input "Unit" at bounding box center [583, 147] width 230 height 40
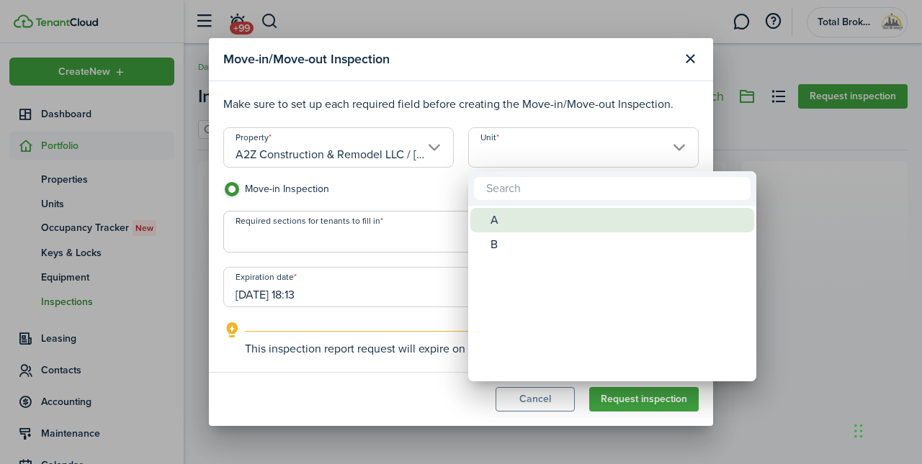
click at [536, 217] on div "A" at bounding box center [617, 220] width 255 height 24
type input "A"
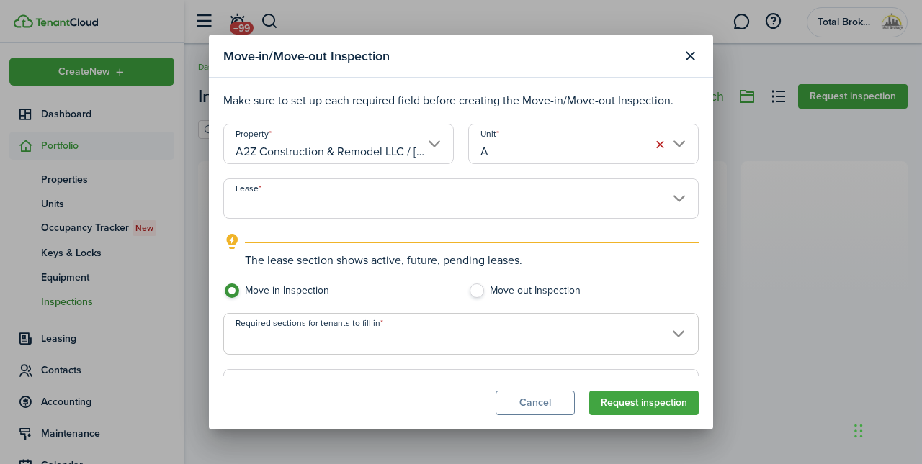
click at [454, 201] on input "Lease" at bounding box center [460, 199] width 475 height 40
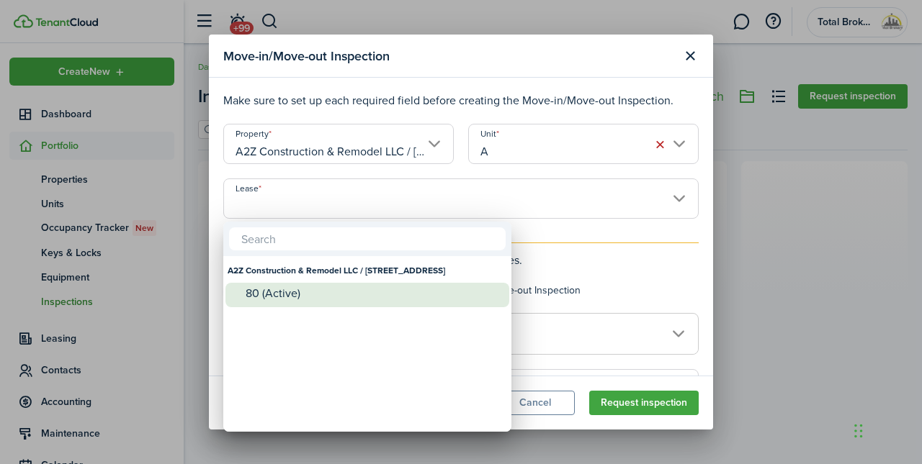
click at [320, 293] on div "80 (Active)" at bounding box center [373, 293] width 255 height 13
type input "A2Z Construction & Remodel LLC / [STREET_ADDRESS] Lease #80 (Active)"
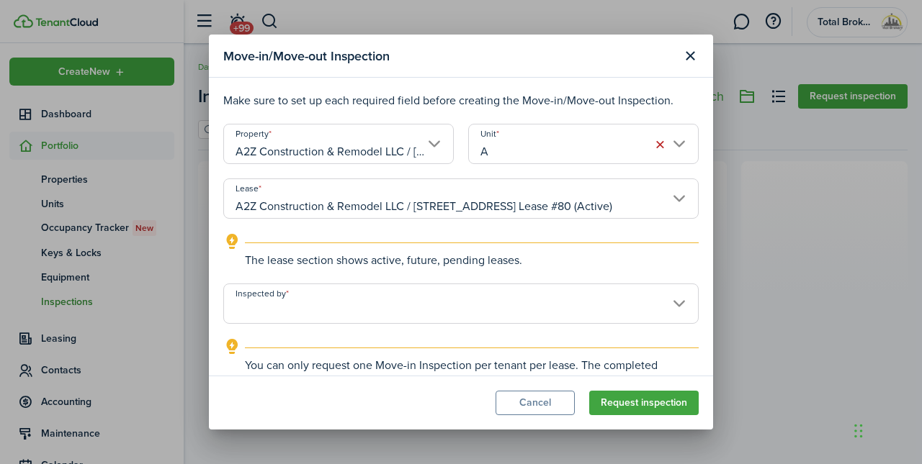
click at [388, 302] on input "Inspected by" at bounding box center [460, 304] width 475 height 40
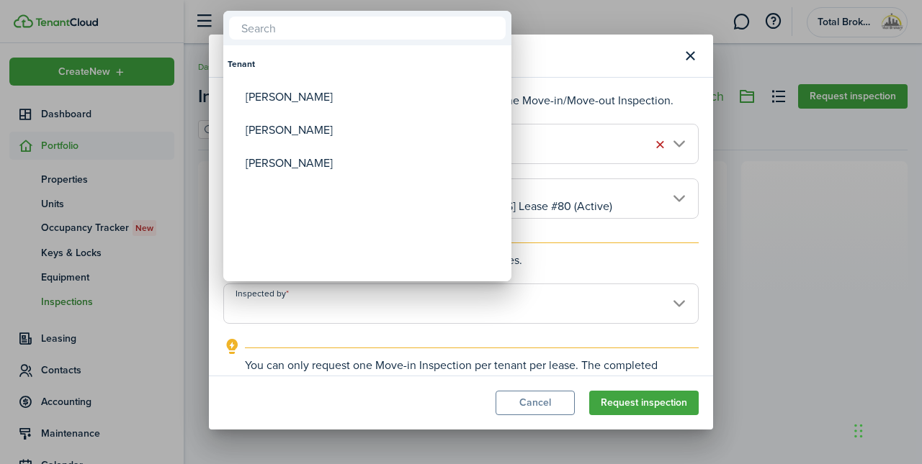
click at [592, 235] on div at bounding box center [461, 232] width 1152 height 695
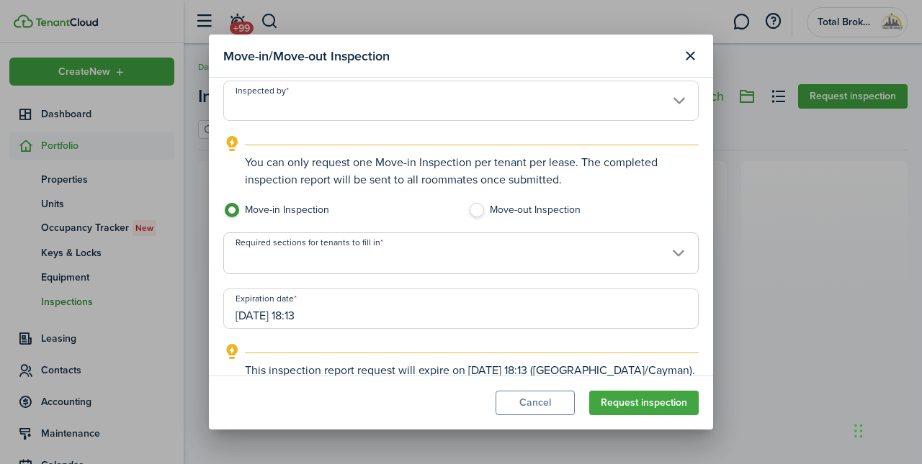
scroll to position [220, 0]
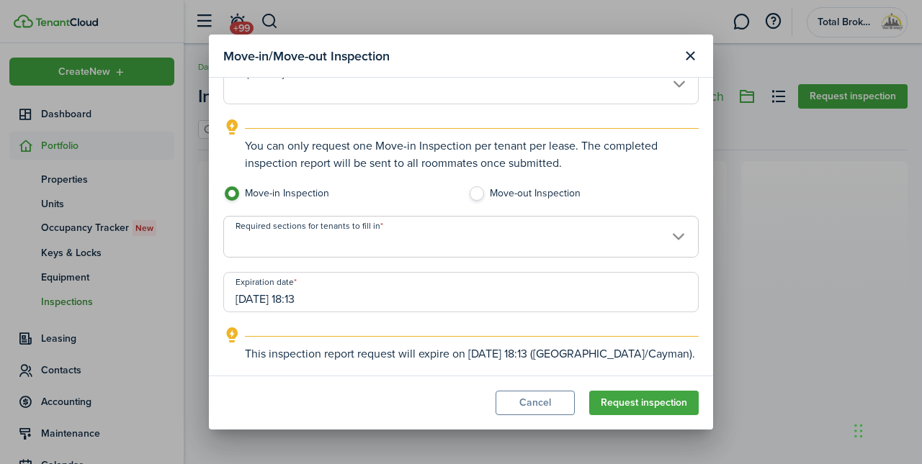
click at [529, 239] on span at bounding box center [461, 245] width 474 height 24
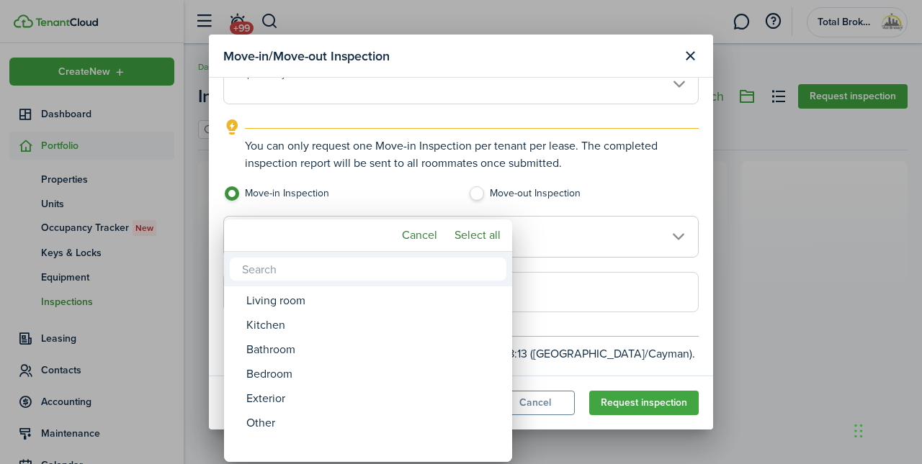
click at [529, 239] on div at bounding box center [461, 232] width 1152 height 695
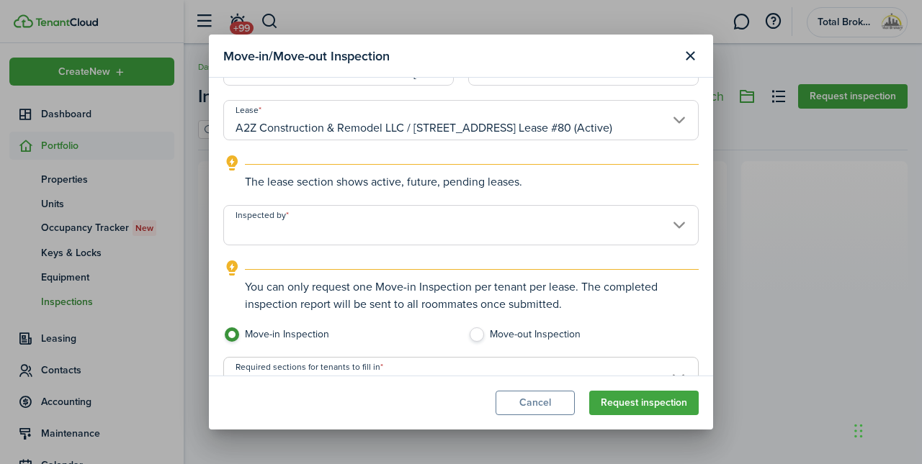
scroll to position [80, 0]
click at [529, 239] on input "Inspected by" at bounding box center [460, 224] width 475 height 40
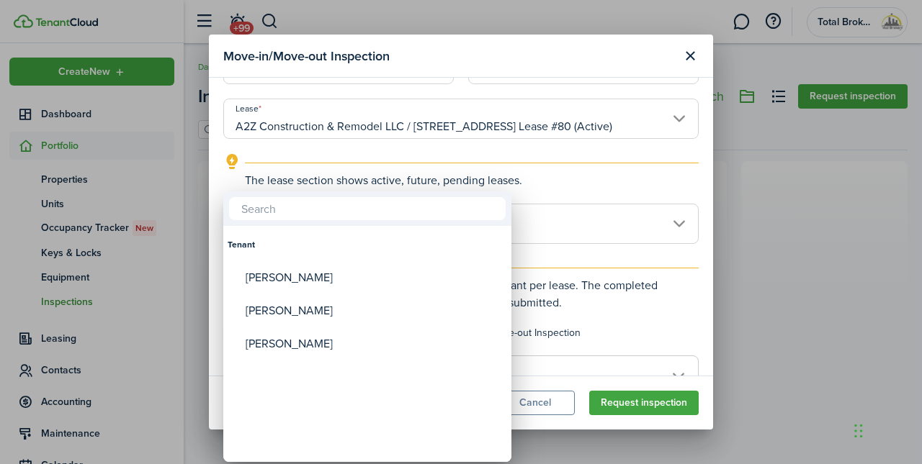
click at [572, 251] on div at bounding box center [461, 232] width 1152 height 695
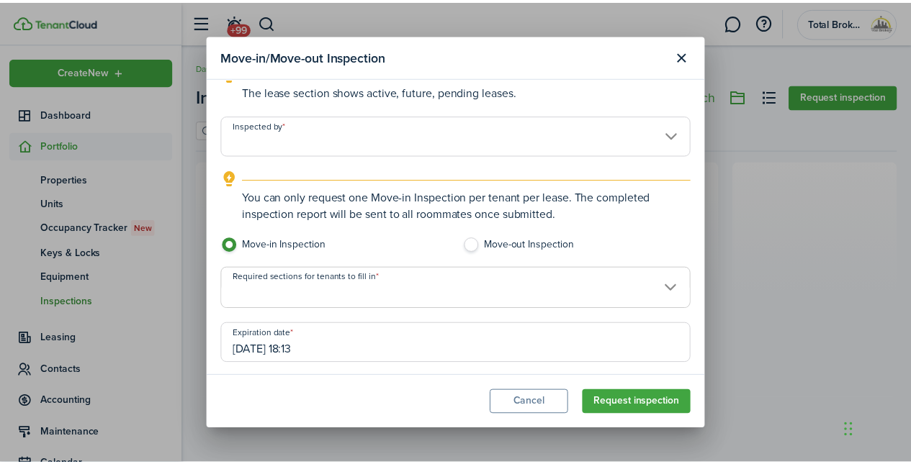
scroll to position [169, 0]
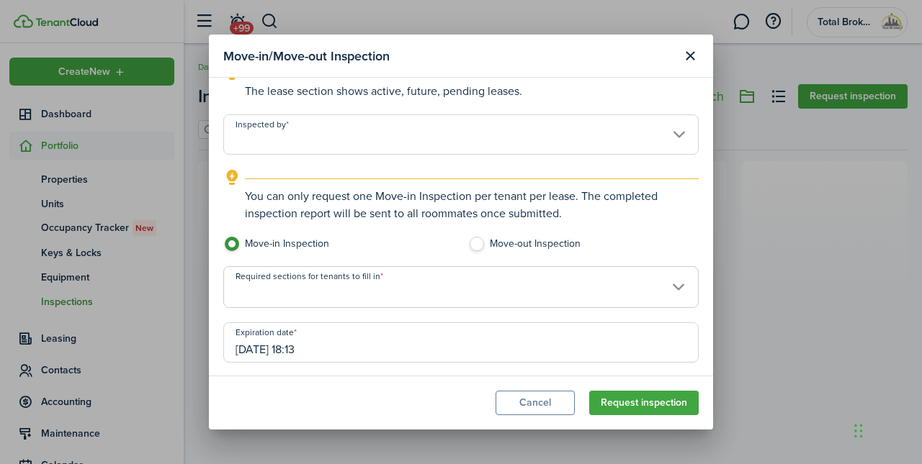
click at [554, 293] on span at bounding box center [461, 295] width 474 height 24
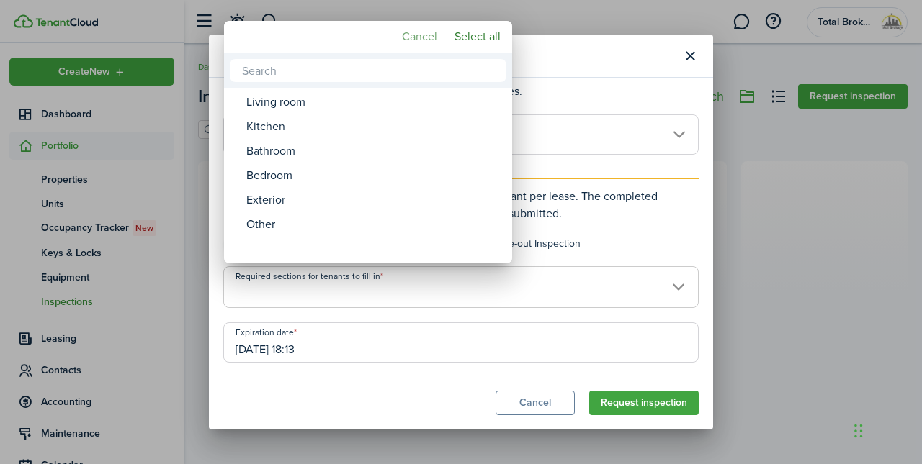
click at [421, 47] on mbsc-button "Cancel" at bounding box center [419, 37] width 47 height 26
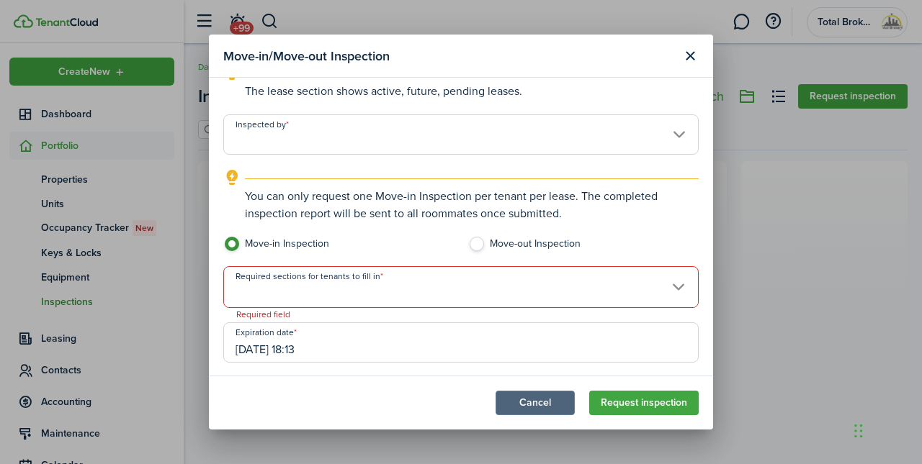
click at [521, 394] on button "Cancel" at bounding box center [534, 403] width 79 height 24
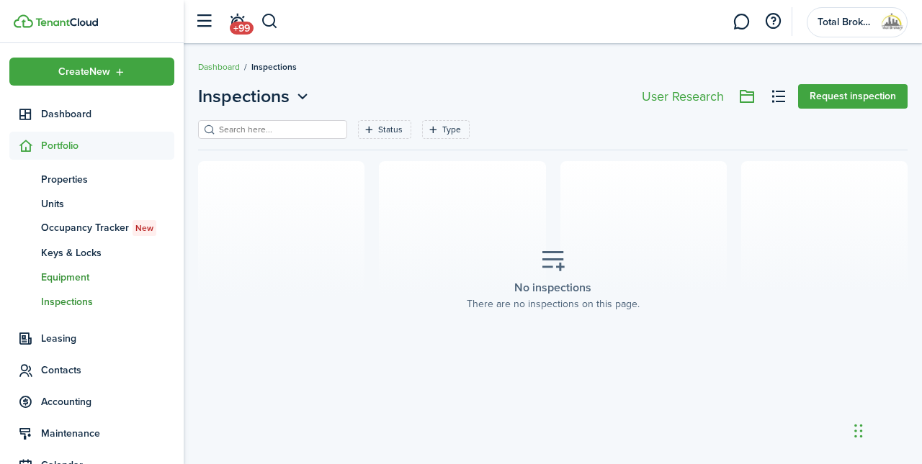
click at [79, 277] on span "Equipment" at bounding box center [107, 277] width 133 height 15
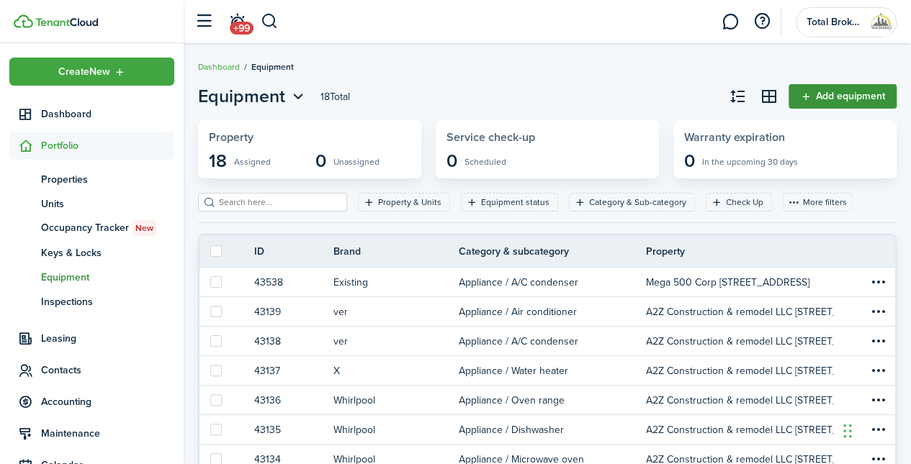
click at [827, 96] on link "Add equipment" at bounding box center [842, 96] width 108 height 24
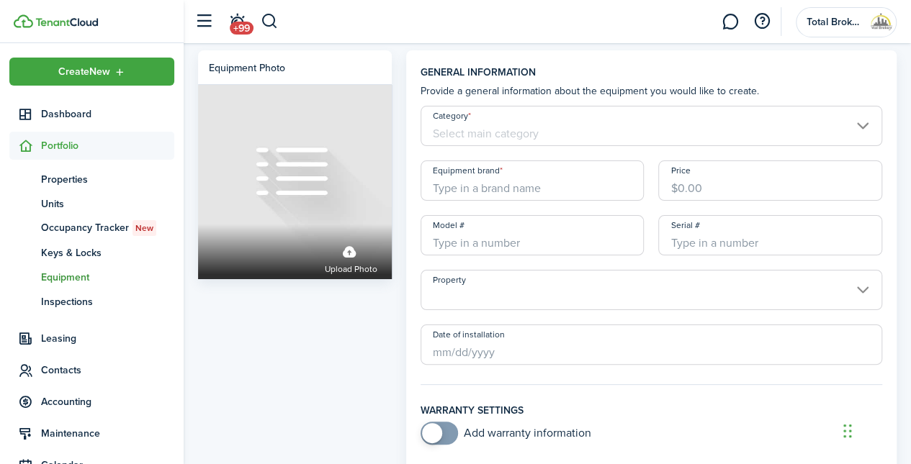
click at [580, 130] on input "Category" at bounding box center [652, 126] width 462 height 40
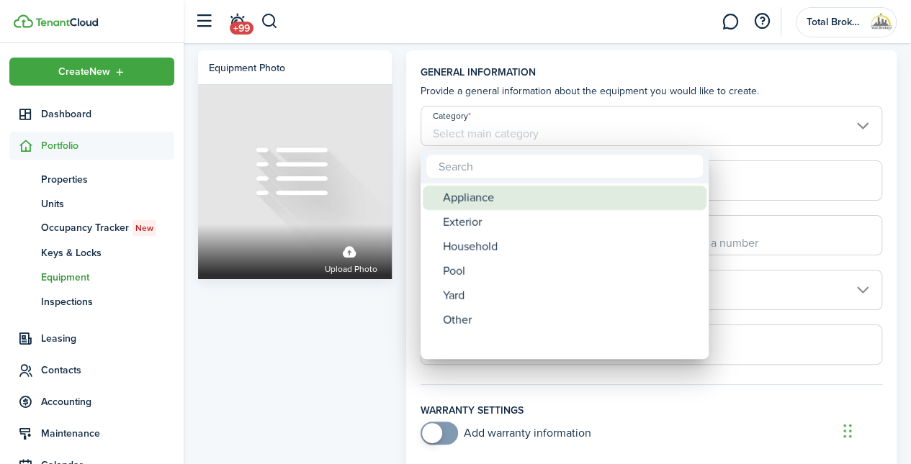
click at [475, 198] on div "Appliance" at bounding box center [570, 198] width 255 height 24
type input "Appliance"
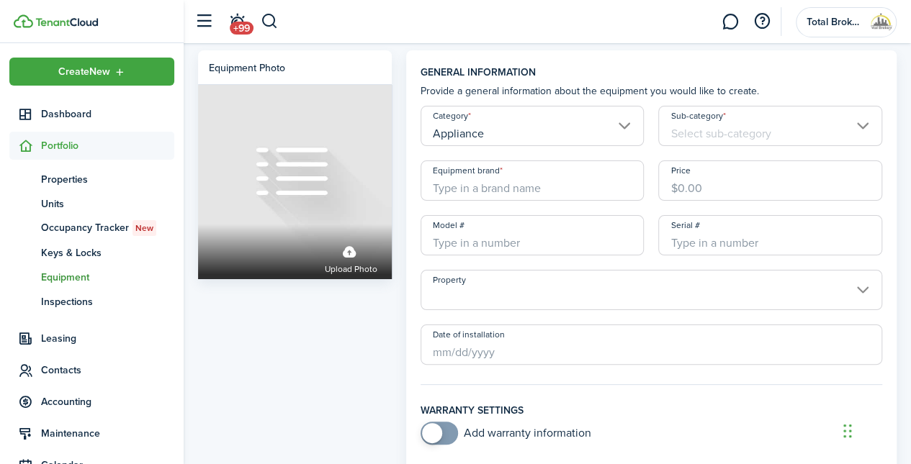
click at [694, 123] on input "Sub-category" at bounding box center [770, 126] width 224 height 40
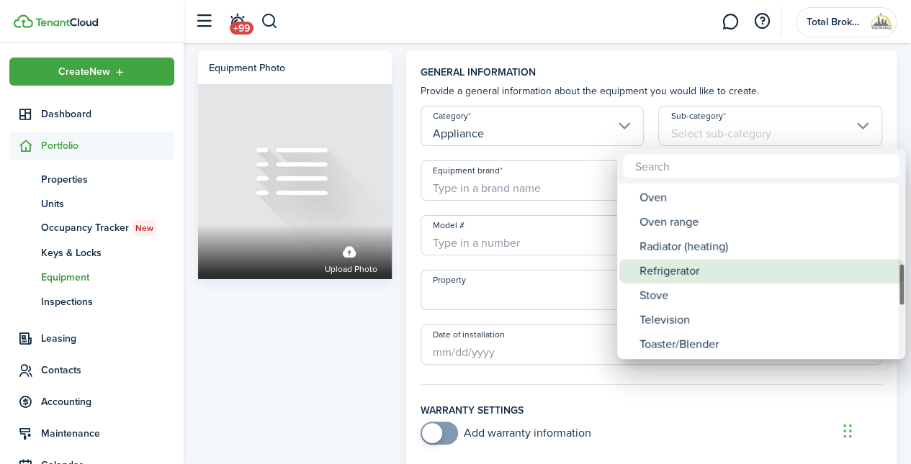
click at [675, 269] on div "Refrigerator" at bounding box center [766, 271] width 255 height 24
type input "Refrigerator"
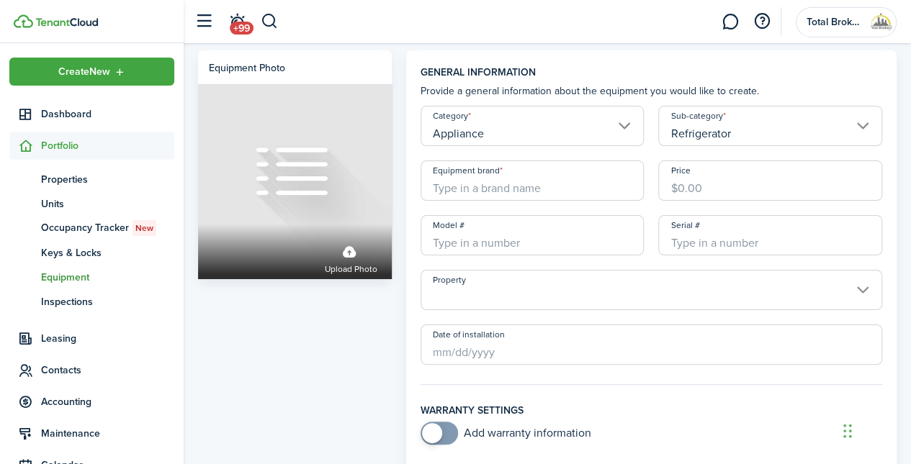
drag, startPoint x: 469, startPoint y: 174, endPoint x: 490, endPoint y: 192, distance: 27.0
click at [490, 192] on input "Equipment brand" at bounding box center [533, 181] width 224 height 40
click at [66, 274] on span "Equipment" at bounding box center [107, 277] width 133 height 15
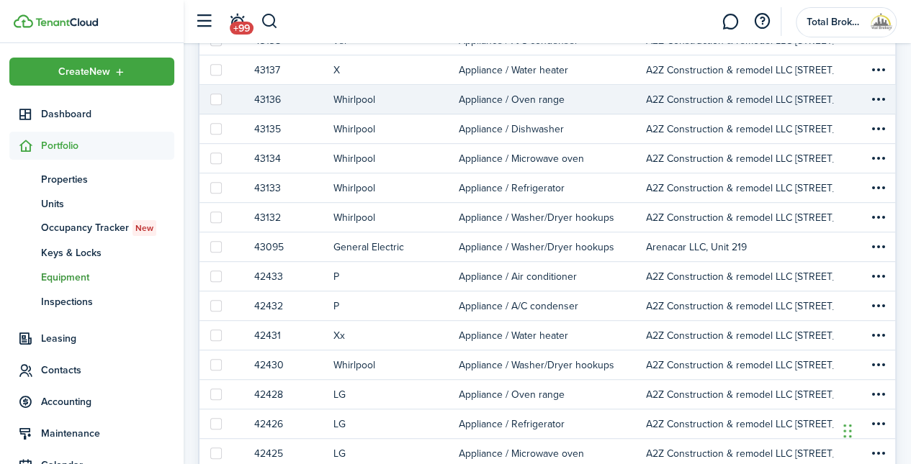
scroll to position [370, 0]
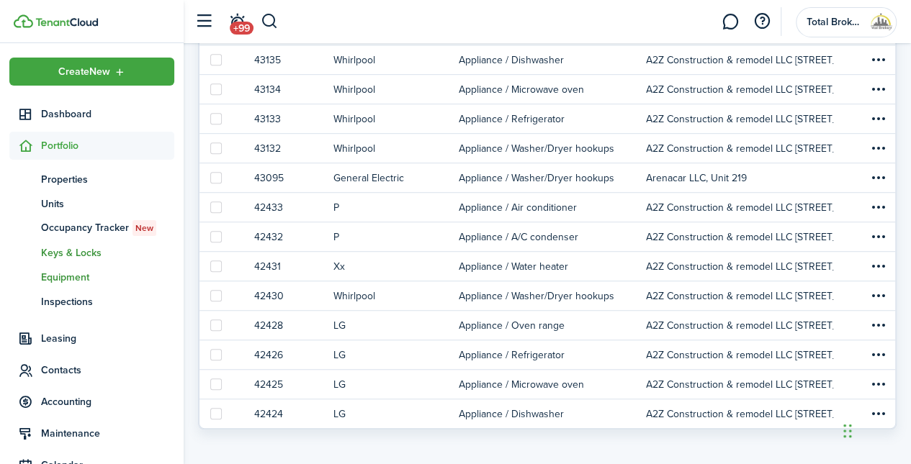
click at [87, 252] on span "Keys & Locks" at bounding box center [107, 253] width 133 height 15
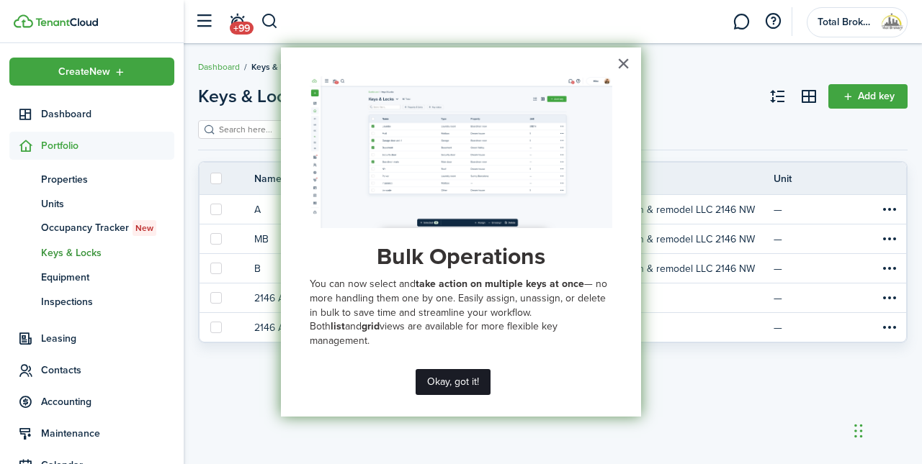
click at [439, 385] on button "Okay, got it!" at bounding box center [452, 382] width 75 height 26
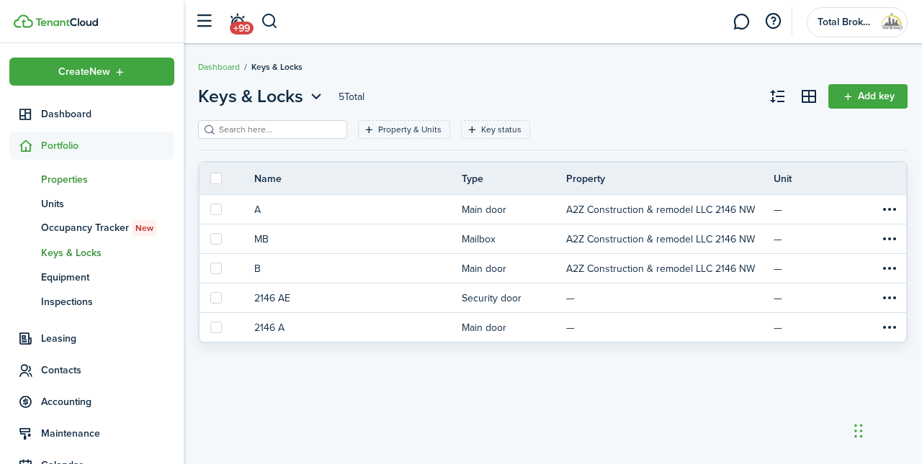
click at [73, 176] on span "Properties" at bounding box center [107, 179] width 133 height 15
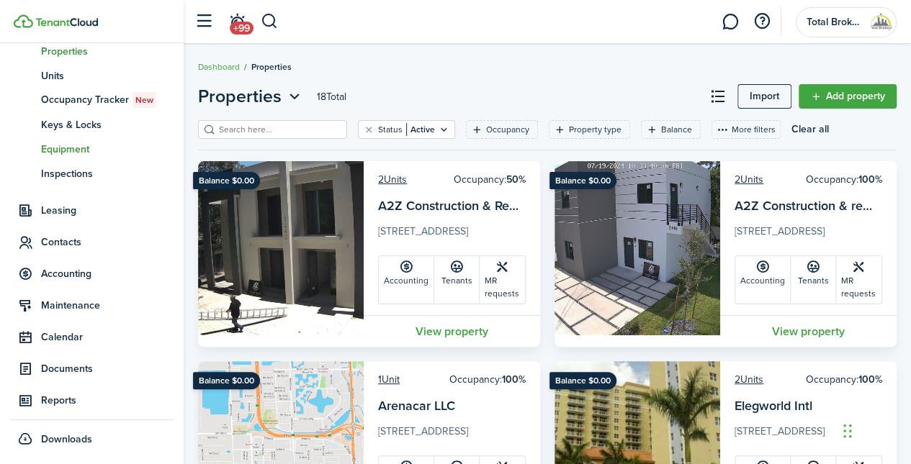
scroll to position [127, 0]
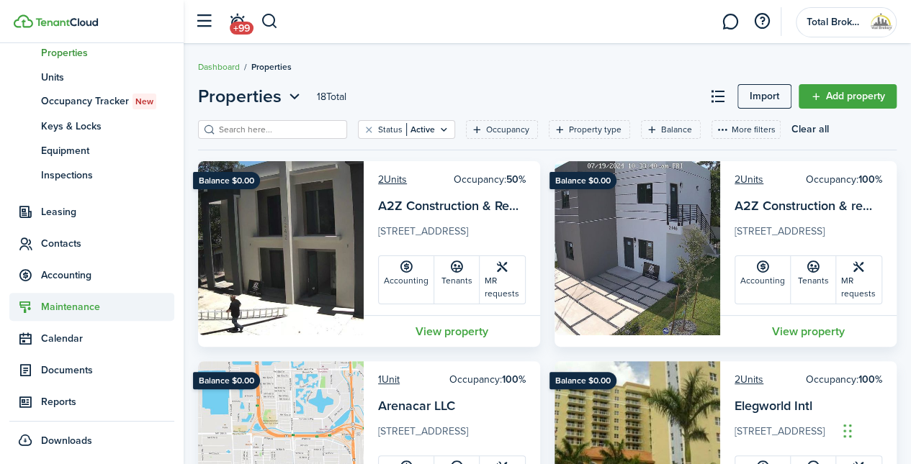
click at [73, 303] on span "Maintenance" at bounding box center [107, 307] width 133 height 15
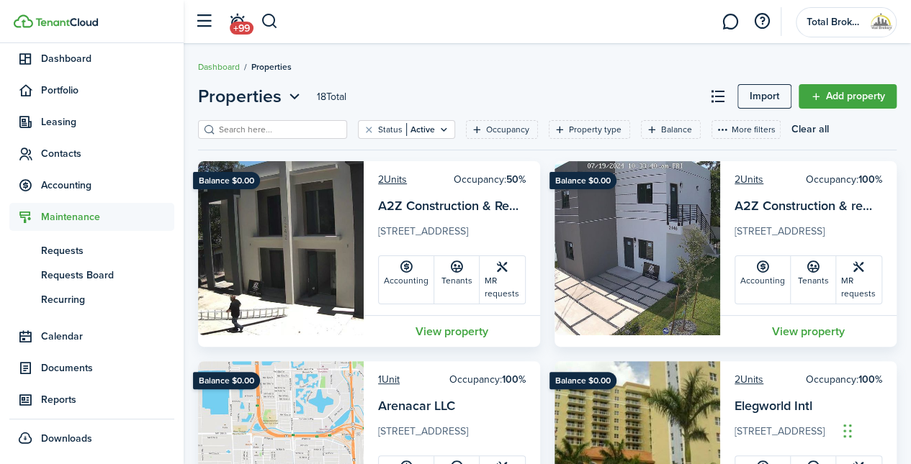
scroll to position [55, 0]
click at [78, 249] on span "Requests" at bounding box center [107, 251] width 133 height 15
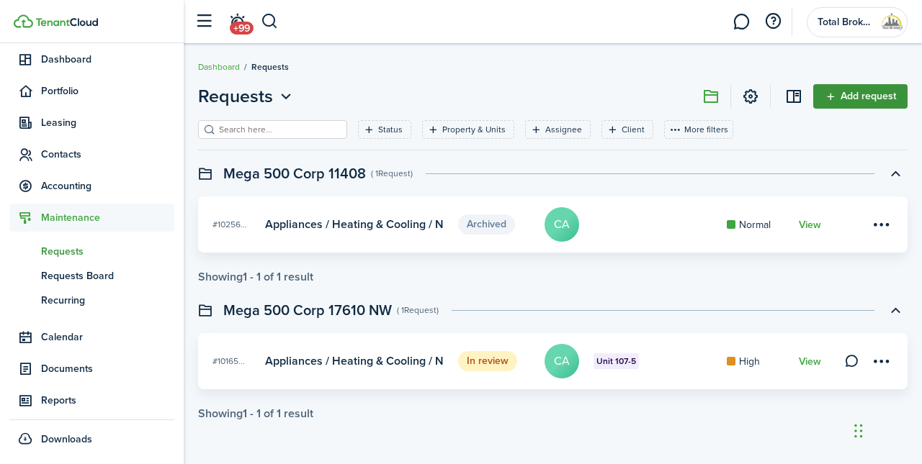
click at [853, 94] on link "Add request" at bounding box center [860, 96] width 94 height 24
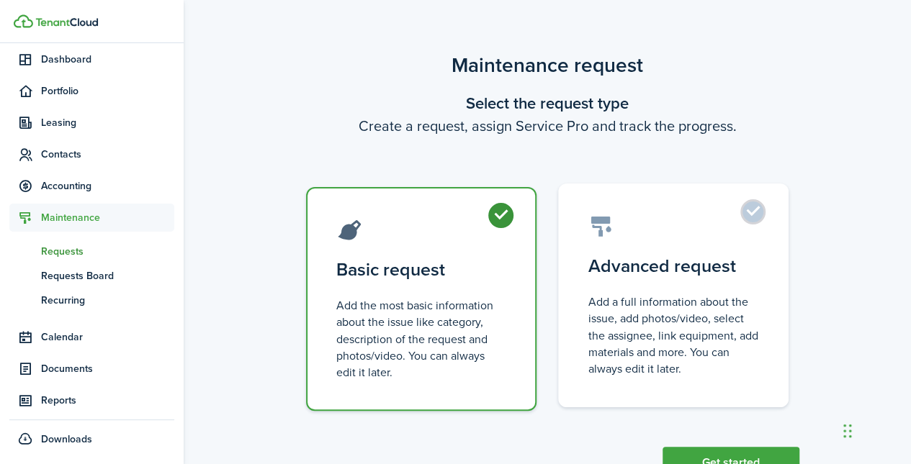
scroll to position [53, 0]
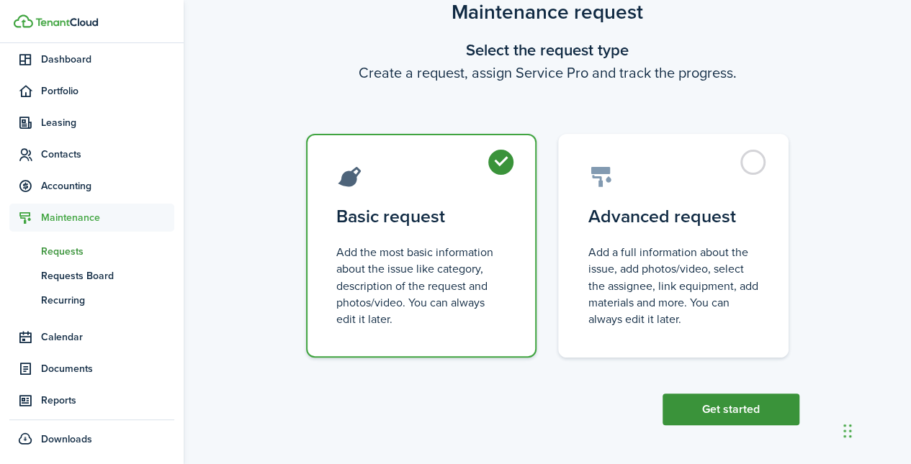
click at [699, 413] on button "Get started" at bounding box center [730, 410] width 137 height 32
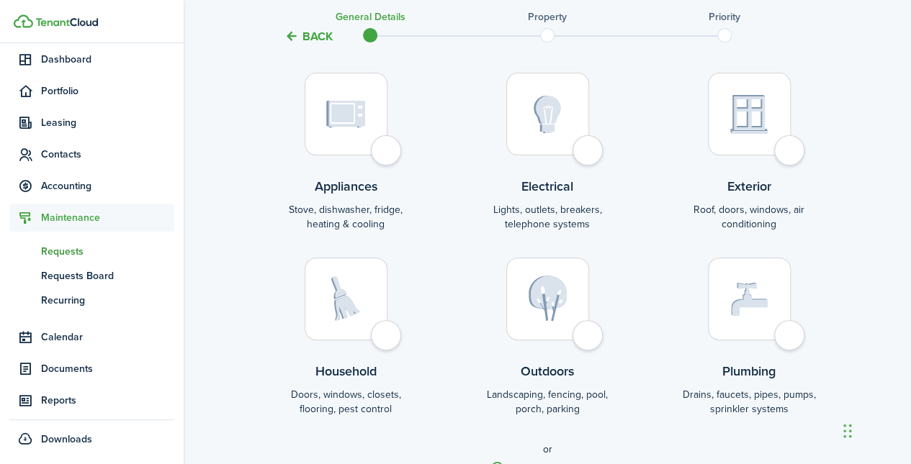
scroll to position [150, 0]
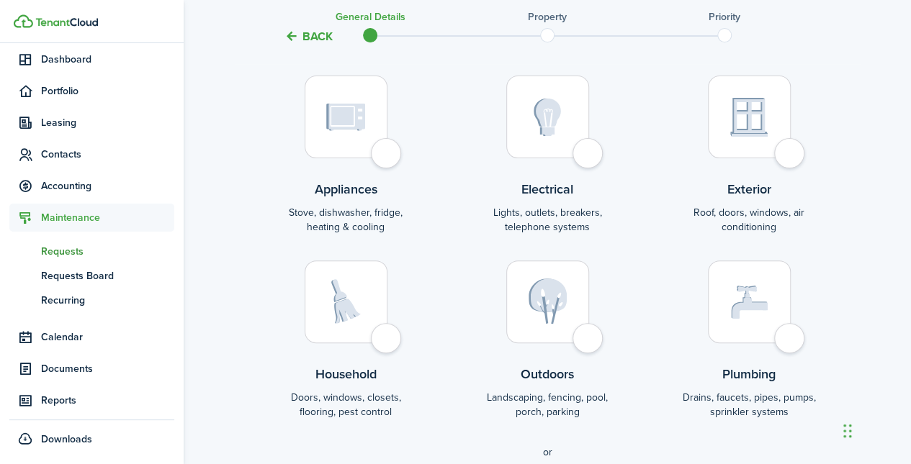
click at [791, 156] on div at bounding box center [749, 117] width 83 height 83
radio input "true"
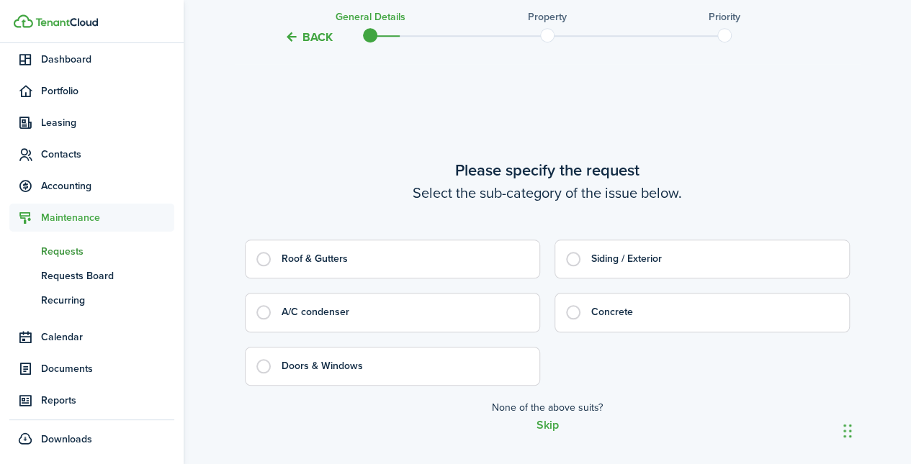
scroll to position [601, 0]
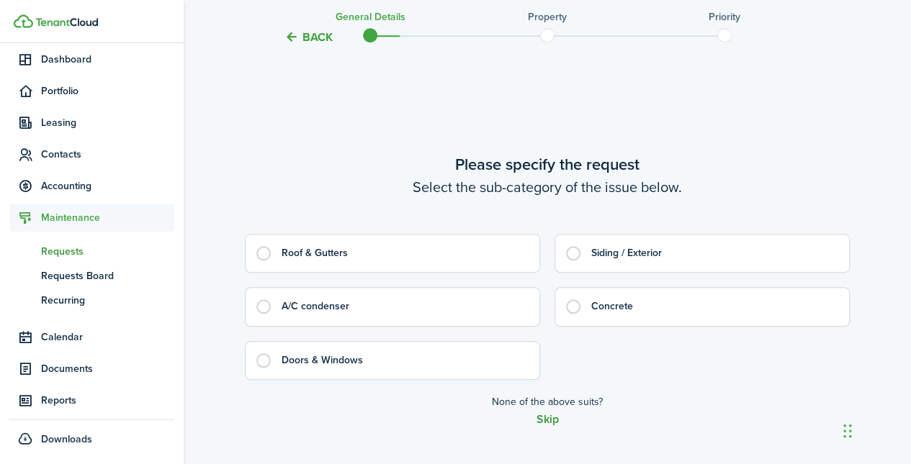
click at [552, 417] on button "Skip" at bounding box center [547, 419] width 22 height 13
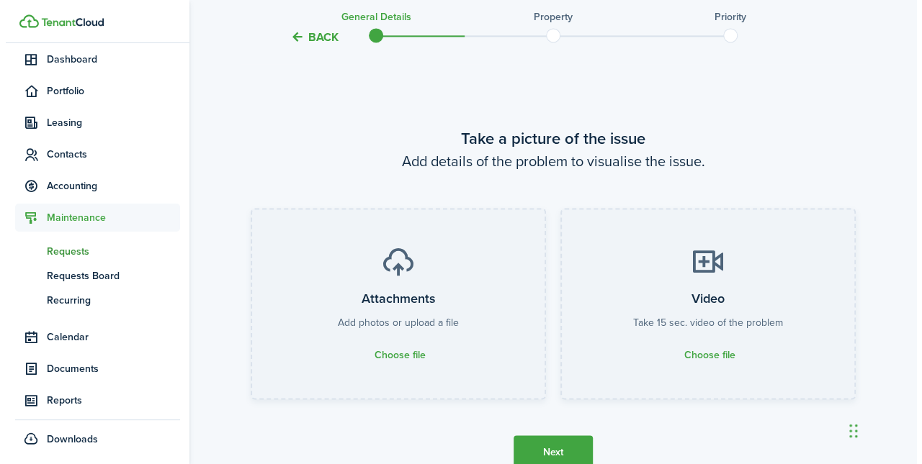
scroll to position [1066, 0]
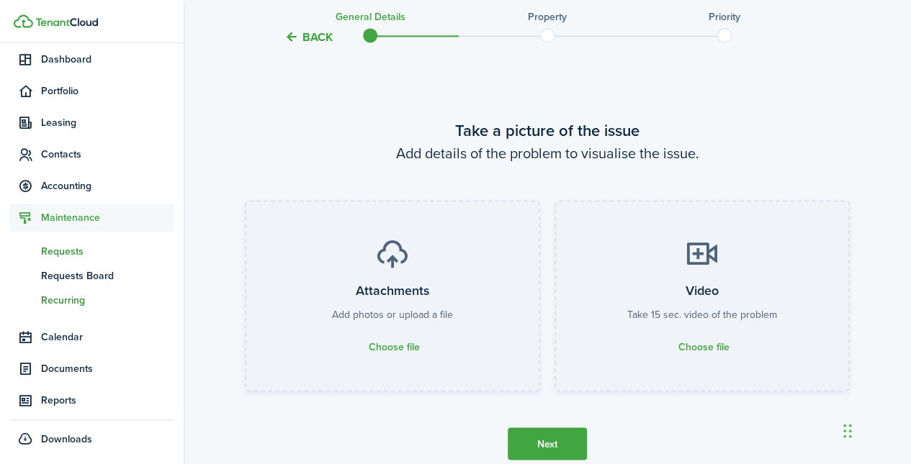
click at [73, 302] on span "Recurring" at bounding box center [107, 300] width 133 height 15
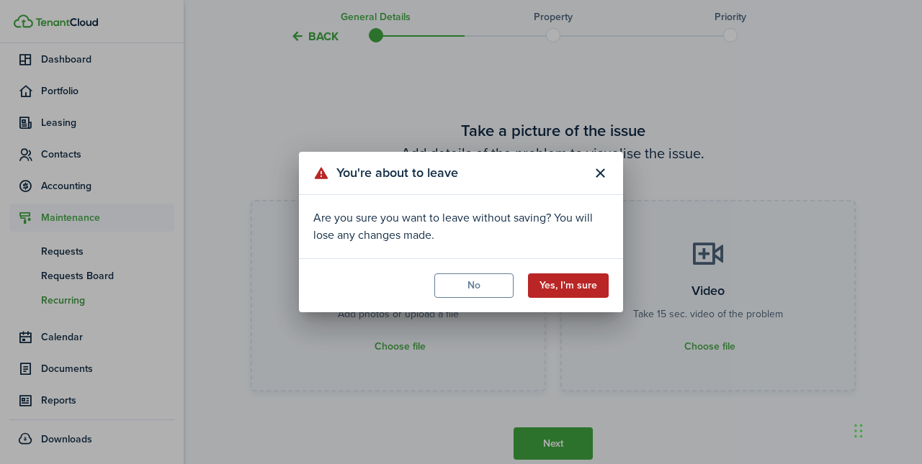
click at [552, 289] on button "Yes, I'm sure" at bounding box center [568, 286] width 81 height 24
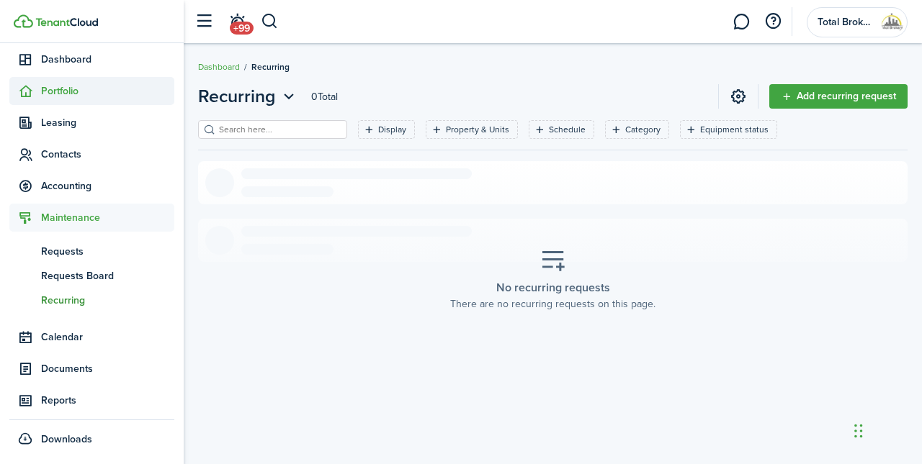
click at [56, 85] on span "Portfolio" at bounding box center [107, 91] width 133 height 15
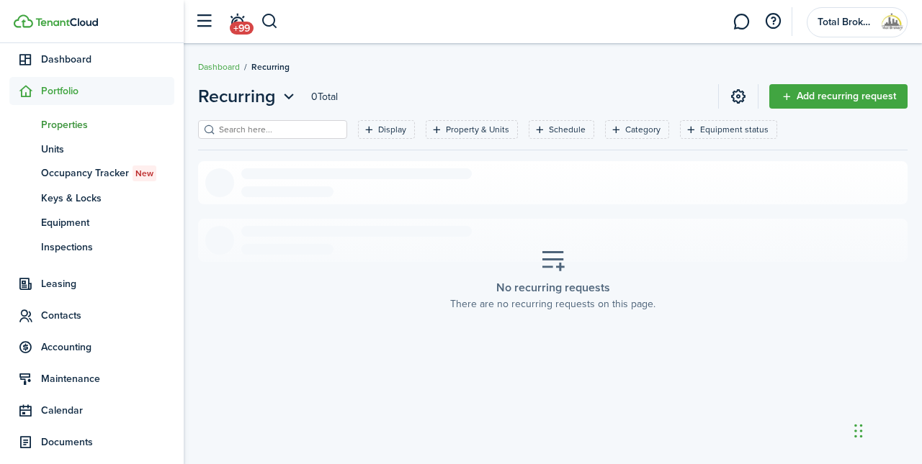
click at [70, 122] on span "Properties" at bounding box center [107, 124] width 133 height 15
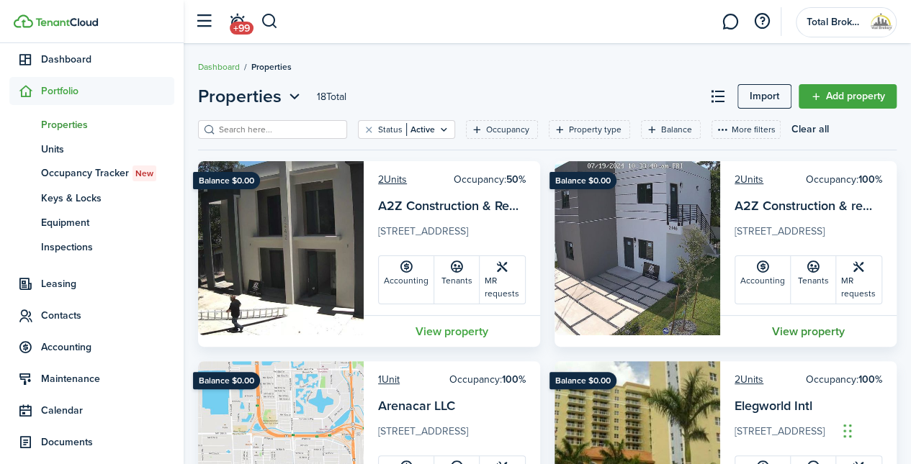
click at [788, 335] on link "View property" at bounding box center [808, 331] width 176 height 32
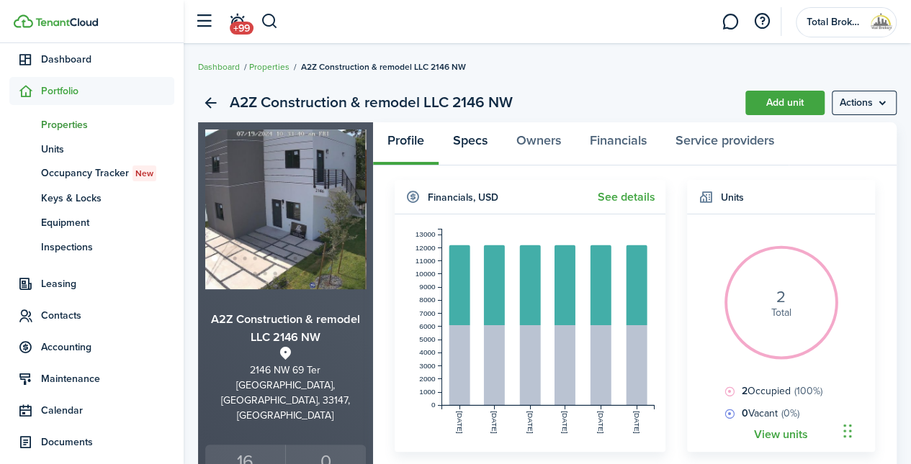
click at [482, 148] on link "Specs" at bounding box center [470, 143] width 63 height 43
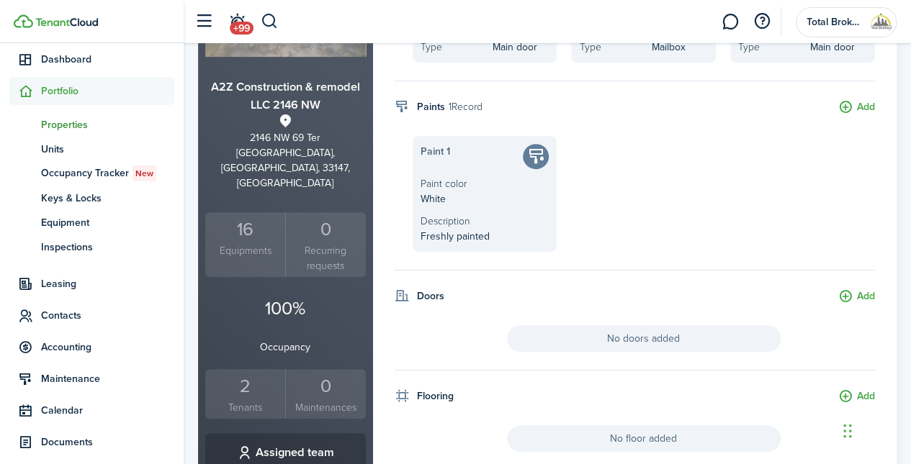
scroll to position [230, 0]
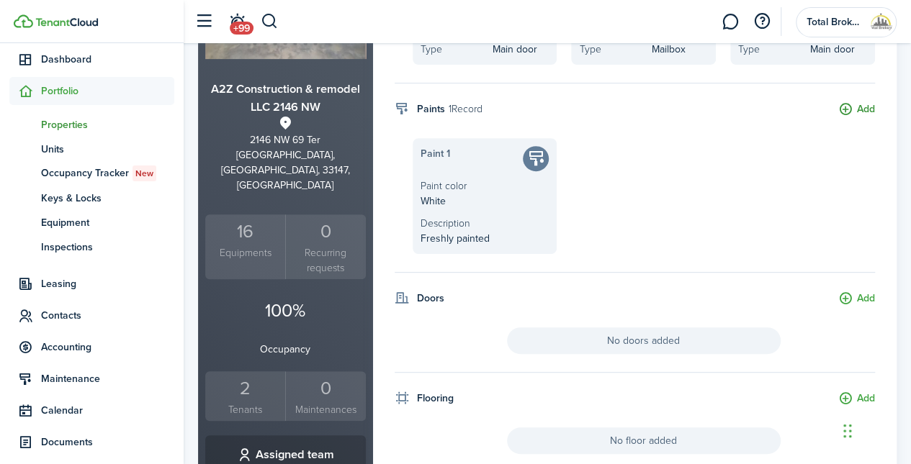
click at [847, 107] on button "Add" at bounding box center [856, 110] width 37 height 17
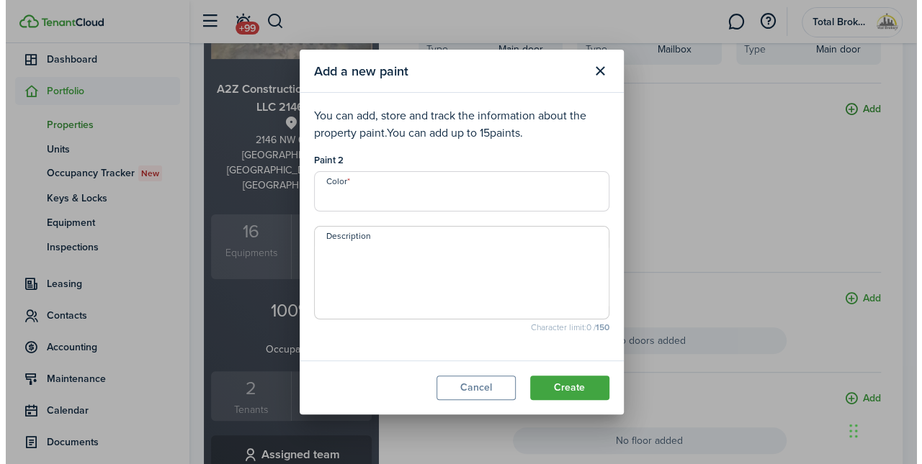
scroll to position [233, 0]
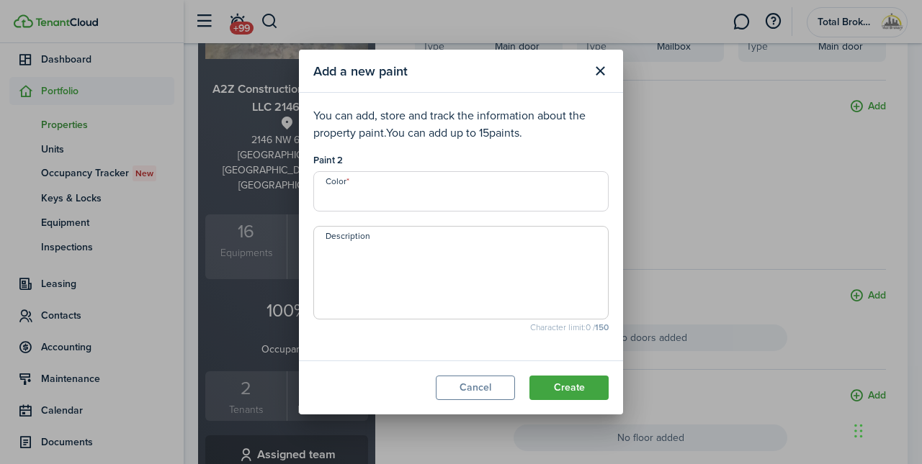
click at [439, 199] on input "Color" at bounding box center [460, 191] width 295 height 40
click at [486, 380] on button "Cancel" at bounding box center [475, 388] width 79 height 24
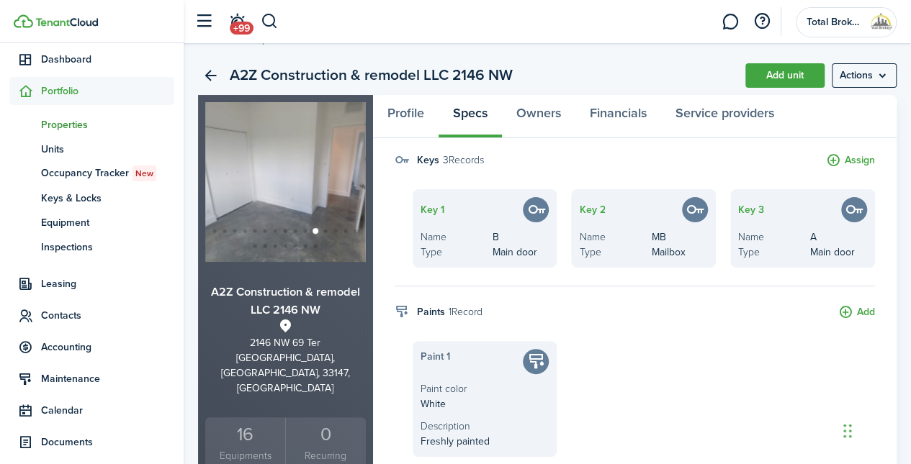
scroll to position [26, 0]
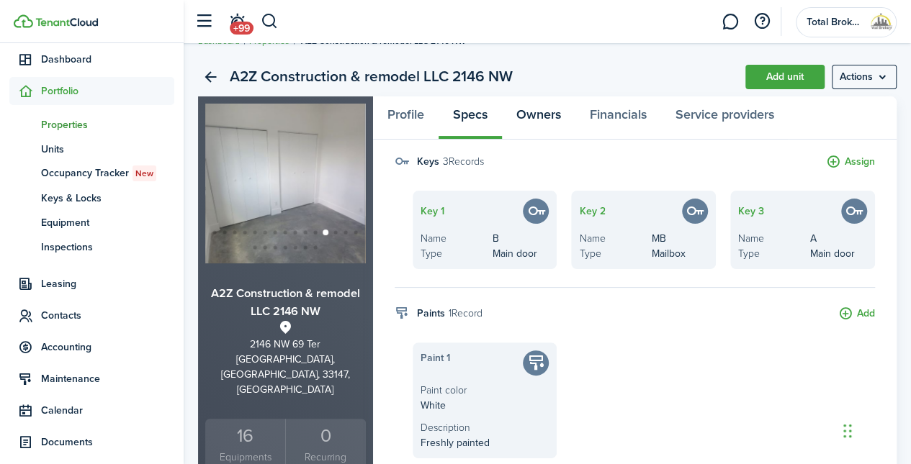
click at [552, 106] on link "Owners" at bounding box center [538, 117] width 73 height 43
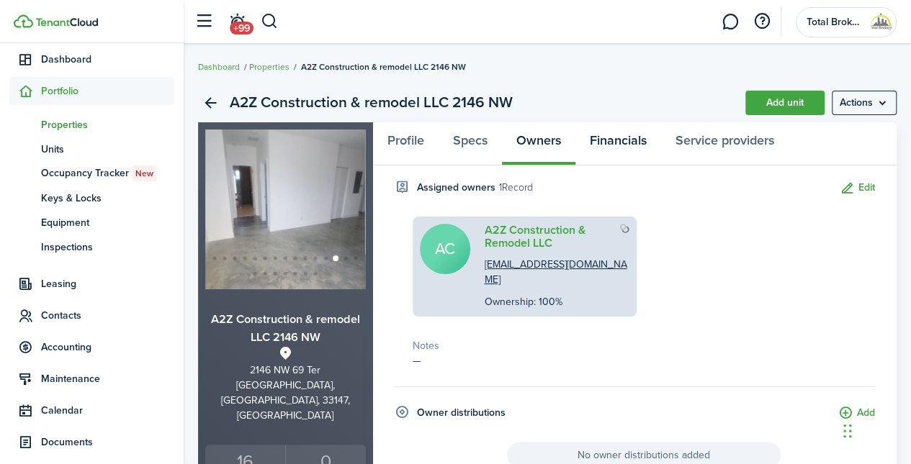
click at [626, 139] on link "Financials" at bounding box center [618, 143] width 86 height 43
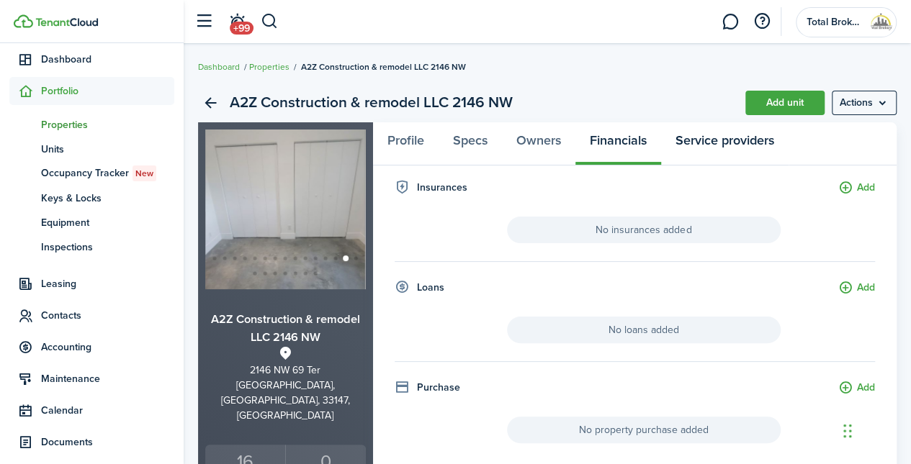
click at [719, 142] on link "Service providers" at bounding box center [724, 143] width 127 height 43
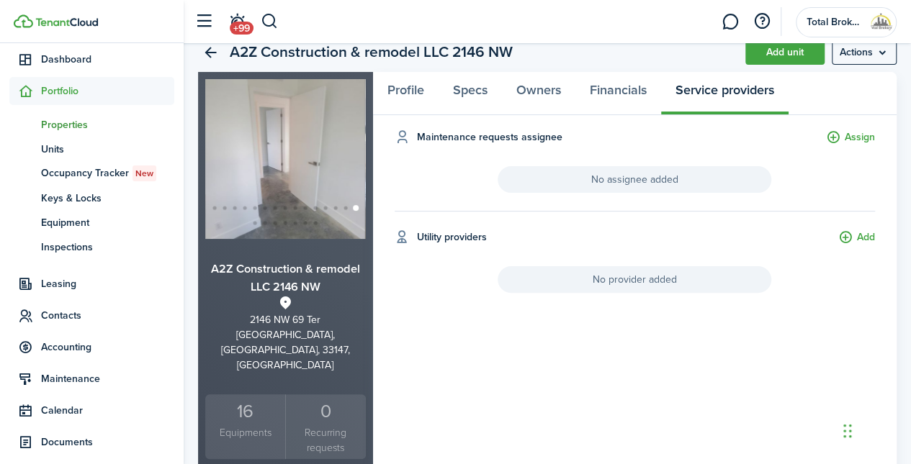
scroll to position [40, 0]
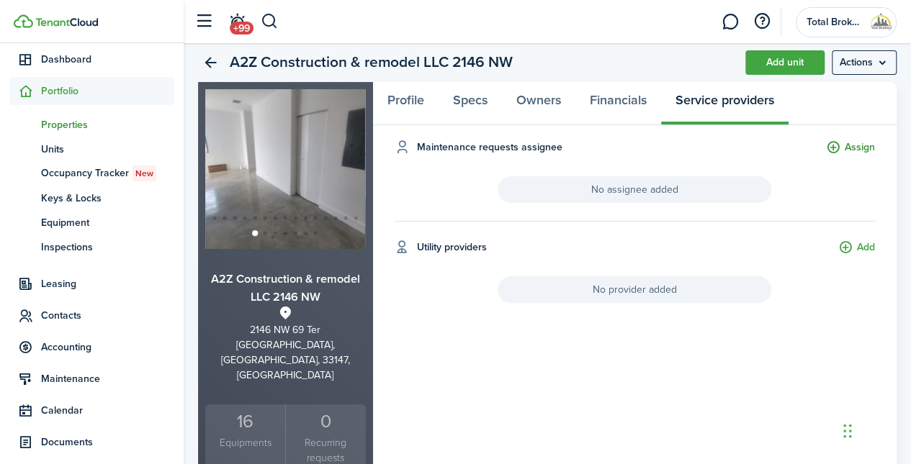
click at [831, 148] on button "Assign" at bounding box center [850, 148] width 49 height 17
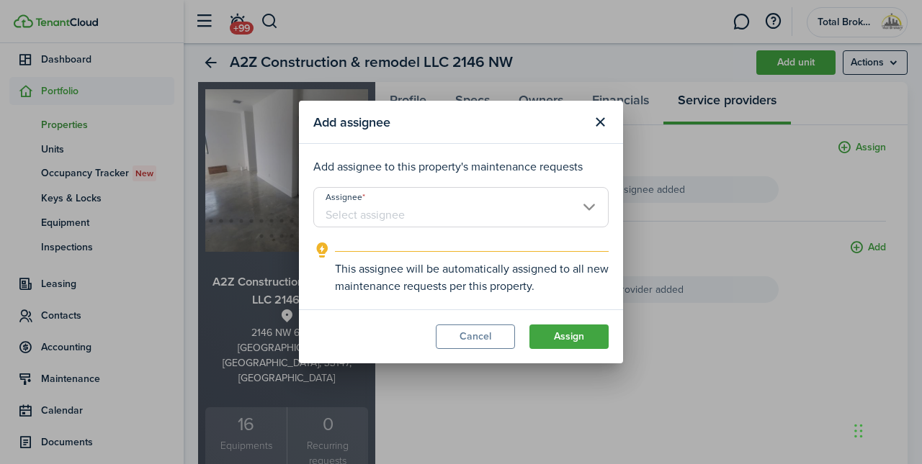
click at [583, 208] on input "Assignee" at bounding box center [460, 207] width 295 height 40
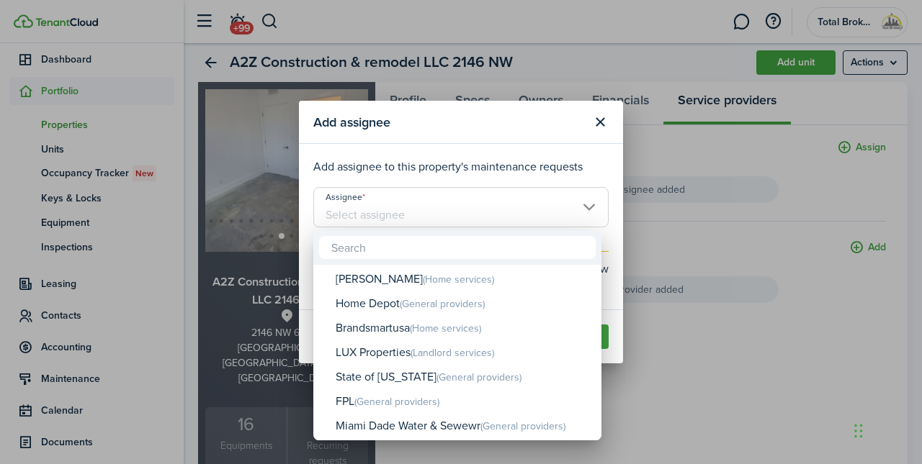
click at [422, 209] on div at bounding box center [461, 232] width 1152 height 695
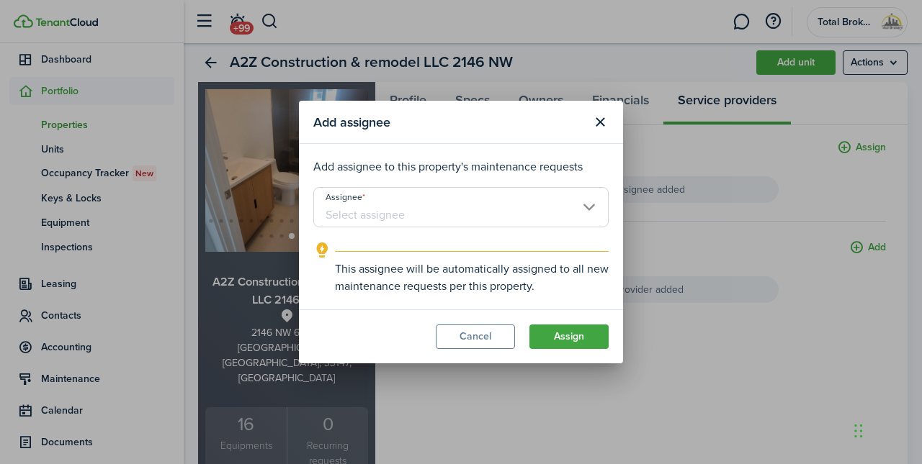
click at [422, 217] on input "Assignee" at bounding box center [460, 207] width 295 height 40
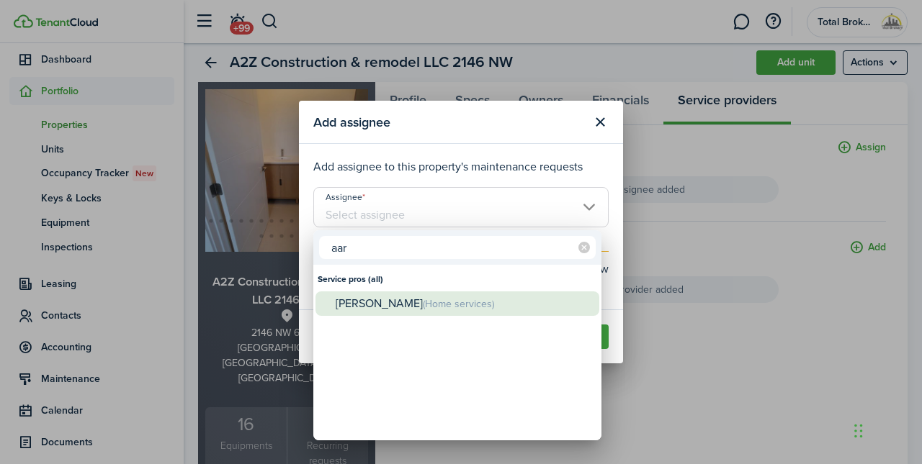
type input "aar"
click at [423, 302] on span "(Home services)" at bounding box center [458, 304] width 71 height 15
type input "[PERSON_NAME]"
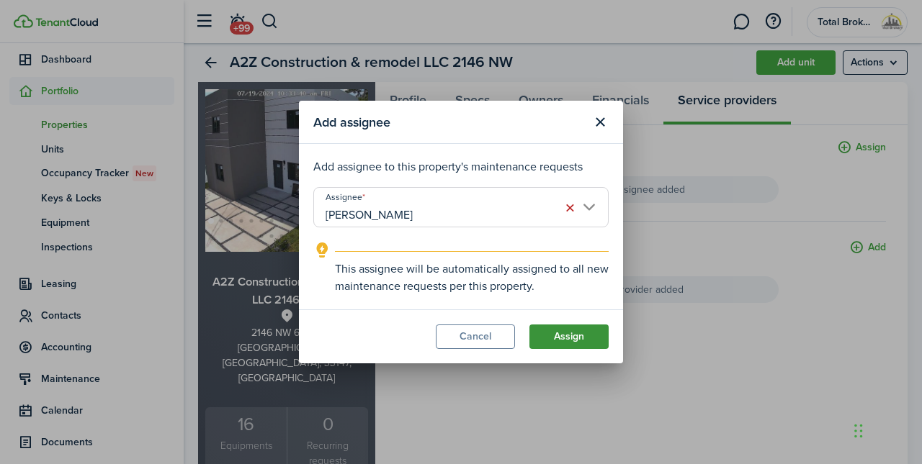
click at [557, 339] on button "Assign" at bounding box center [568, 337] width 79 height 24
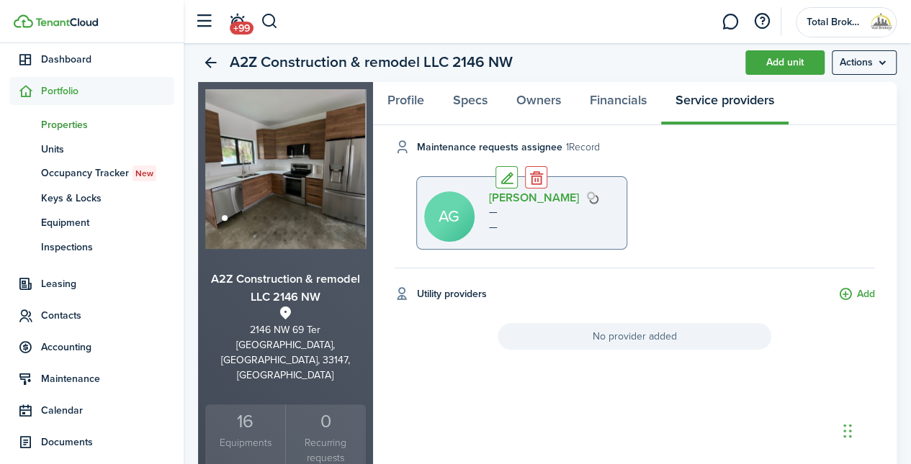
click at [516, 212] on div "[PERSON_NAME] — —" at bounding box center [544, 217] width 110 height 50
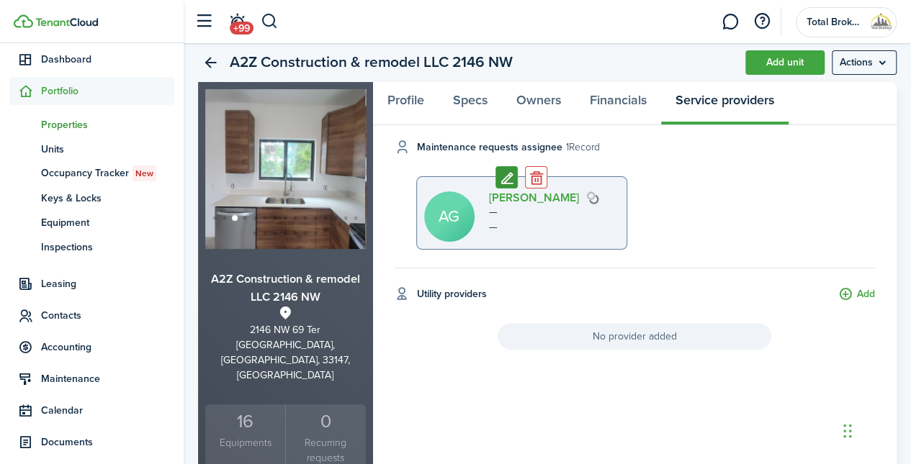
click at [508, 181] on button "Edit" at bounding box center [506, 177] width 22 height 22
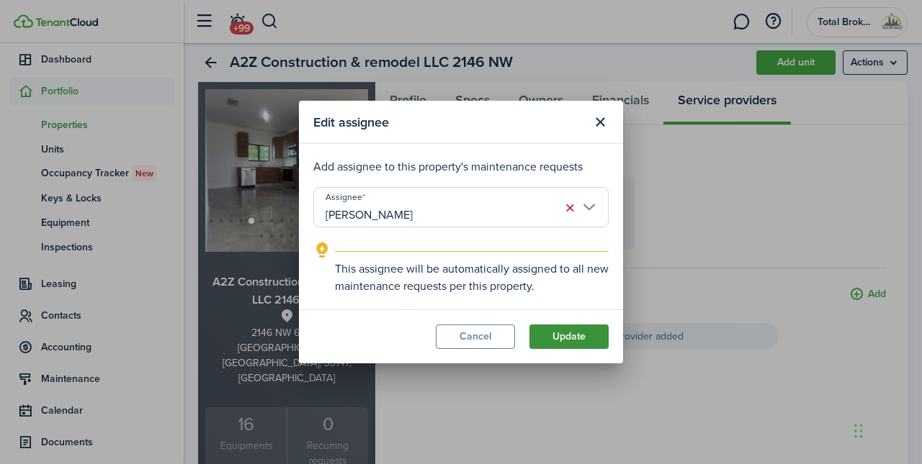
click at [562, 341] on button "Update" at bounding box center [568, 337] width 79 height 24
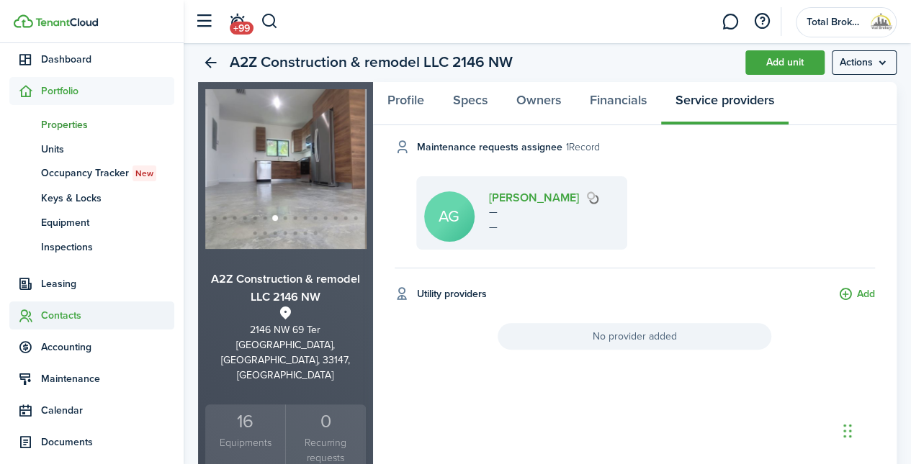
click at [62, 319] on span "Contacts" at bounding box center [107, 315] width 133 height 15
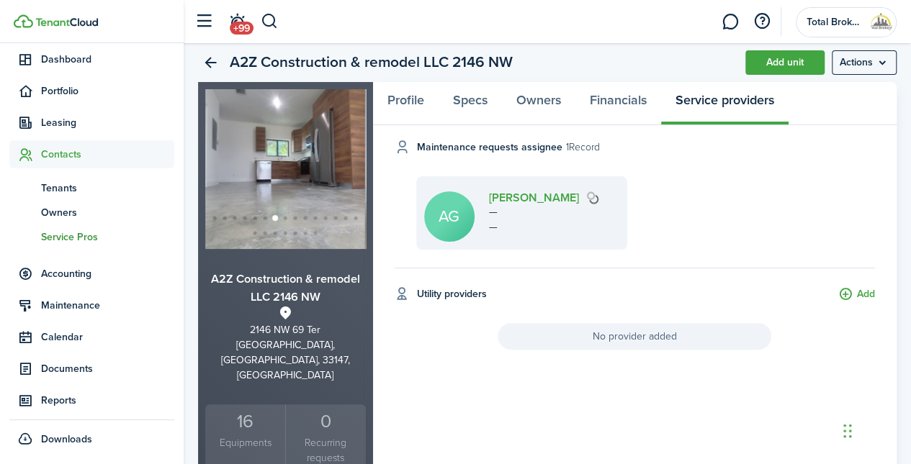
click at [68, 237] on span "Service Pros" at bounding box center [107, 237] width 133 height 15
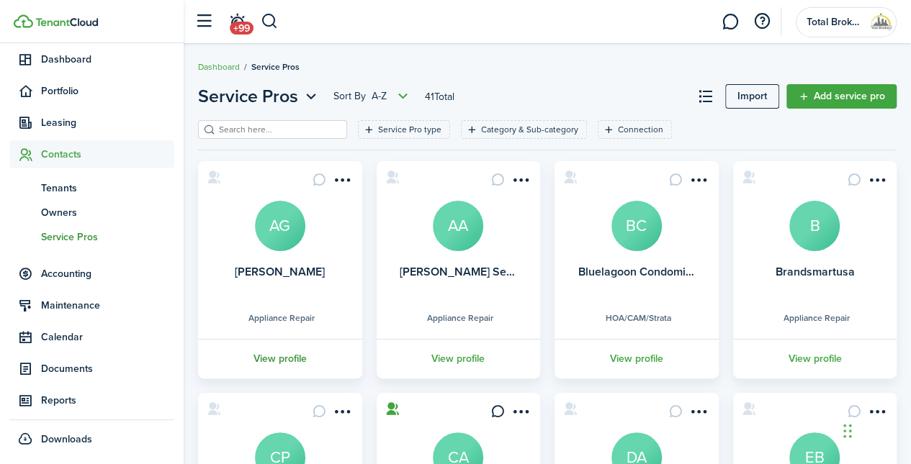
click at [294, 356] on link "View profile" at bounding box center [280, 359] width 169 height 40
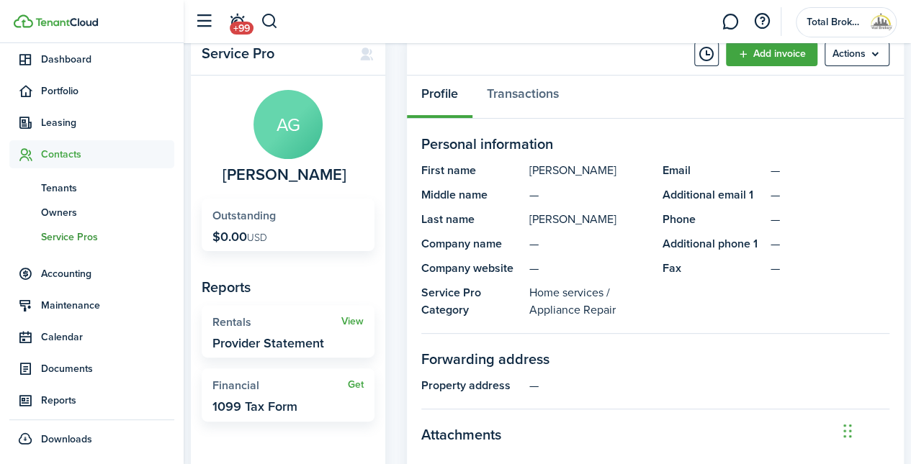
scroll to position [52, 0]
click at [539, 107] on link "Transactions" at bounding box center [522, 96] width 101 height 43
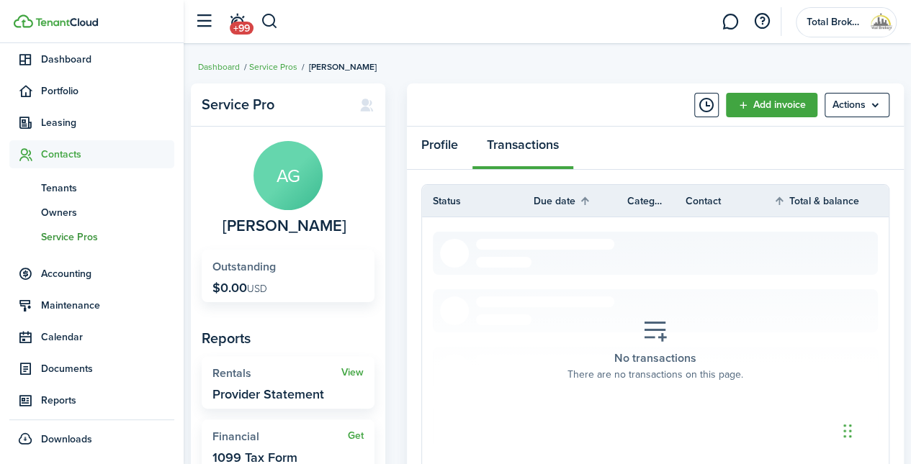
click at [447, 148] on link "Profile" at bounding box center [440, 148] width 66 height 43
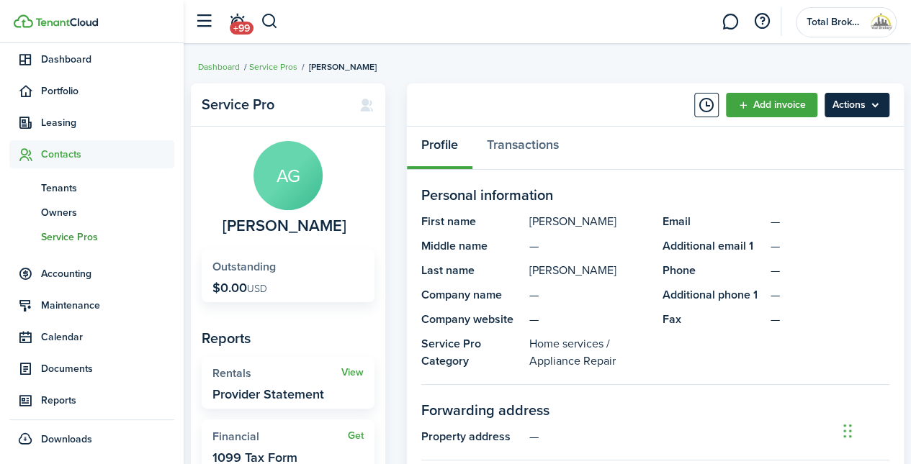
click at [848, 114] on menu-btn "Actions" at bounding box center [857, 105] width 65 height 24
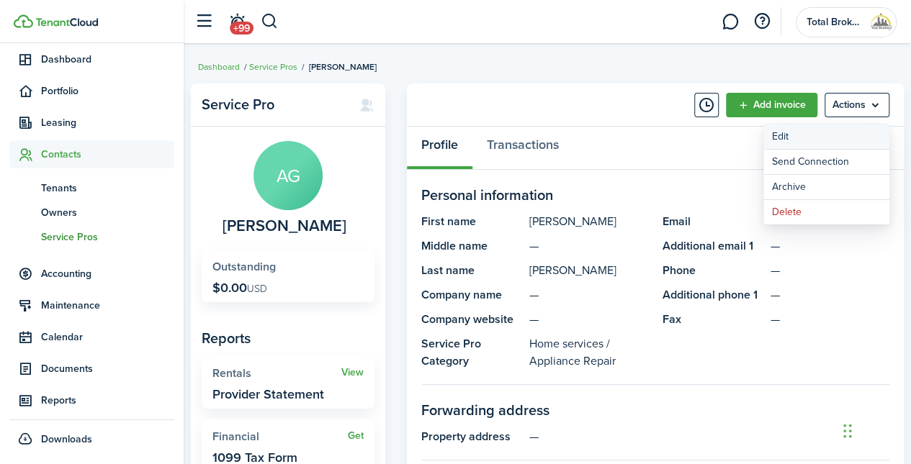
click at [801, 135] on link "Edit" at bounding box center [826, 137] width 126 height 24
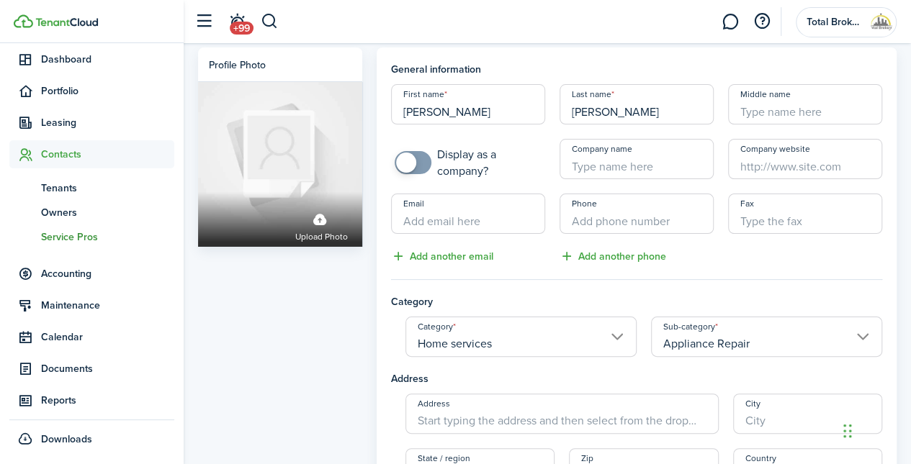
scroll to position [9, 0]
click at [75, 57] on span "Dashboard" at bounding box center [107, 59] width 133 height 15
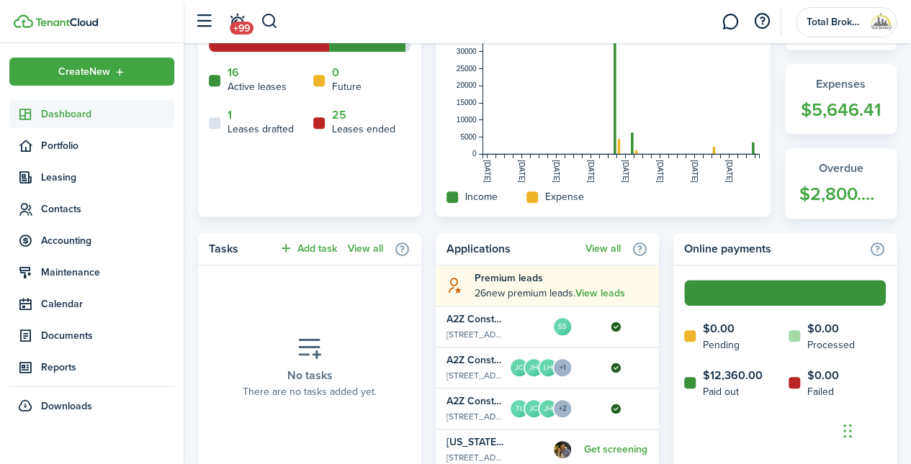
scroll to position [428, 0]
